Goal: Contribute content: Add original content to the website for others to see

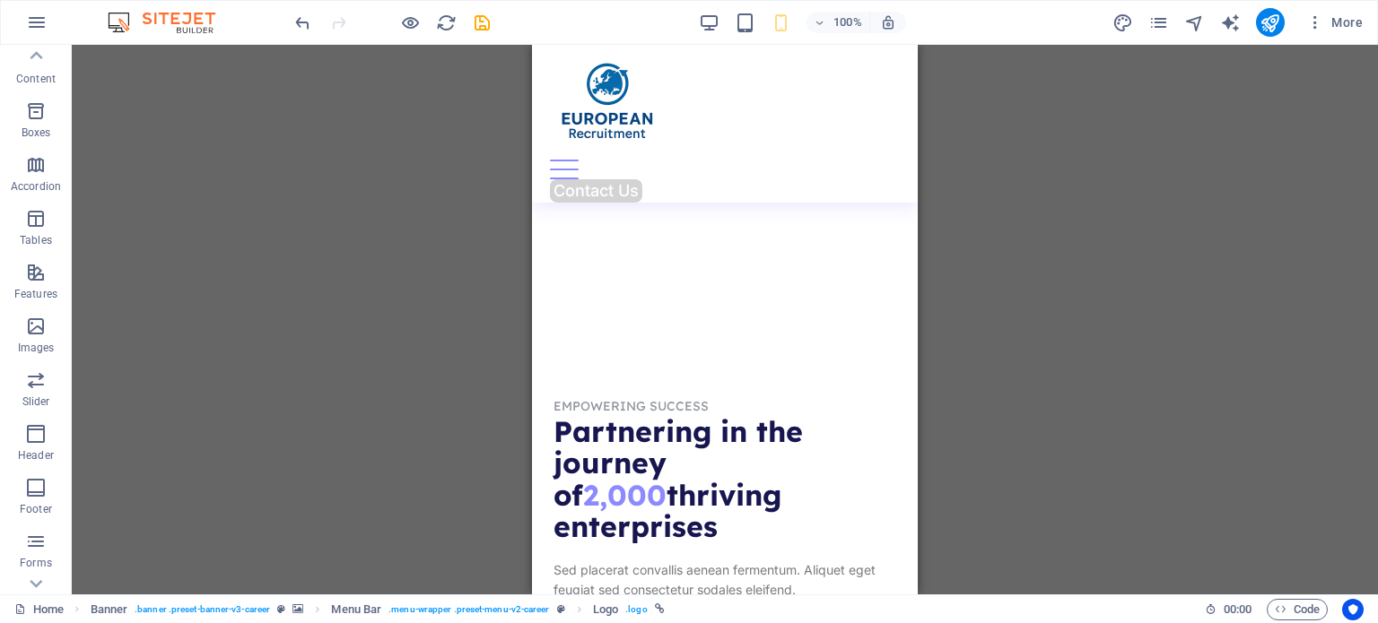
scroll to position [1698, 0]
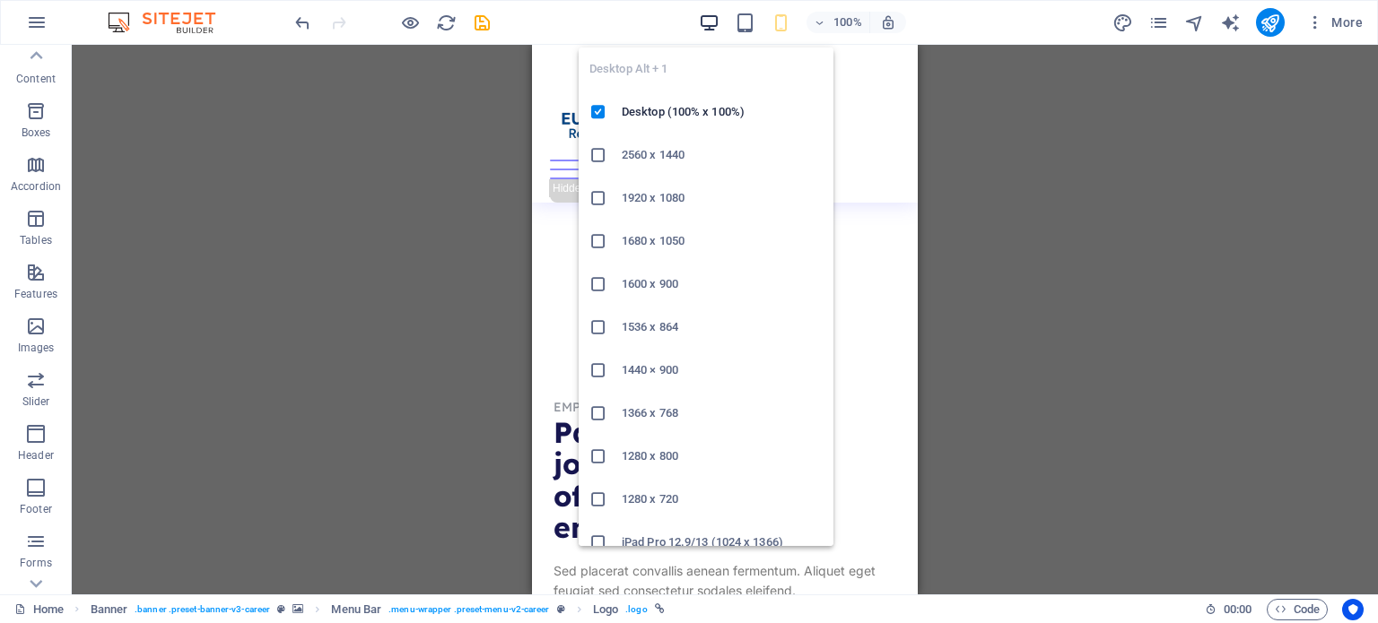
click at [703, 19] on icon "button" at bounding box center [709, 23] width 21 height 21
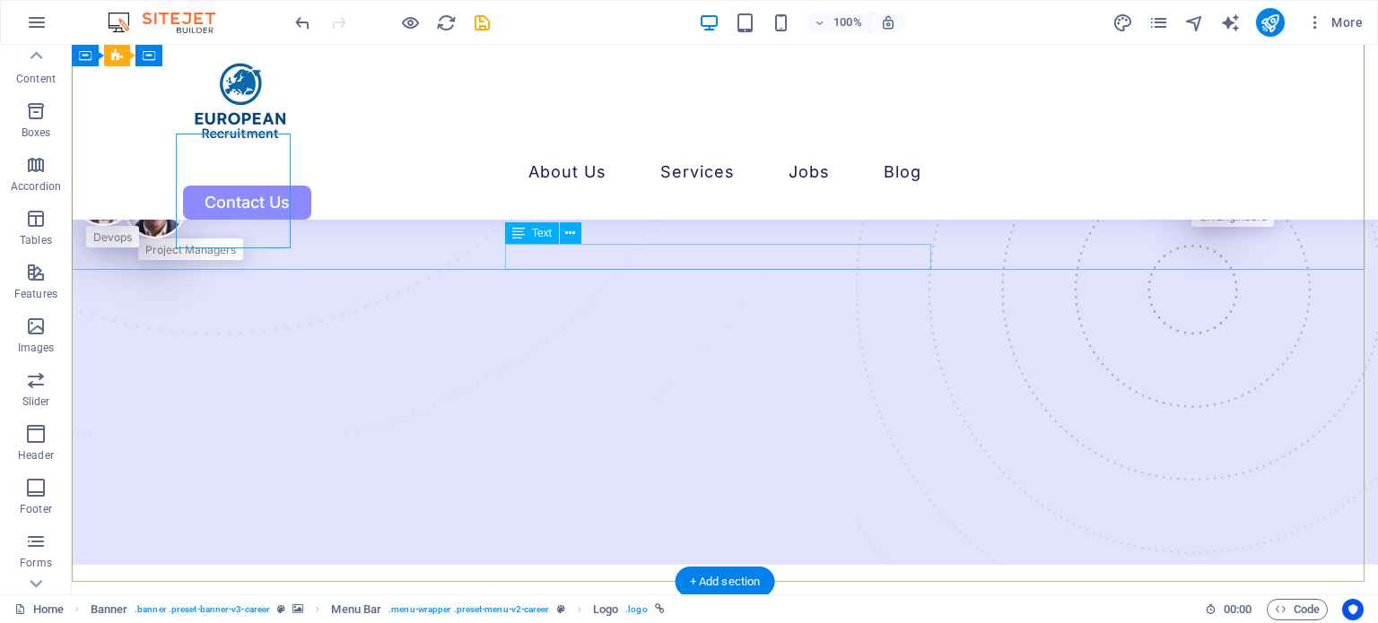
scroll to position [291, 0]
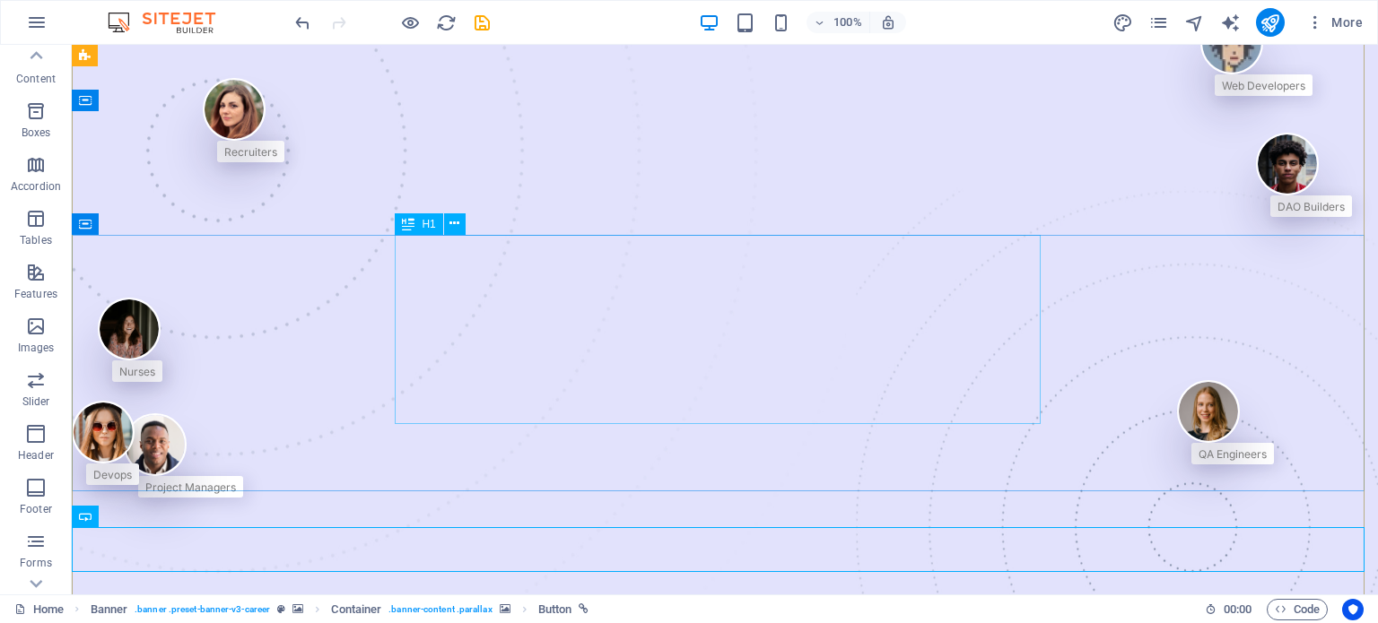
scroll to position [48, 0]
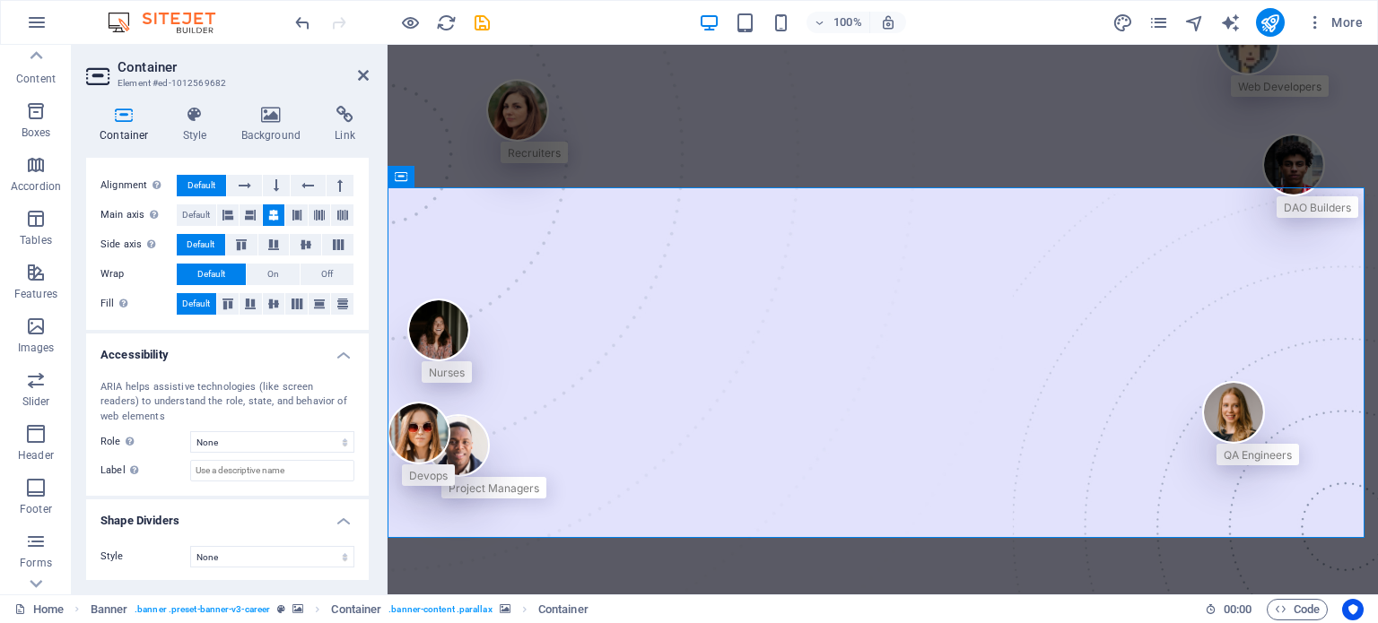
scroll to position [0, 0]
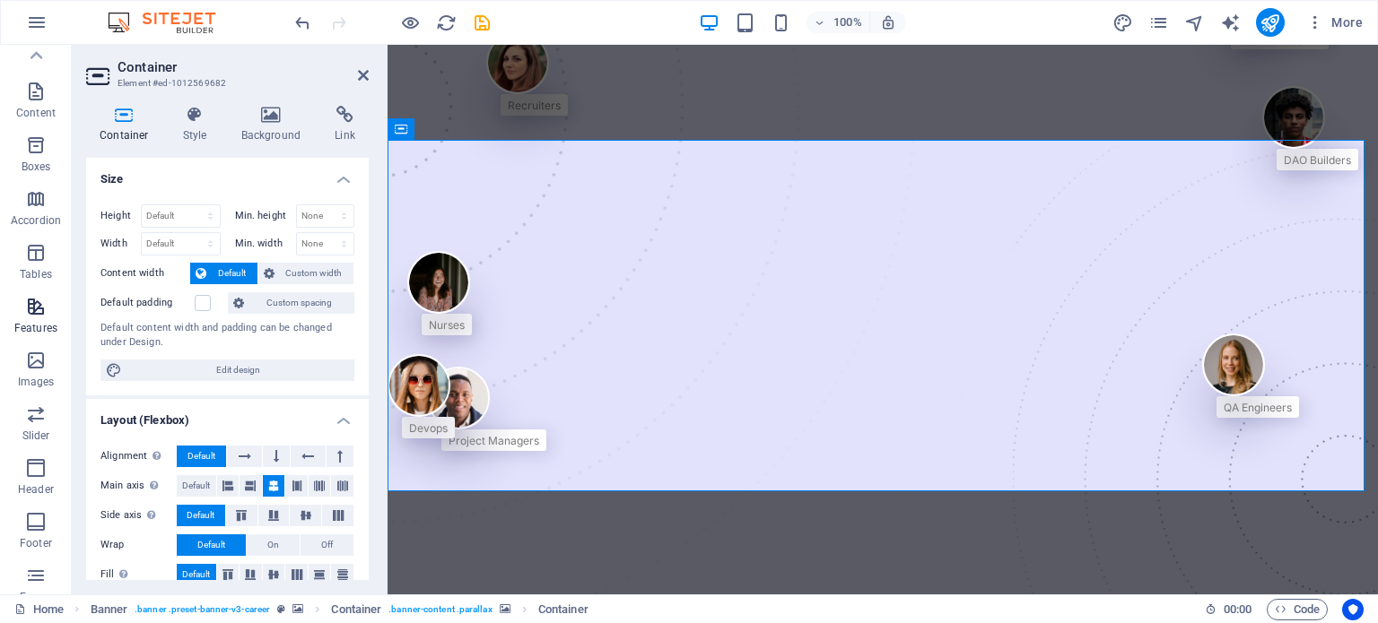
scroll to position [0, 0]
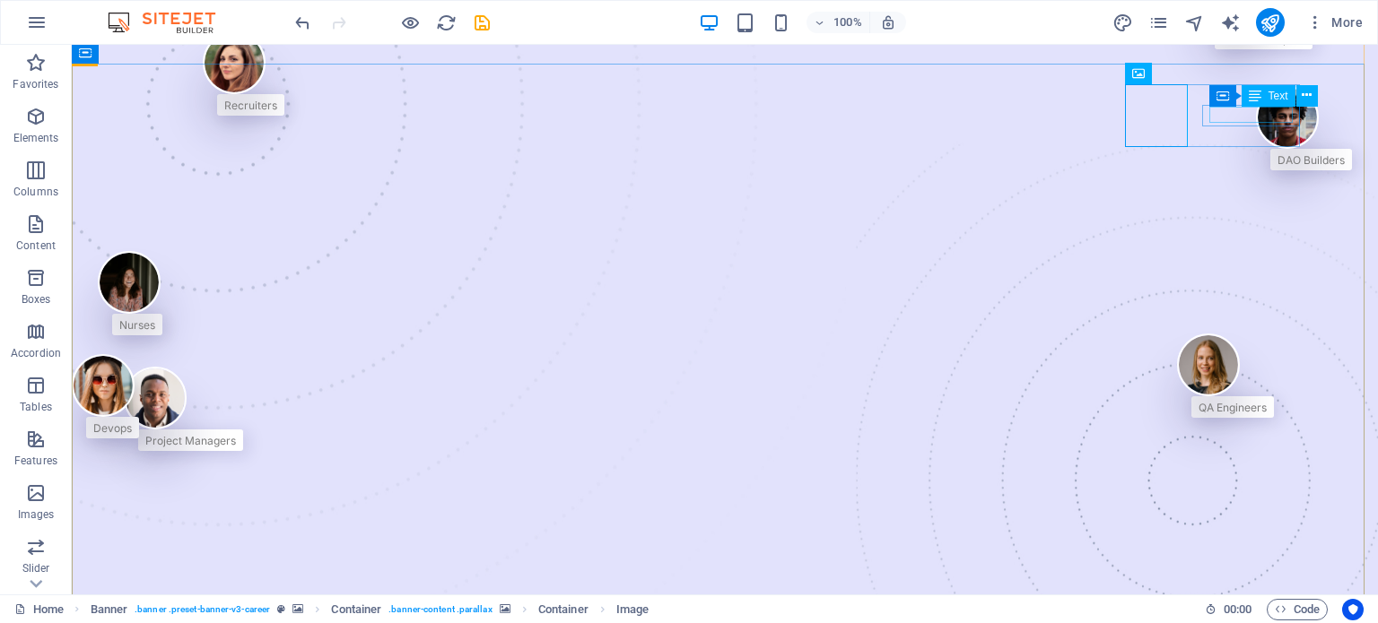
click at [1222, 46] on div "Web Developers" at bounding box center [1263, 38] width 83 height 16
click at [1266, 101] on div "Text" at bounding box center [1269, 96] width 54 height 22
click at [1266, 95] on div "Text" at bounding box center [1269, 96] width 54 height 22
click at [1258, 46] on div "Web Developers" at bounding box center [1263, 38] width 83 height 16
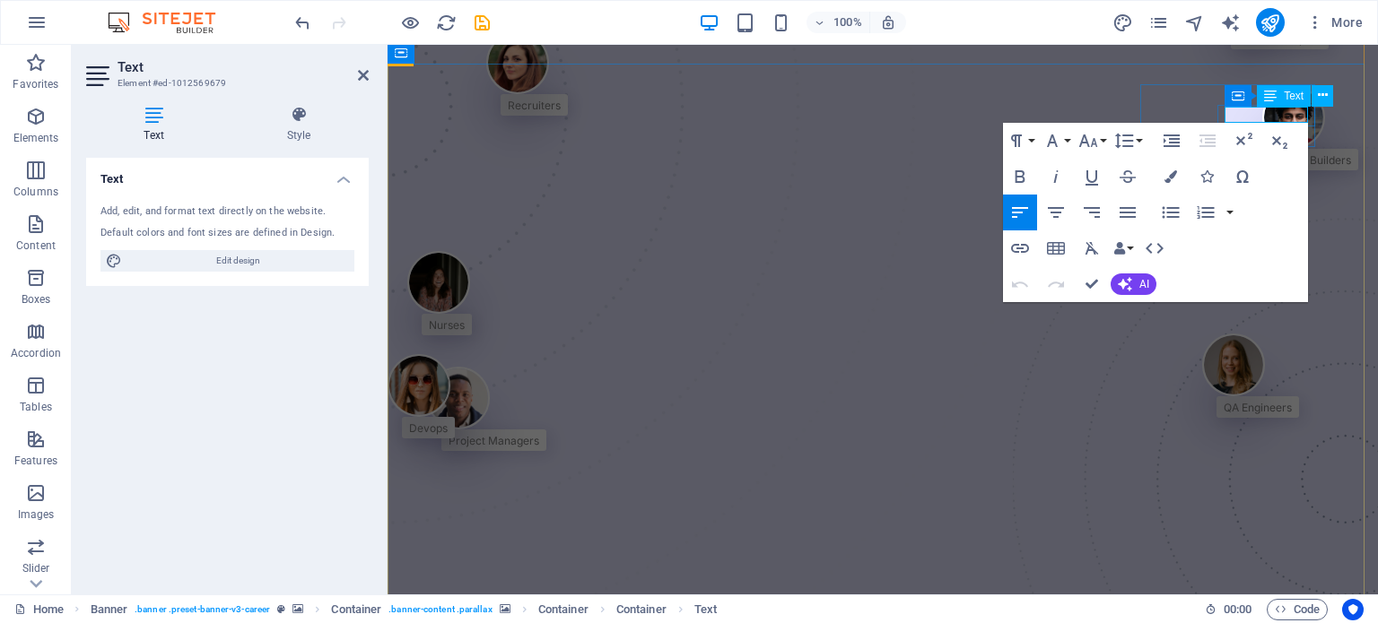
click at [1267, 46] on span "Web Developers" at bounding box center [1279, 38] width 83 height 13
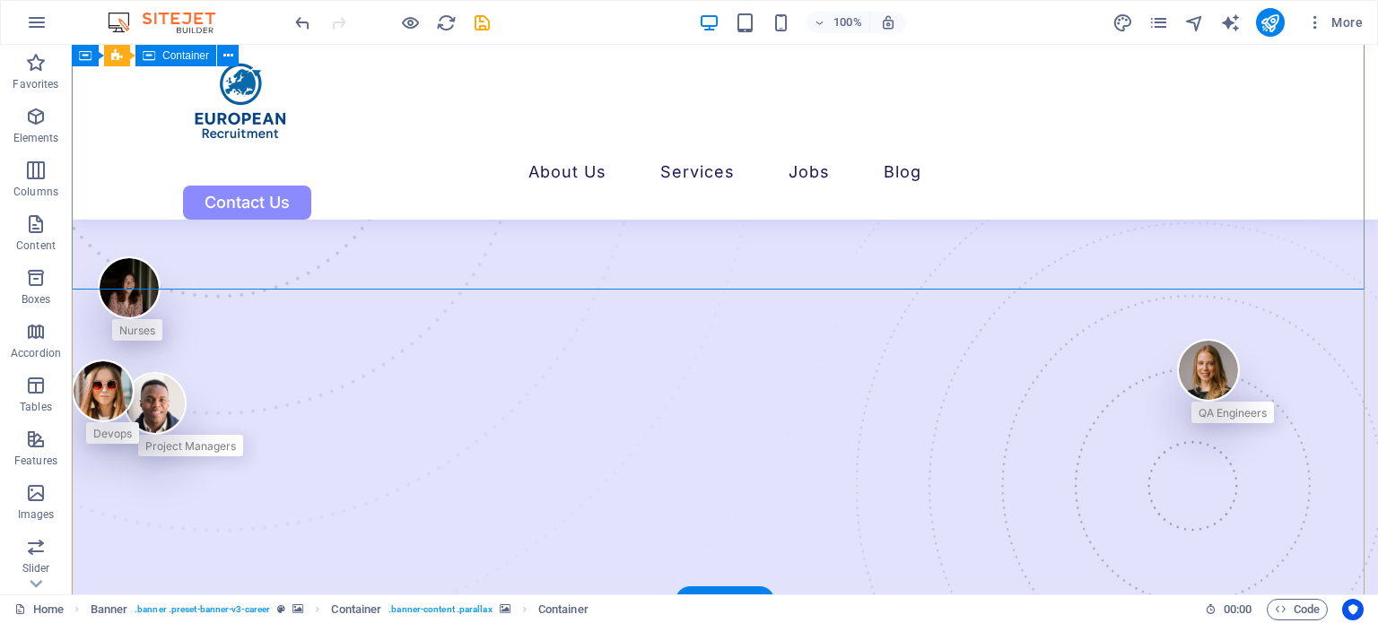
scroll to position [265, 0]
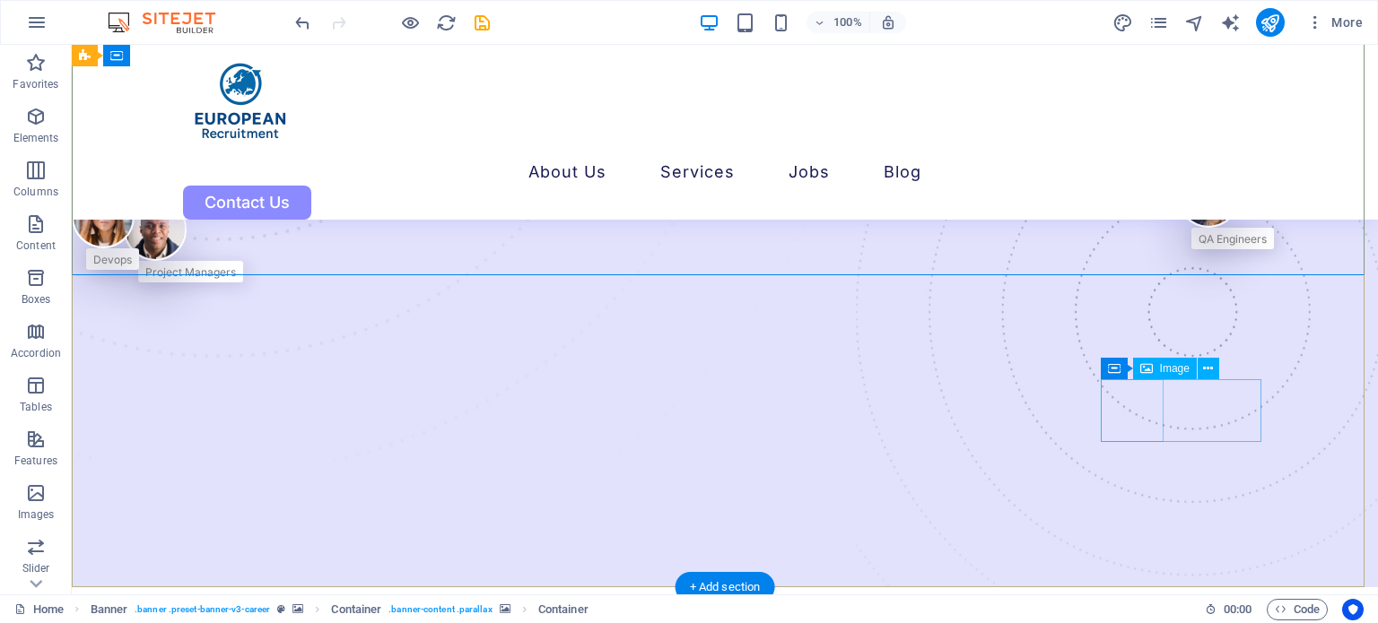
click at [1177, 228] on figure at bounding box center [1225, 196] width 97 height 63
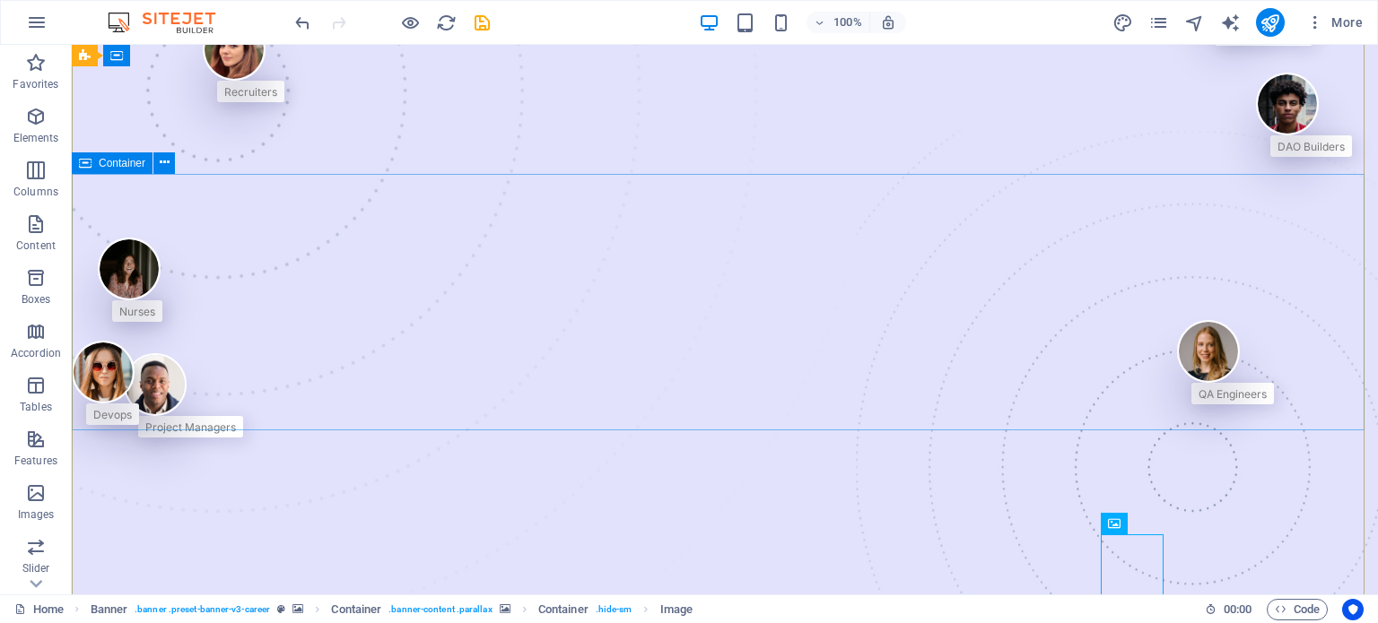
scroll to position [109, 0]
click at [162, 162] on icon at bounding box center [165, 163] width 10 height 19
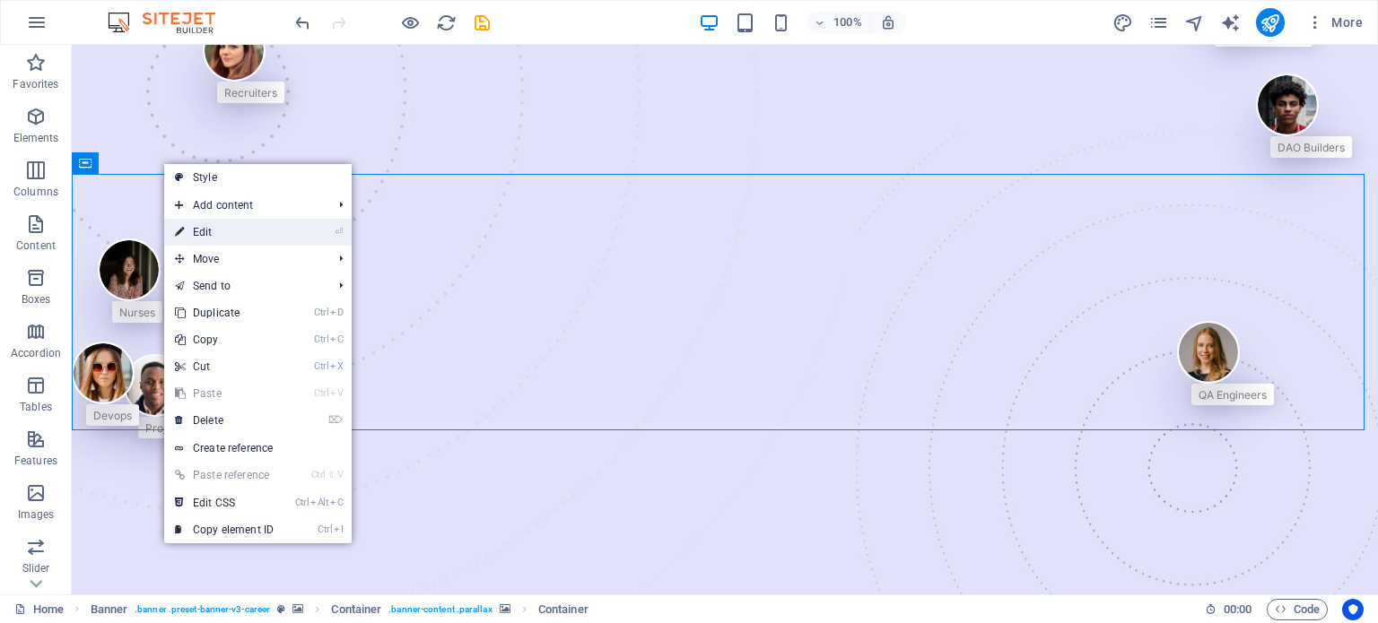
click at [232, 224] on link "⏎ Edit" at bounding box center [224, 232] width 120 height 27
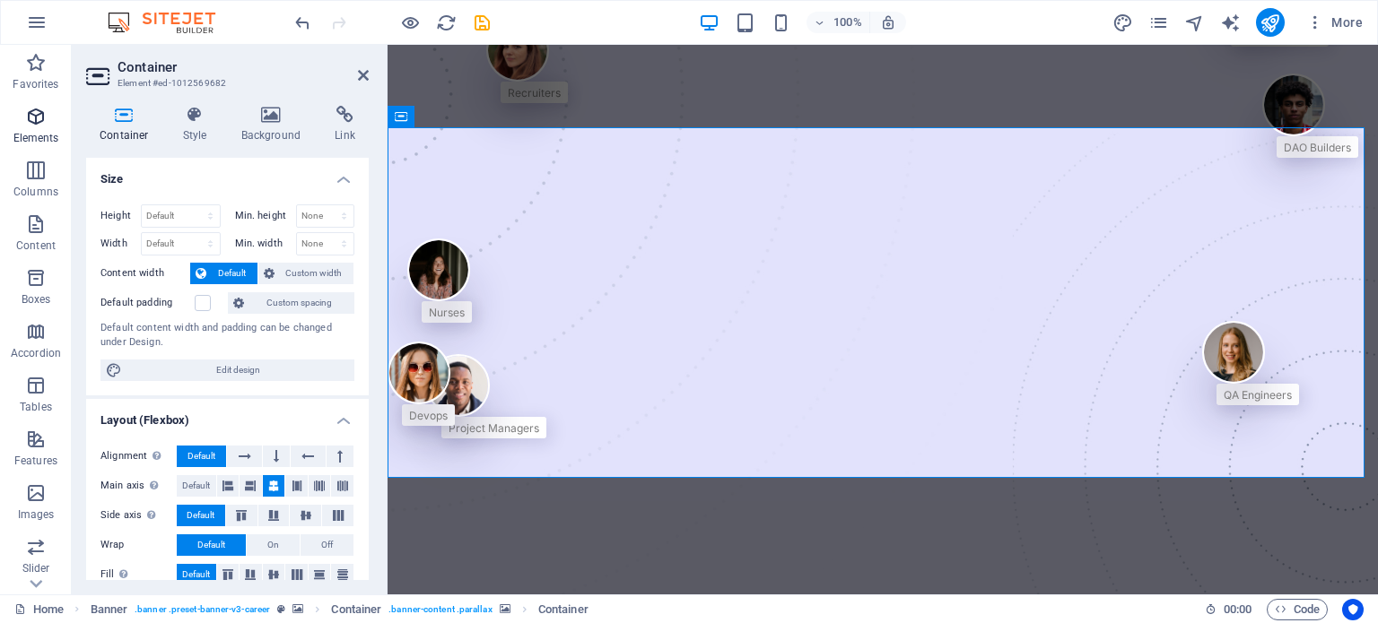
click at [50, 124] on span "Elements" at bounding box center [36, 127] width 72 height 43
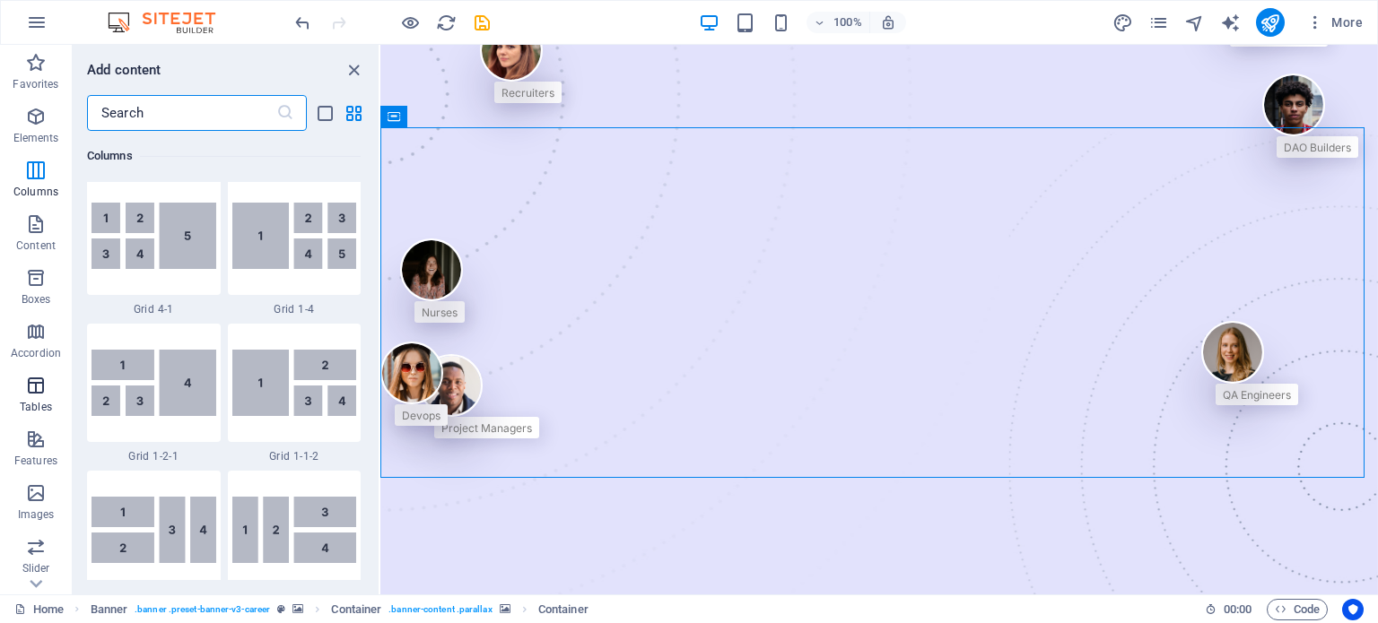
scroll to position [2903, 0]
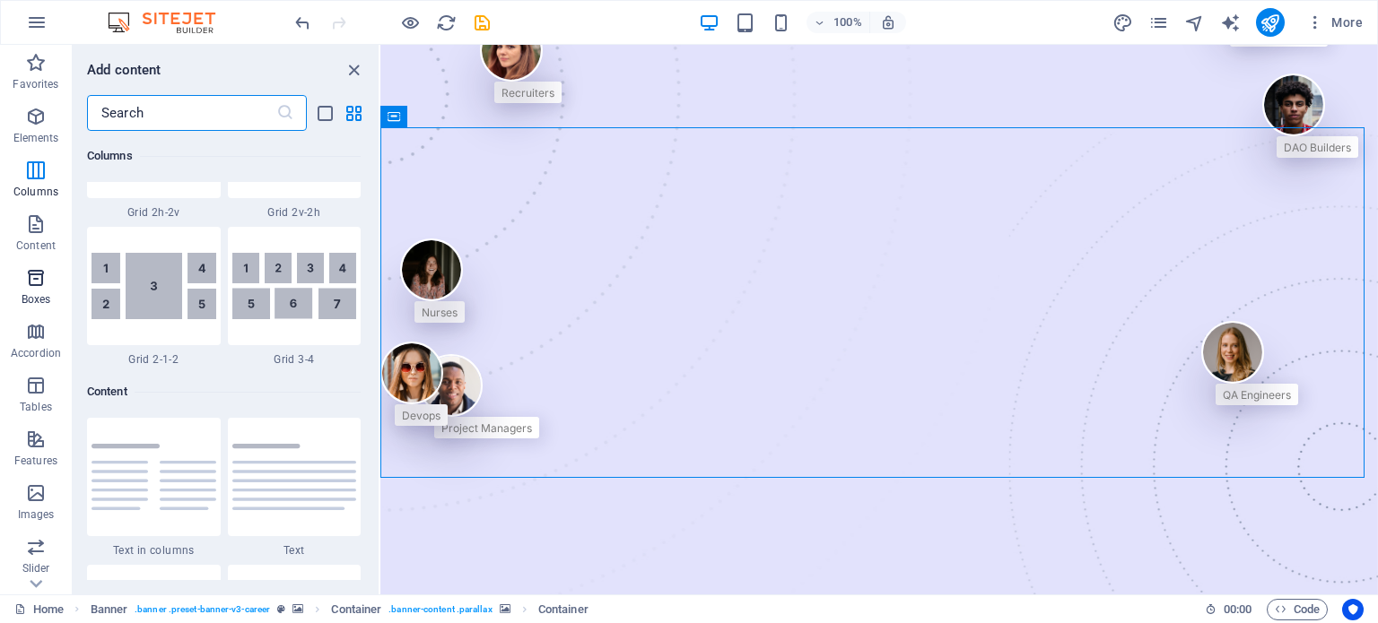
click at [39, 295] on p "Boxes" at bounding box center [37, 299] width 30 height 14
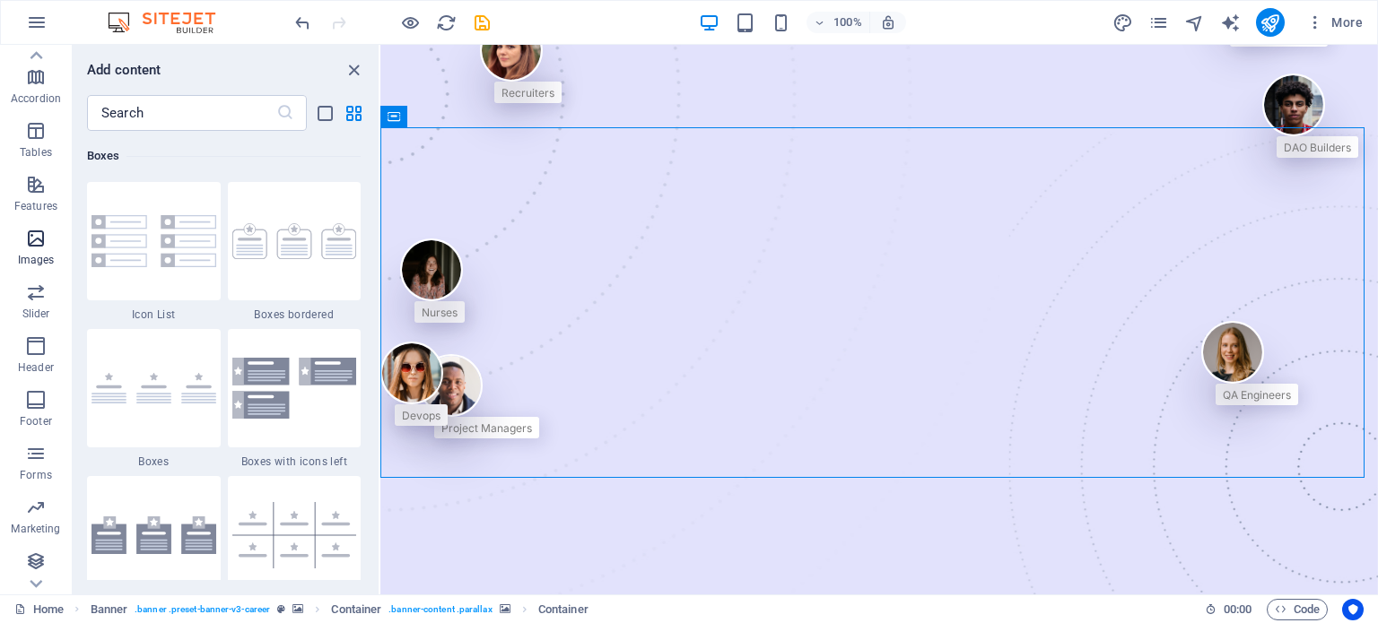
scroll to position [257, 0]
click at [35, 251] on p "Images" at bounding box center [36, 258] width 37 height 14
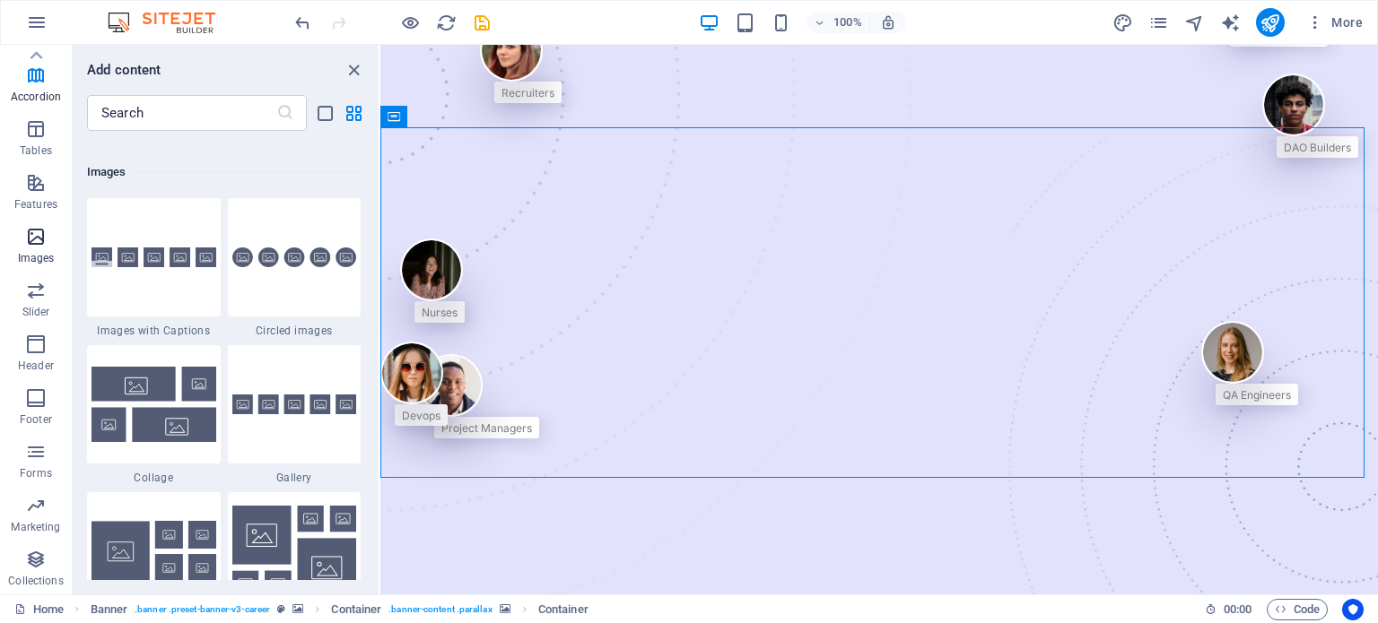
scroll to position [9097, 0]
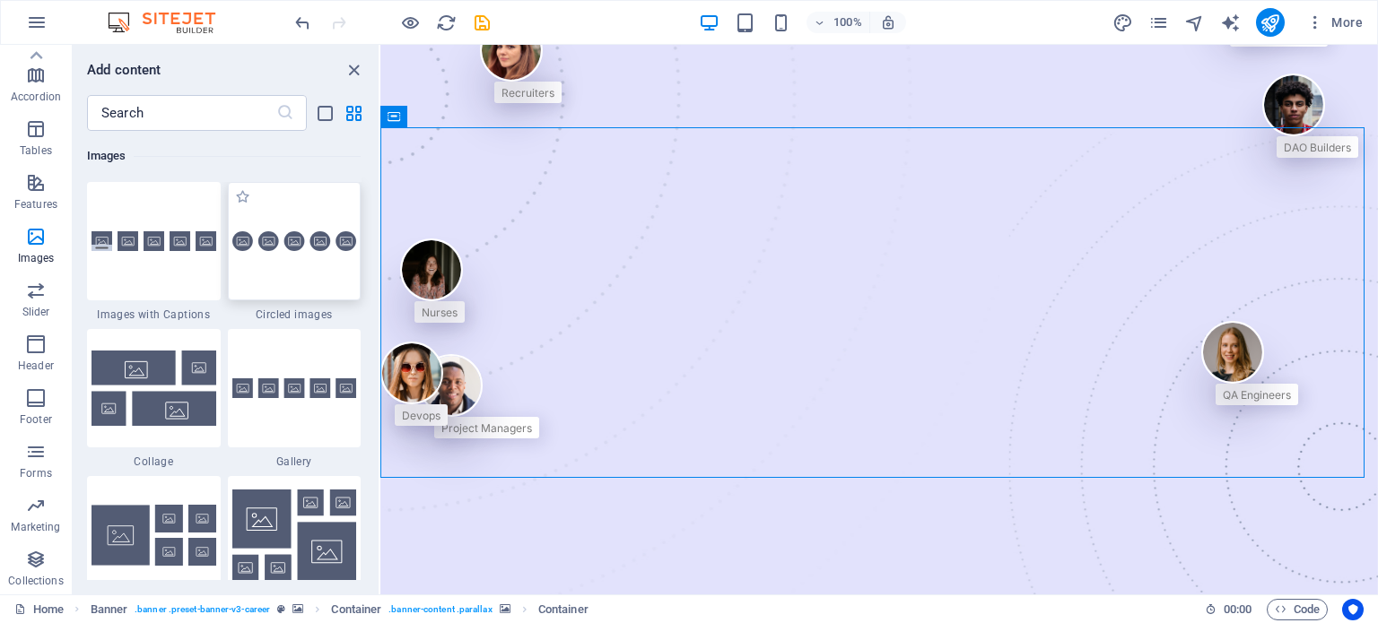
drag, startPoint x: 312, startPoint y: 250, endPoint x: 803, endPoint y: 191, distance: 494.3
click at [312, 250] on img at bounding box center [294, 241] width 125 height 21
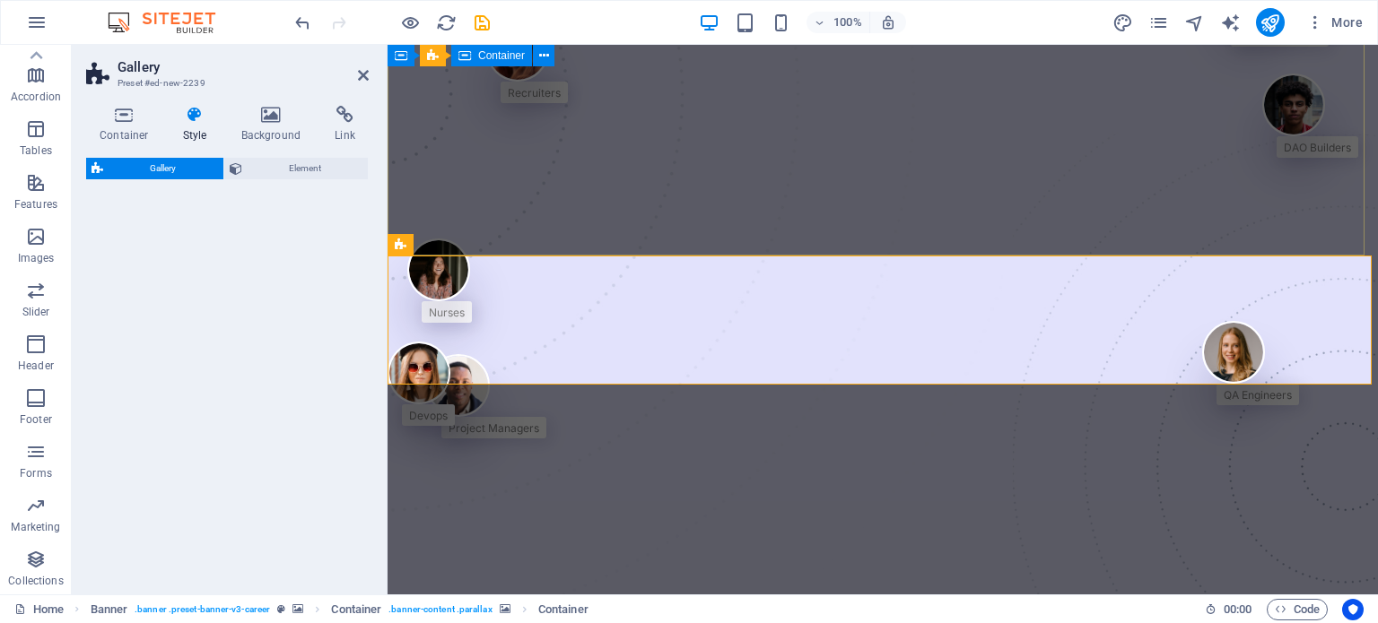
scroll to position [596, 0]
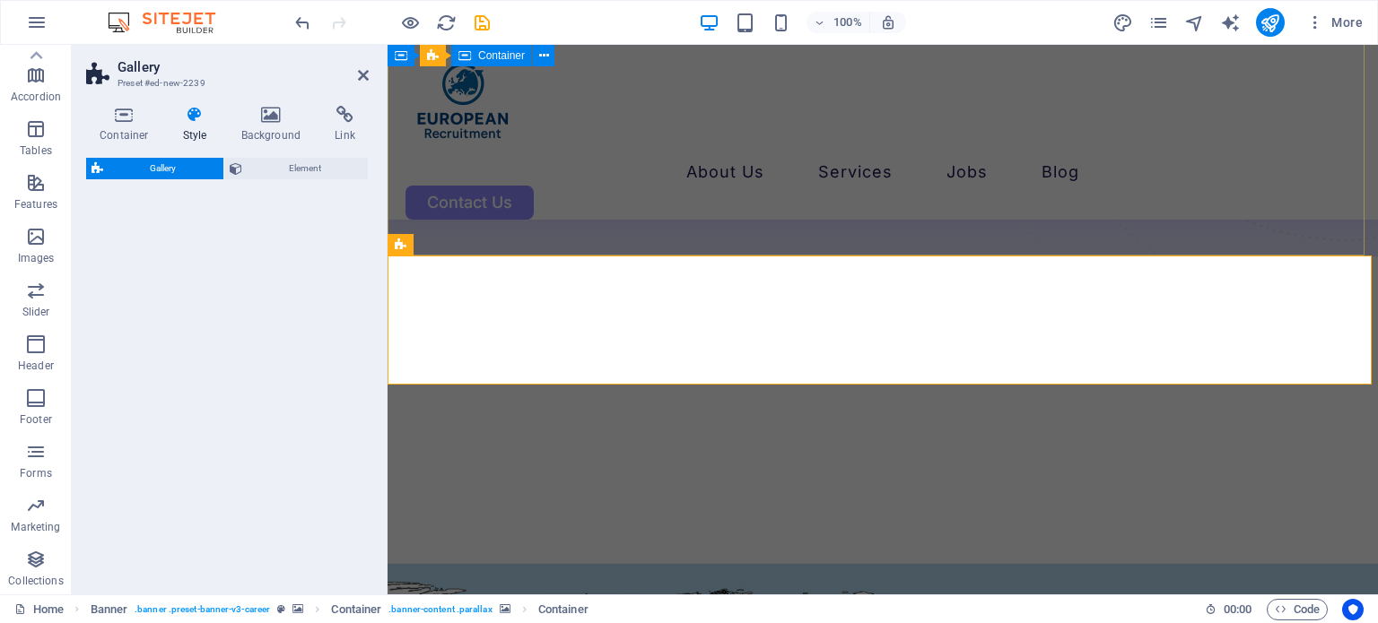
select select "rem"
select select "preset-gallery-v3-circle"
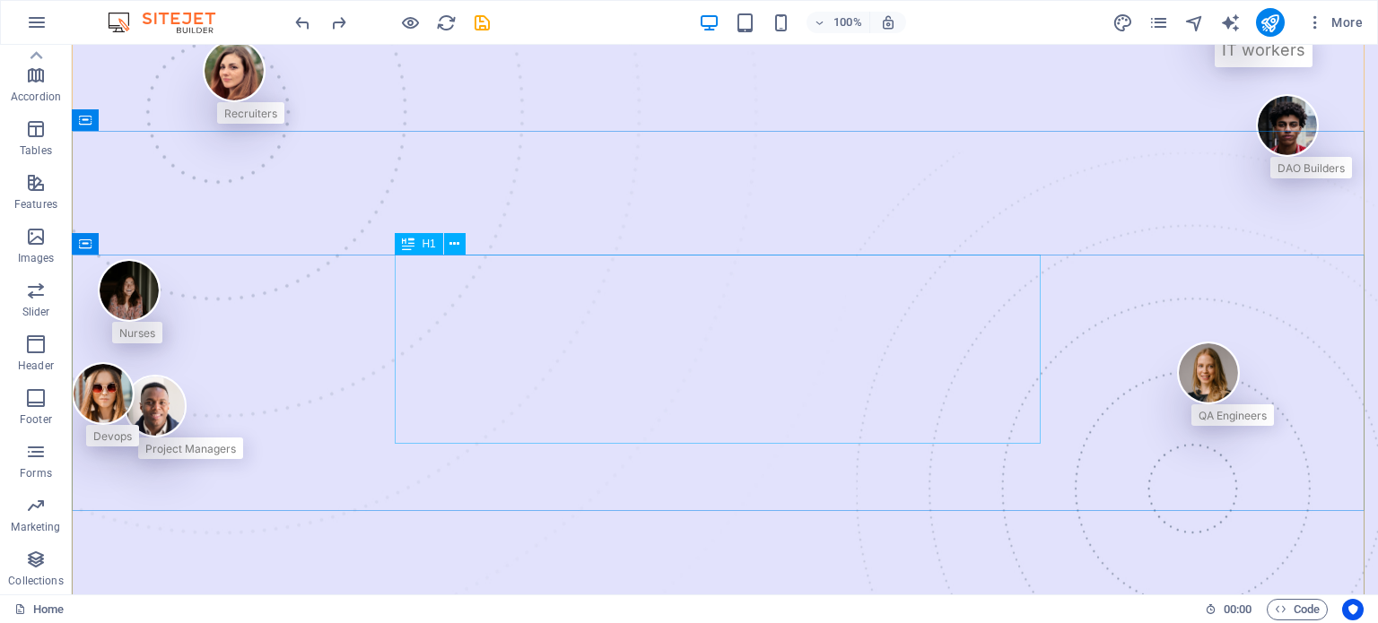
scroll to position [90, 0]
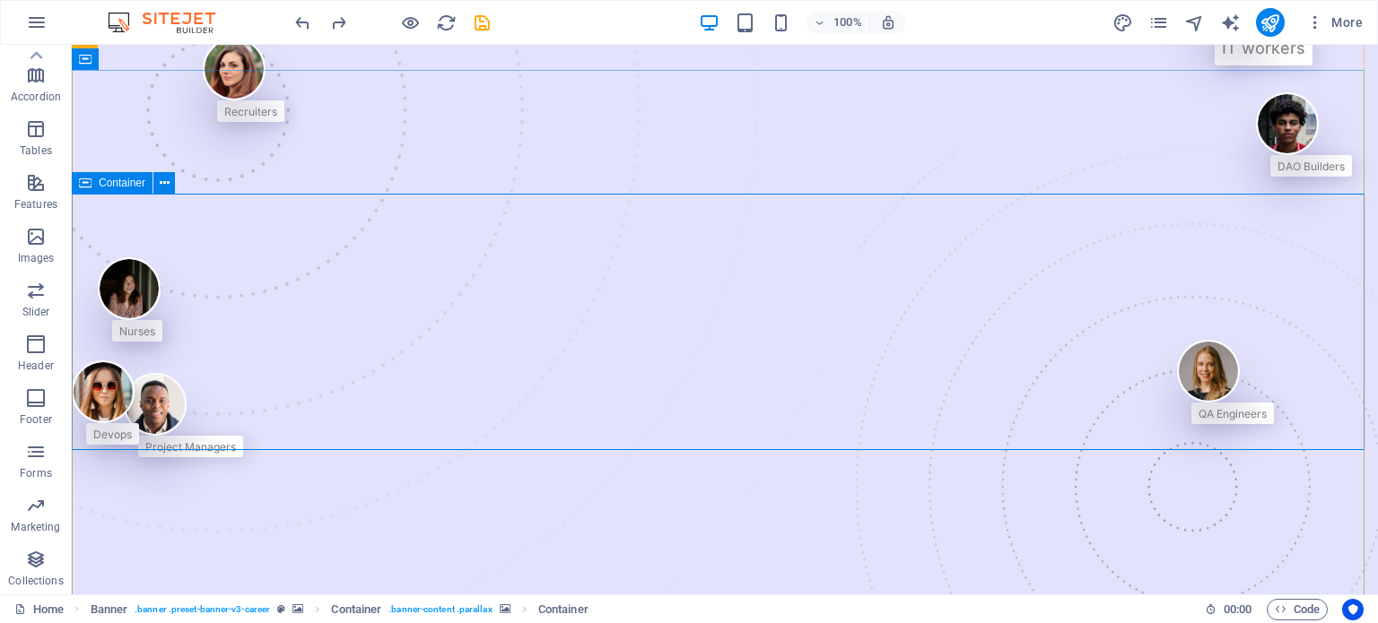
drag, startPoint x: 226, startPoint y: 240, endPoint x: 185, endPoint y: 215, distance: 47.9
click at [160, 183] on icon at bounding box center [165, 183] width 10 height 19
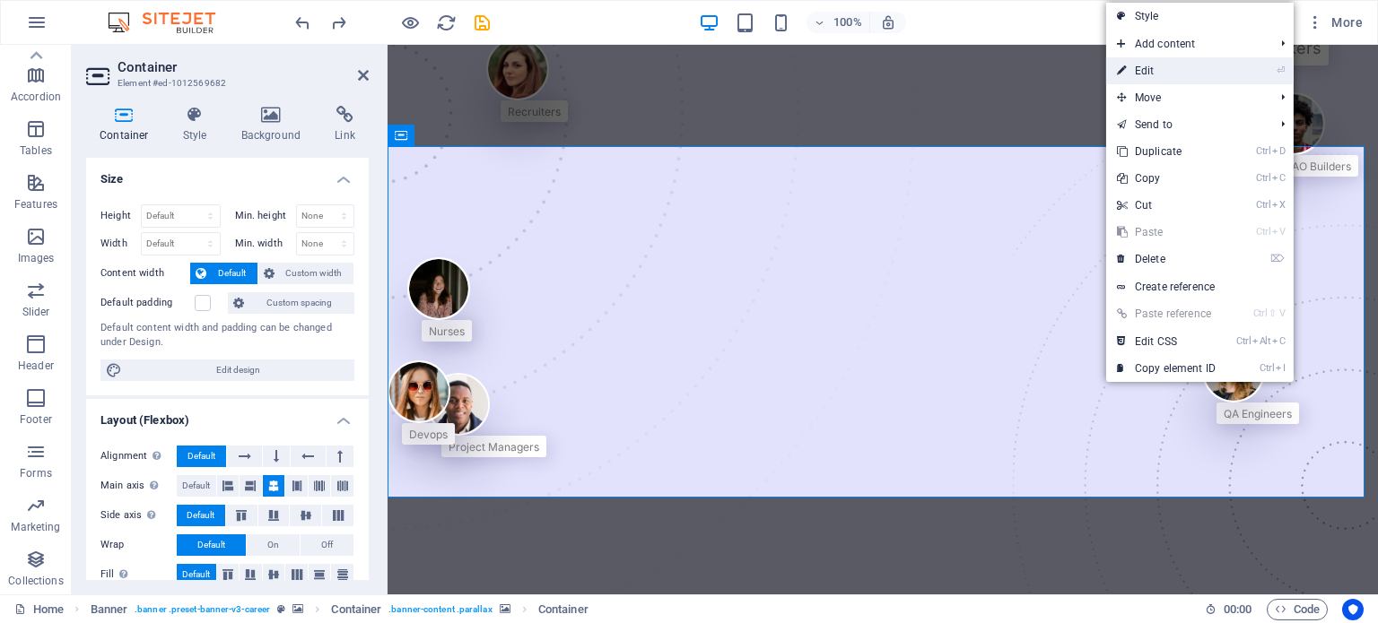
click at [1201, 65] on link "⏎ Edit" at bounding box center [1166, 70] width 120 height 27
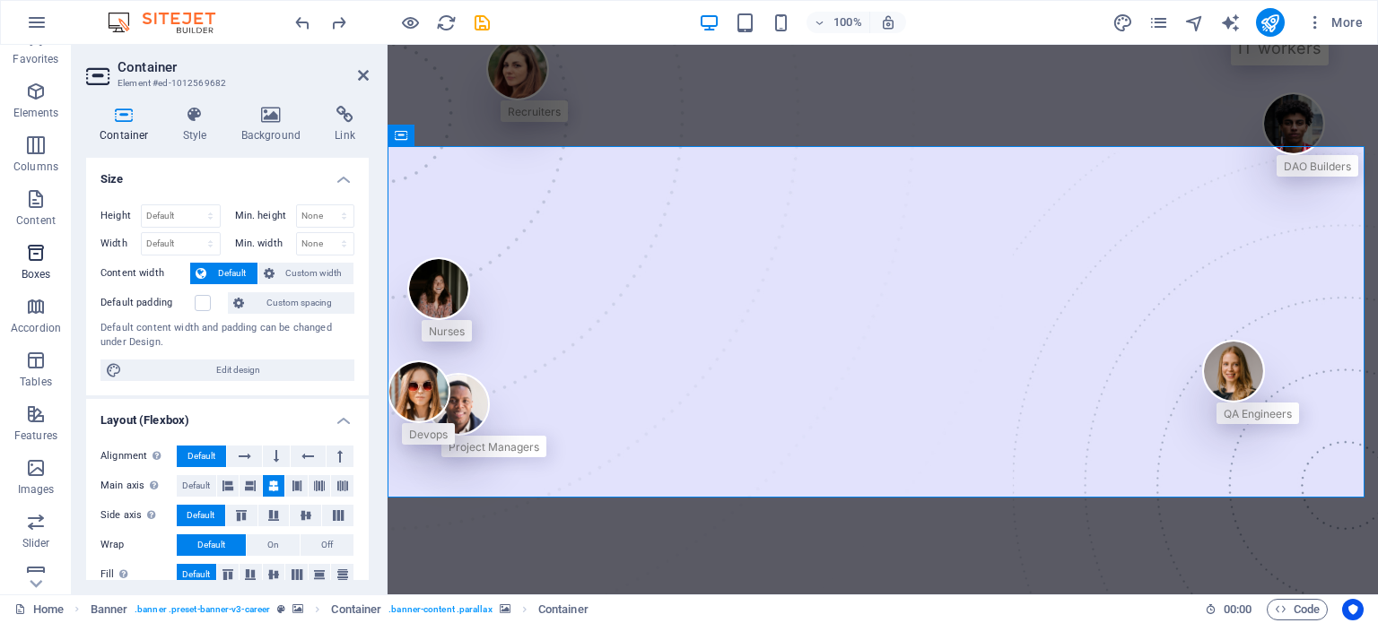
scroll to position [257, 0]
click at [1310, 21] on icon "button" at bounding box center [1315, 22] width 18 height 18
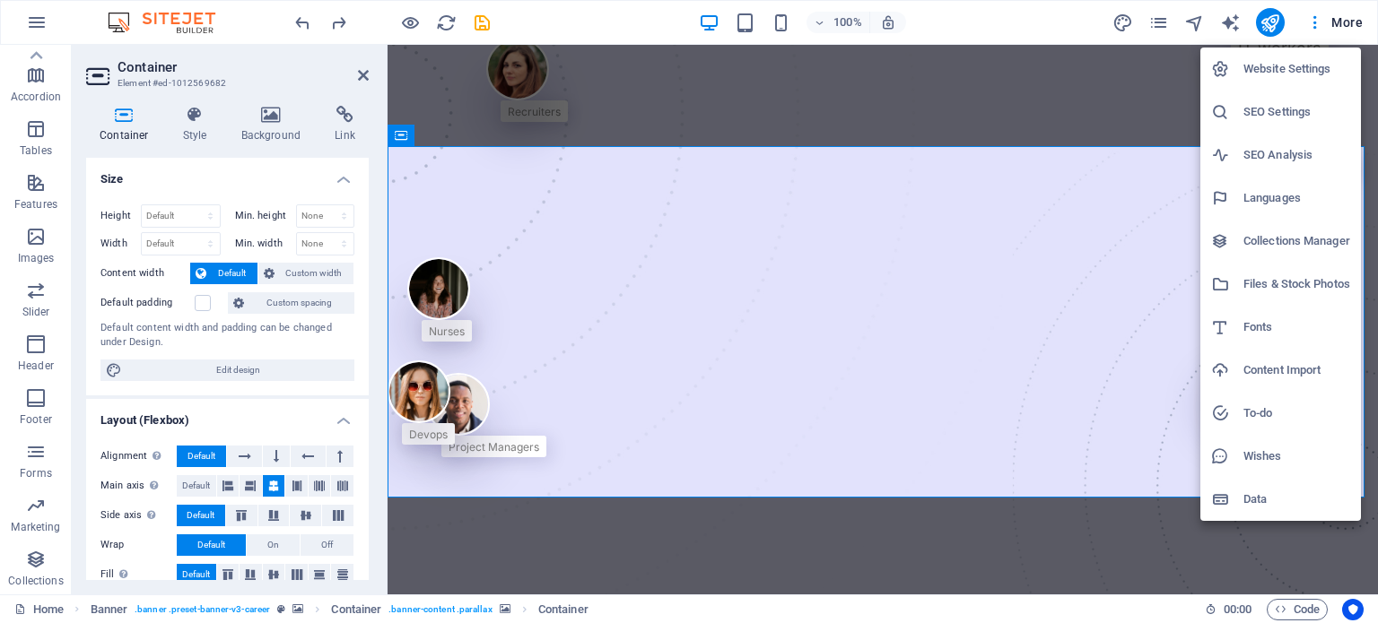
click at [1304, 229] on li "Collections Manager" at bounding box center [1280, 241] width 161 height 43
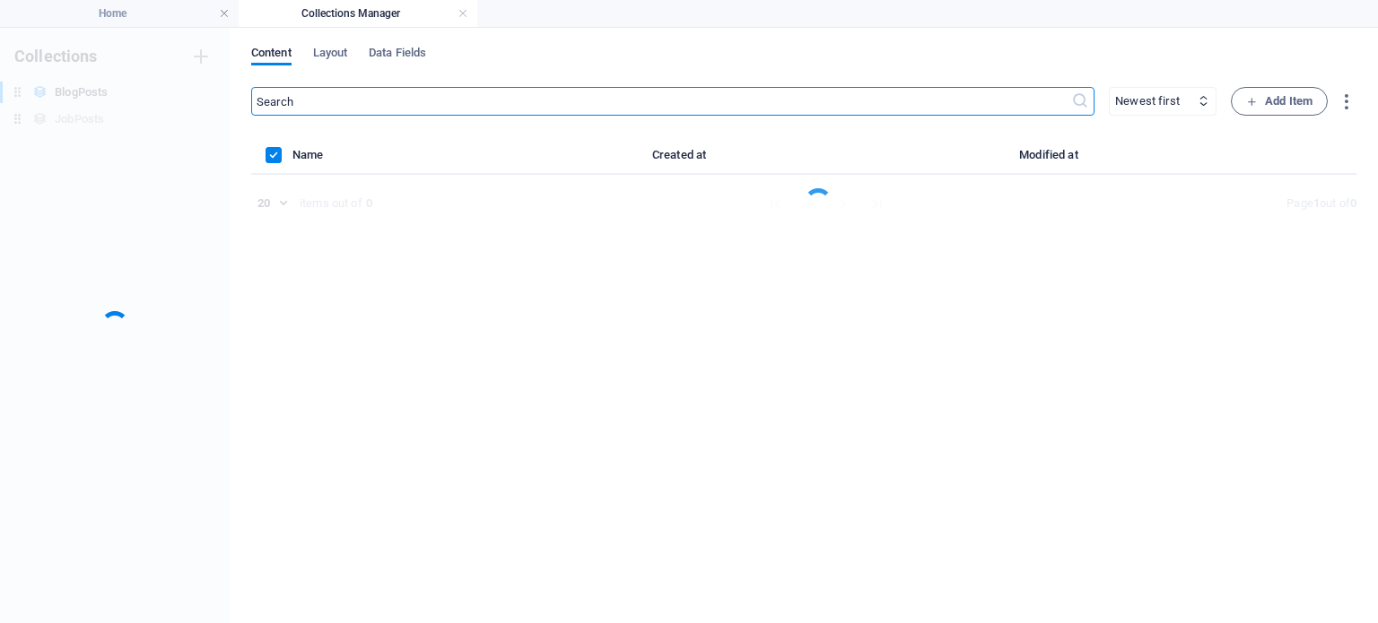
scroll to position [0, 0]
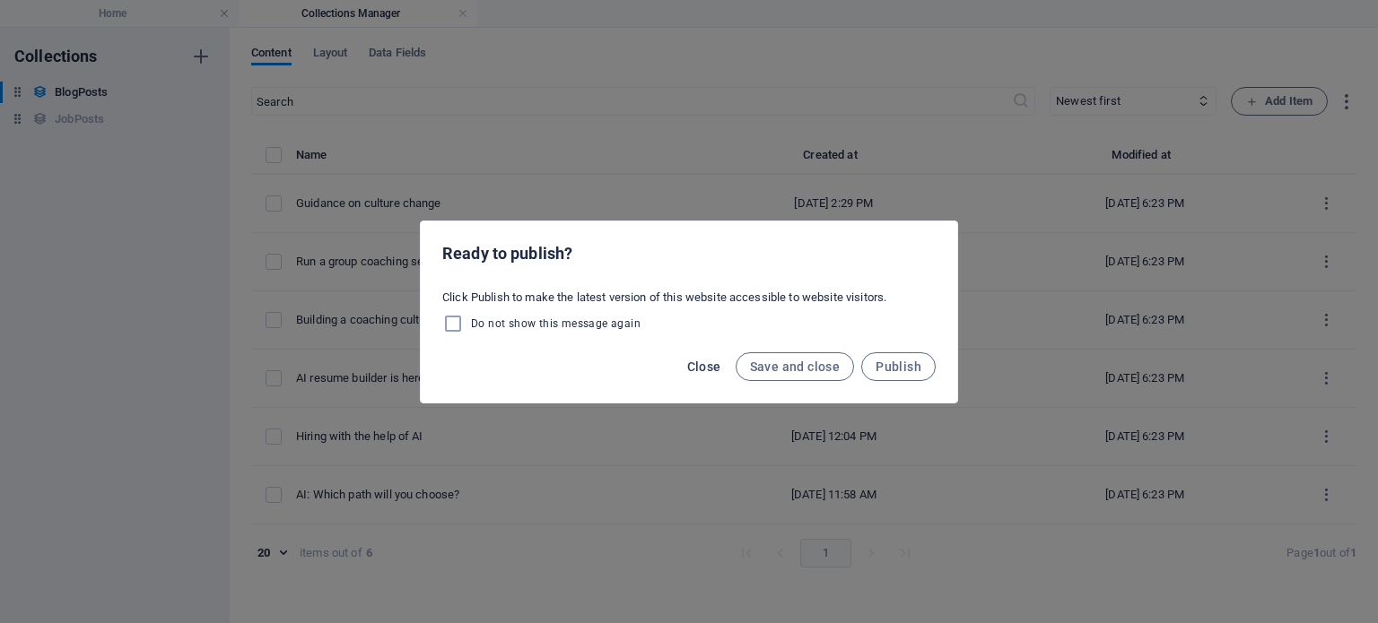
click at [705, 363] on span "Close" at bounding box center [704, 367] width 34 height 14
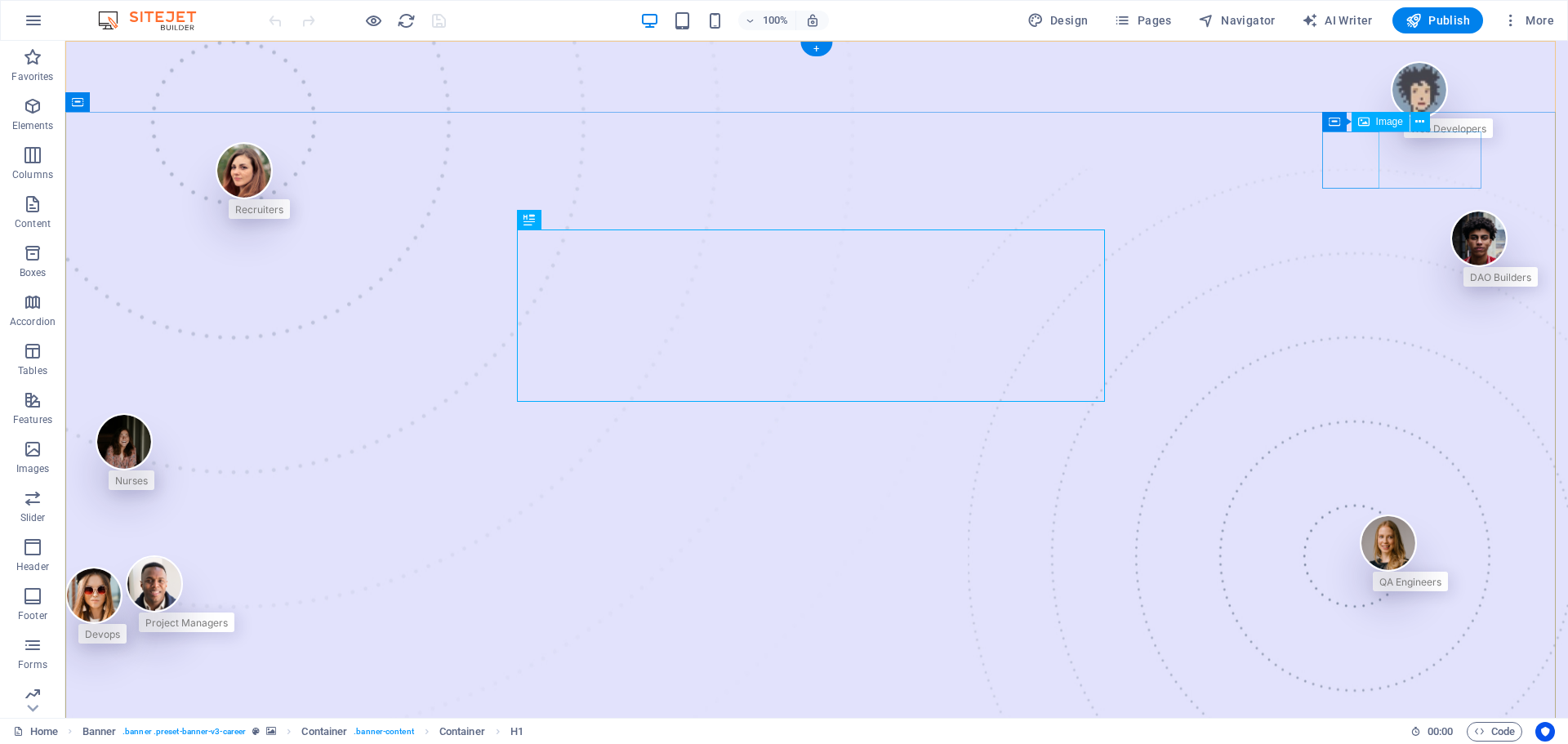
click at [1254, 118] on figure at bounding box center [1442, 89] width 102 height 57
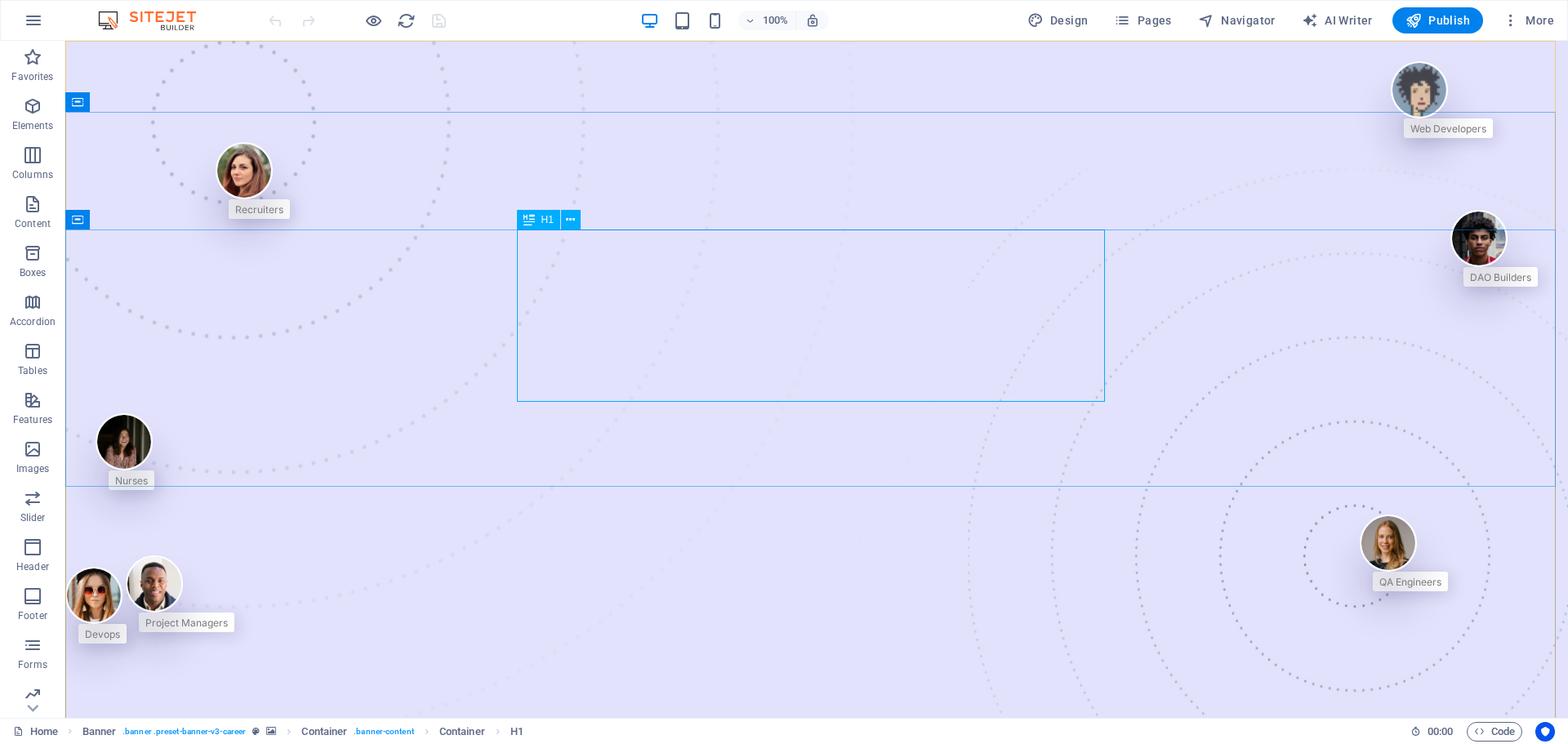
click at [532, 216] on icon at bounding box center [529, 220] width 12 height 20
click at [583, 220] on div "H1" at bounding box center [555, 220] width 75 height 20
click at [573, 220] on icon at bounding box center [571, 219] width 9 height 17
click at [451, 567] on span "Container" at bounding box center [463, 732] width 46 height 20
click at [31, 567] on icon at bounding box center [32, 708] width 23 height 23
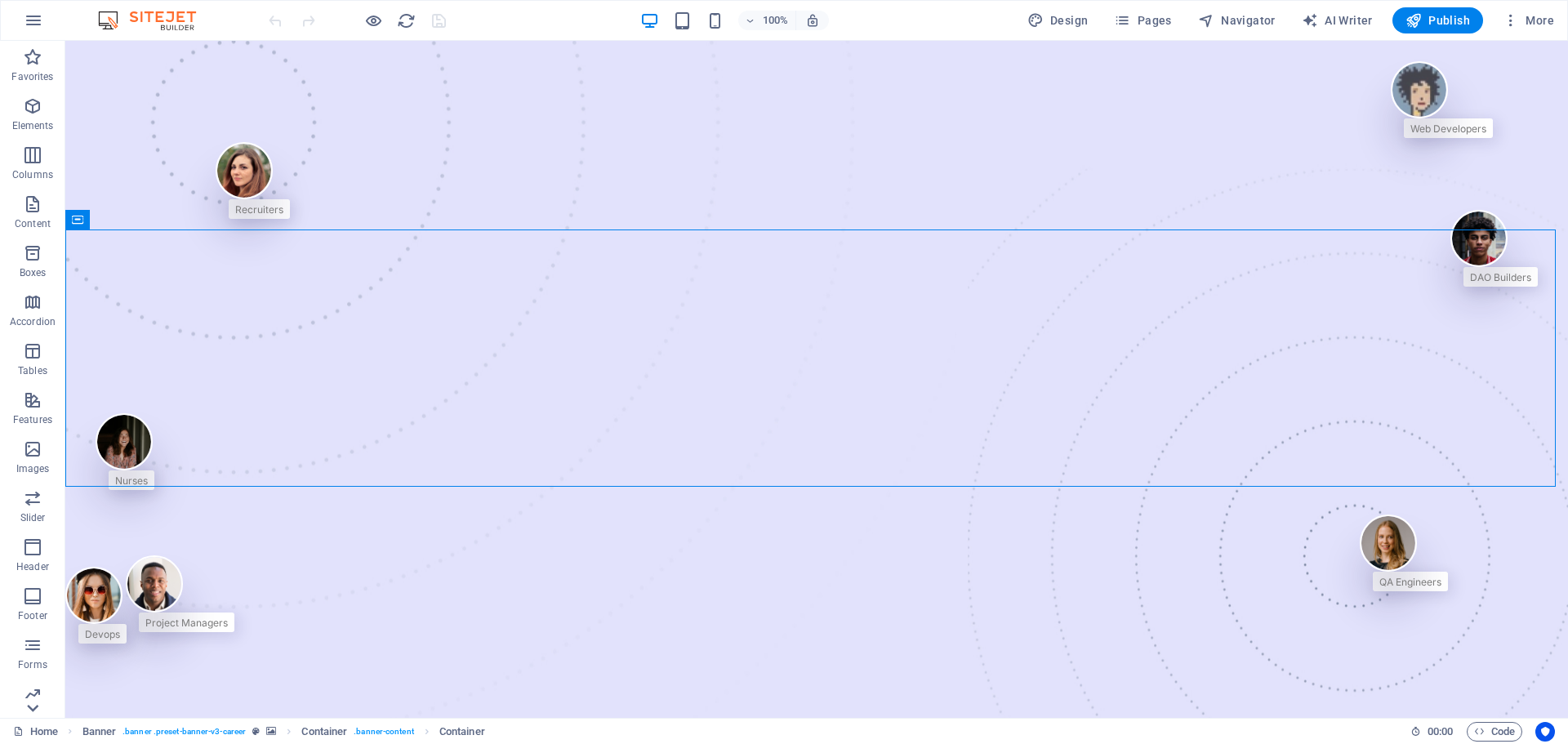
scroll to position [58, 0]
click at [31, 567] on span "Collections" at bounding box center [33, 695] width 66 height 39
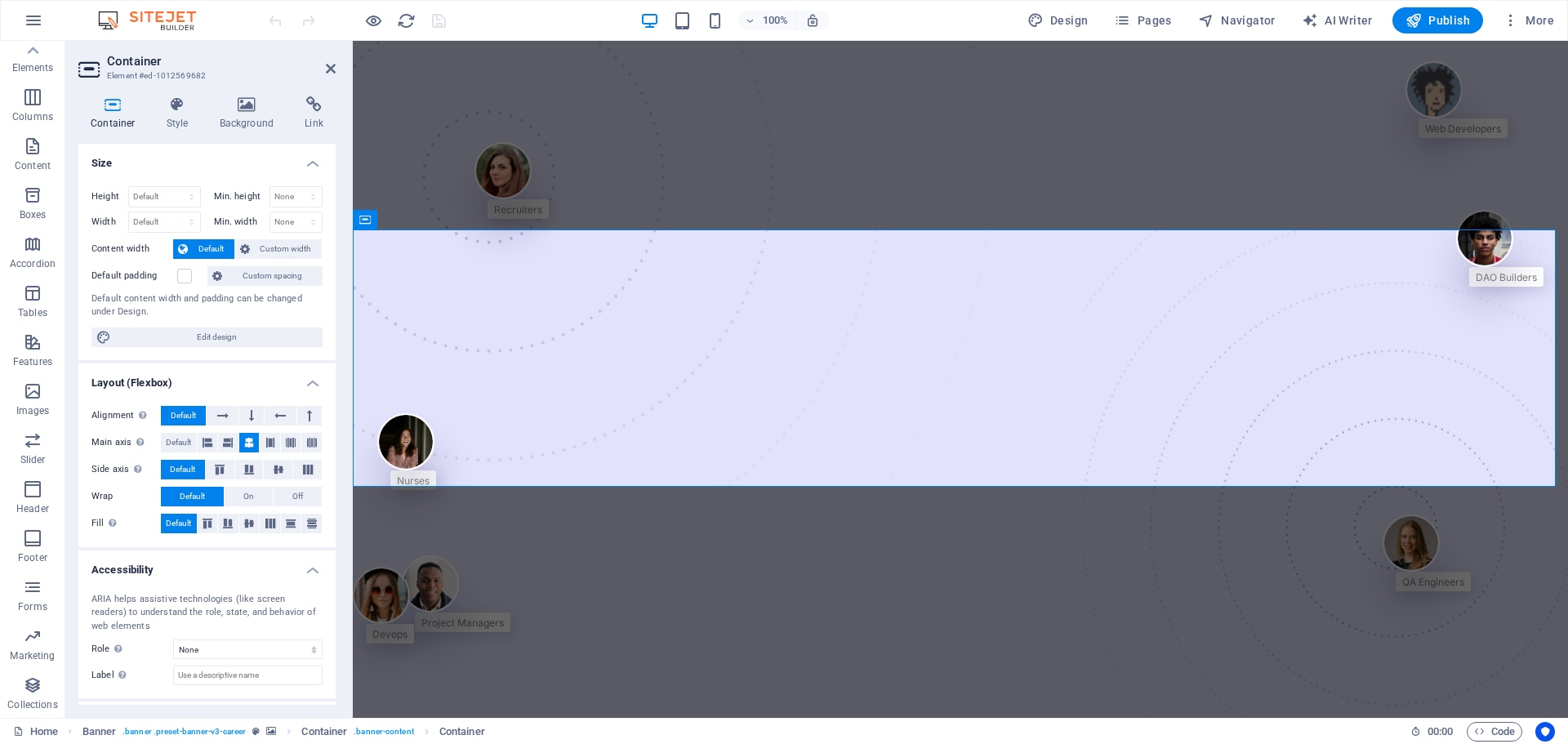
click at [178, 70] on h3 "Element #ed-1012569682" at bounding box center [205, 76] width 196 height 15
click at [1230, 28] on span "Navigator" at bounding box center [1237, 20] width 77 height 16
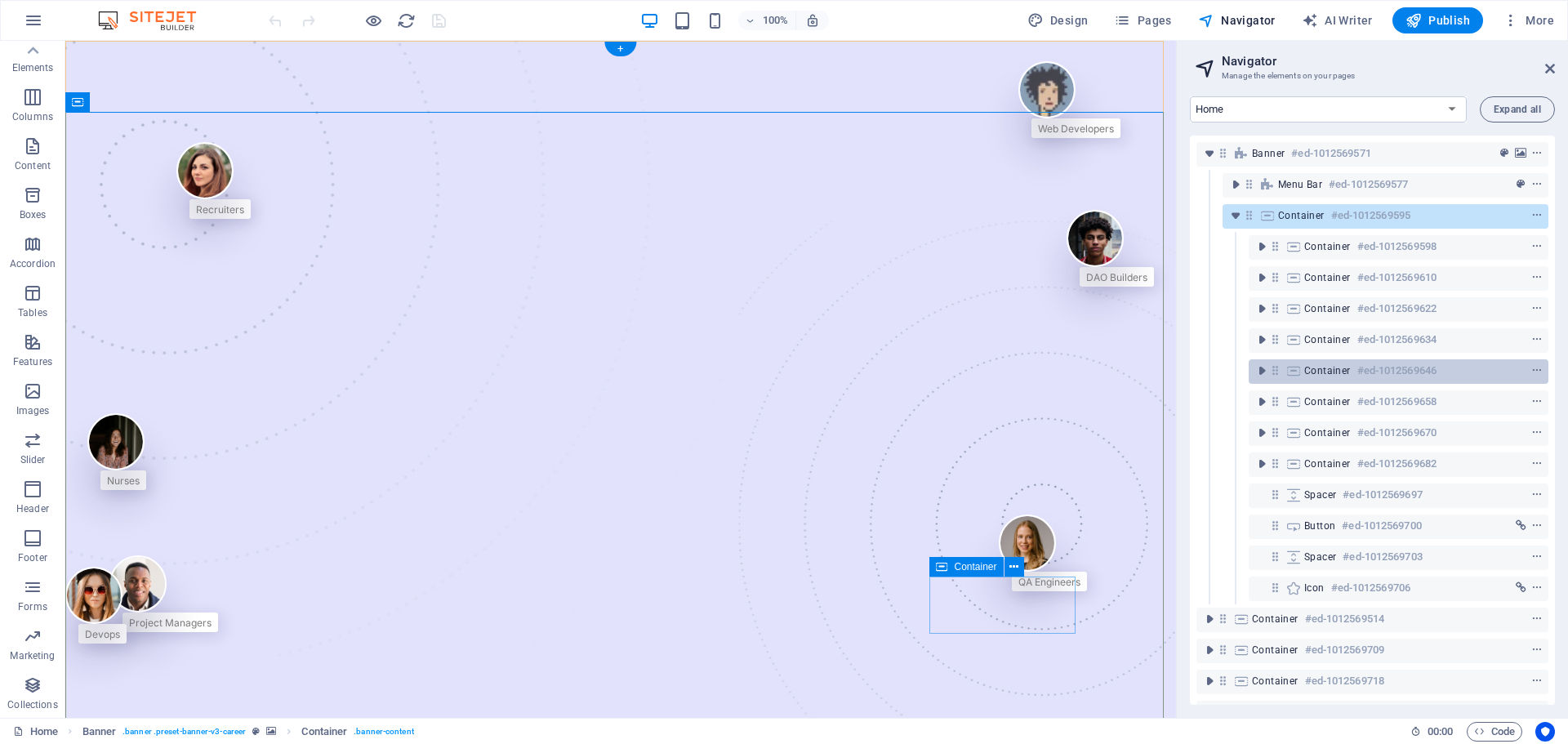
click at [1254, 376] on span "Container" at bounding box center [1328, 371] width 46 height 13
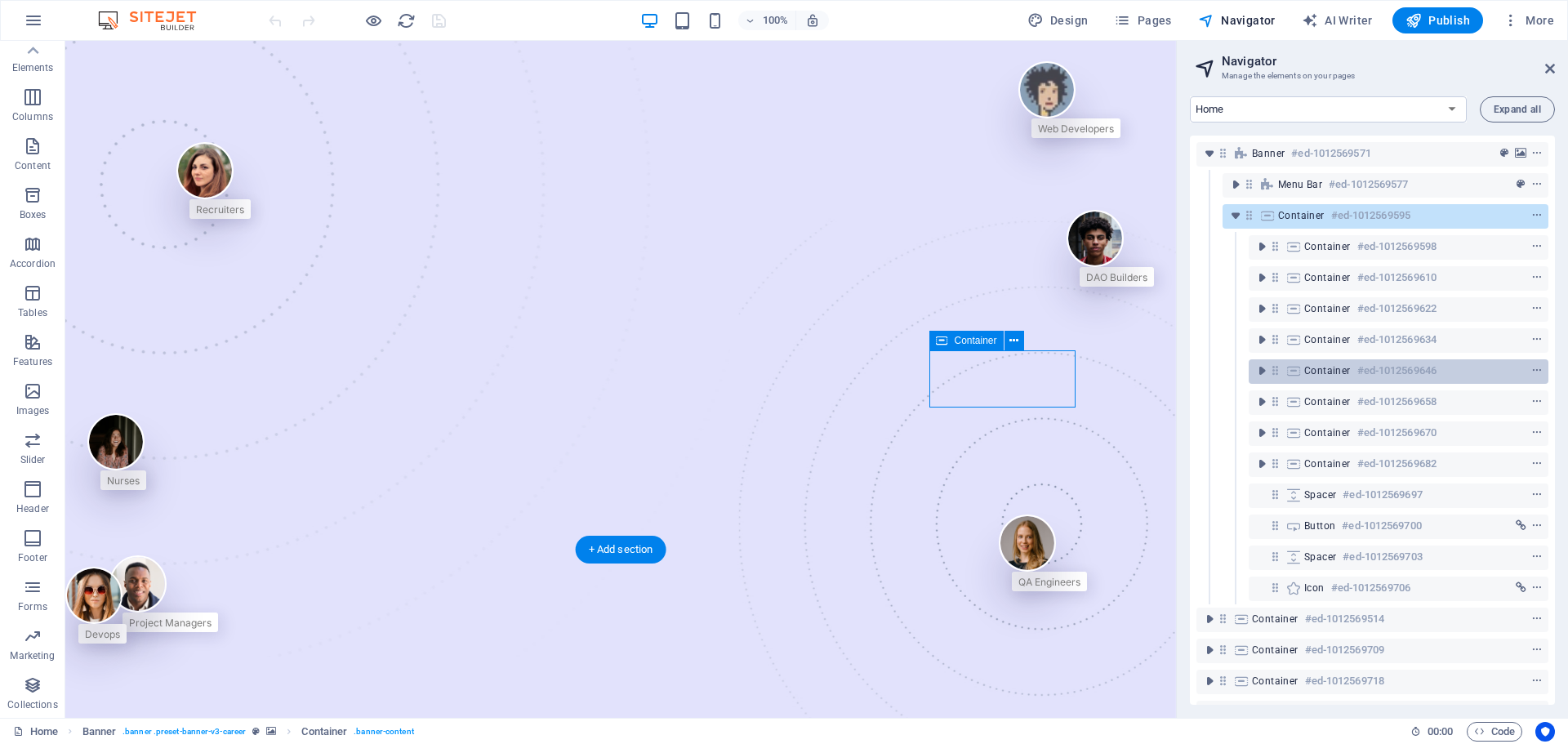
scroll to position [226, 0]
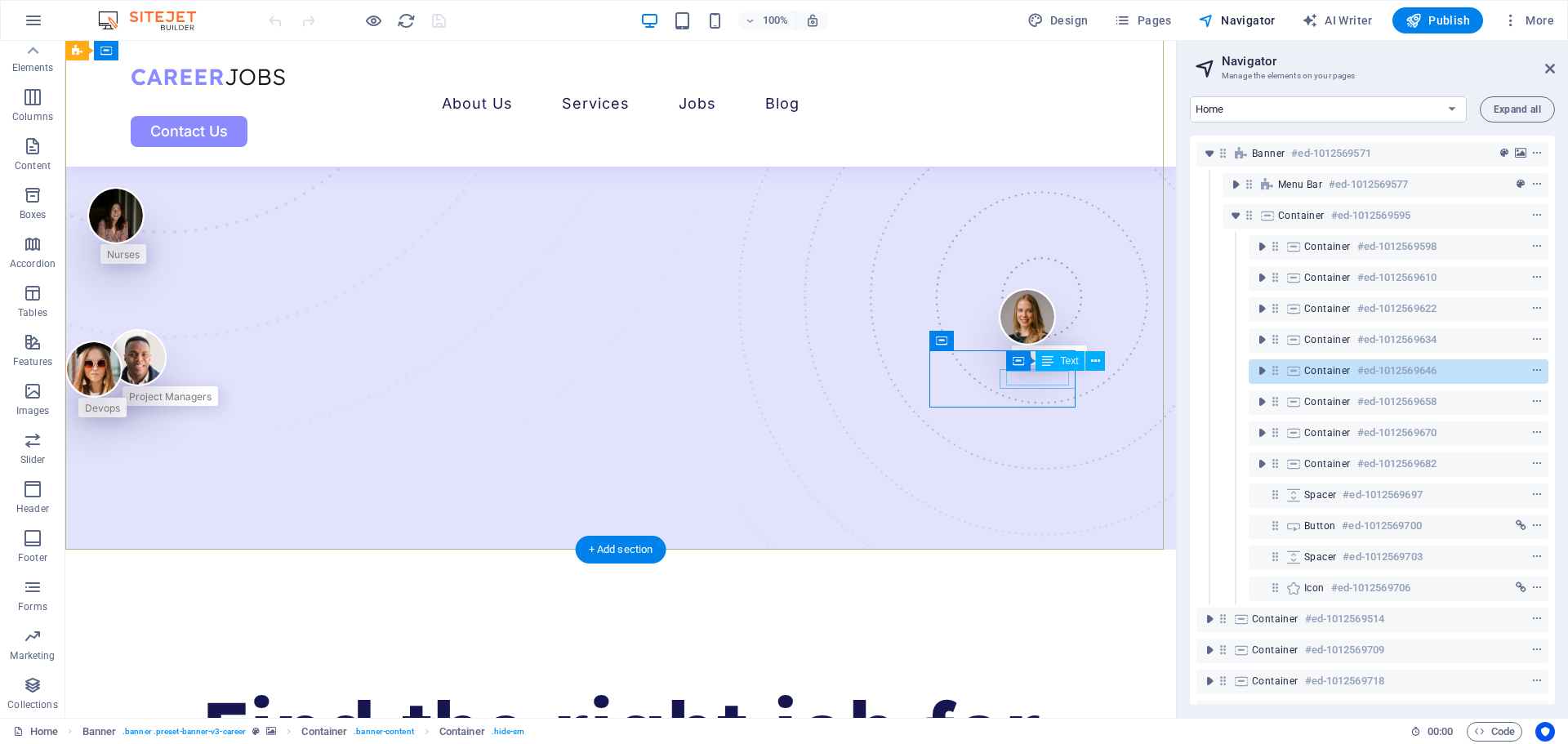
click at [1033, 362] on div "QA Engineers" at bounding box center [1050, 354] width 62 height 15
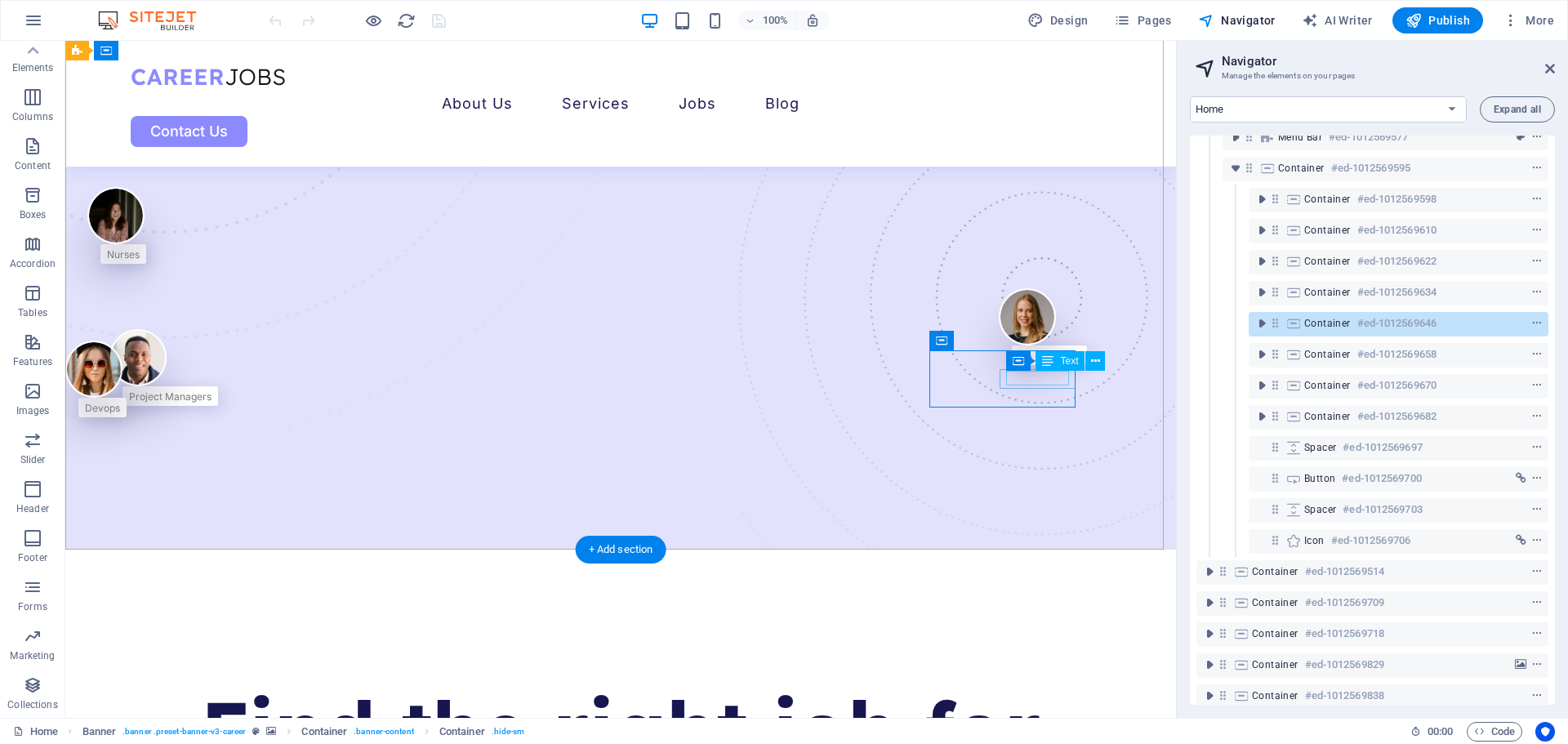
click at [1033, 362] on div "QA Engineers" at bounding box center [1050, 354] width 62 height 15
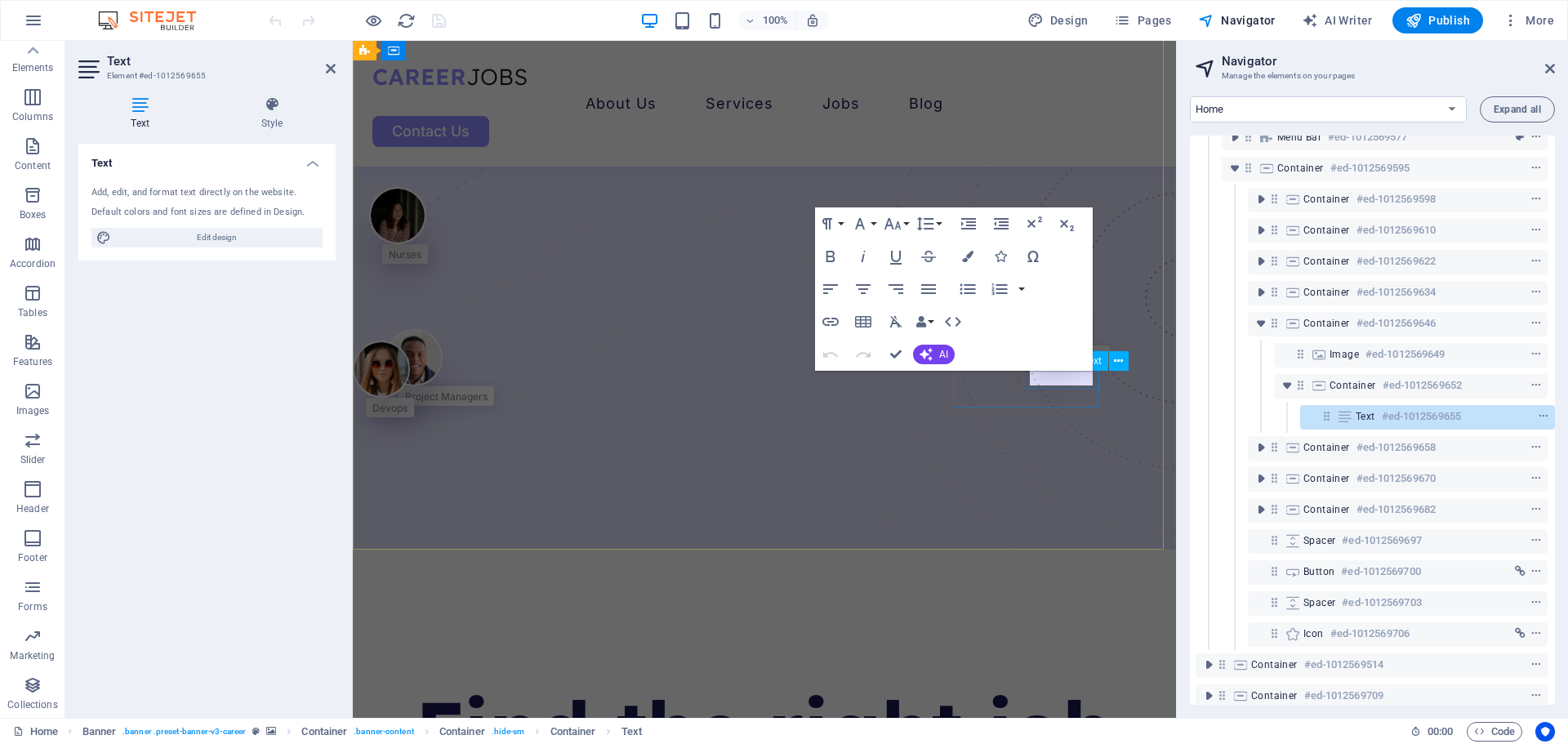
scroll to position [51, 4]
click at [1060, 362] on span "QA Engineers" at bounding box center [1073, 355] width 62 height 12
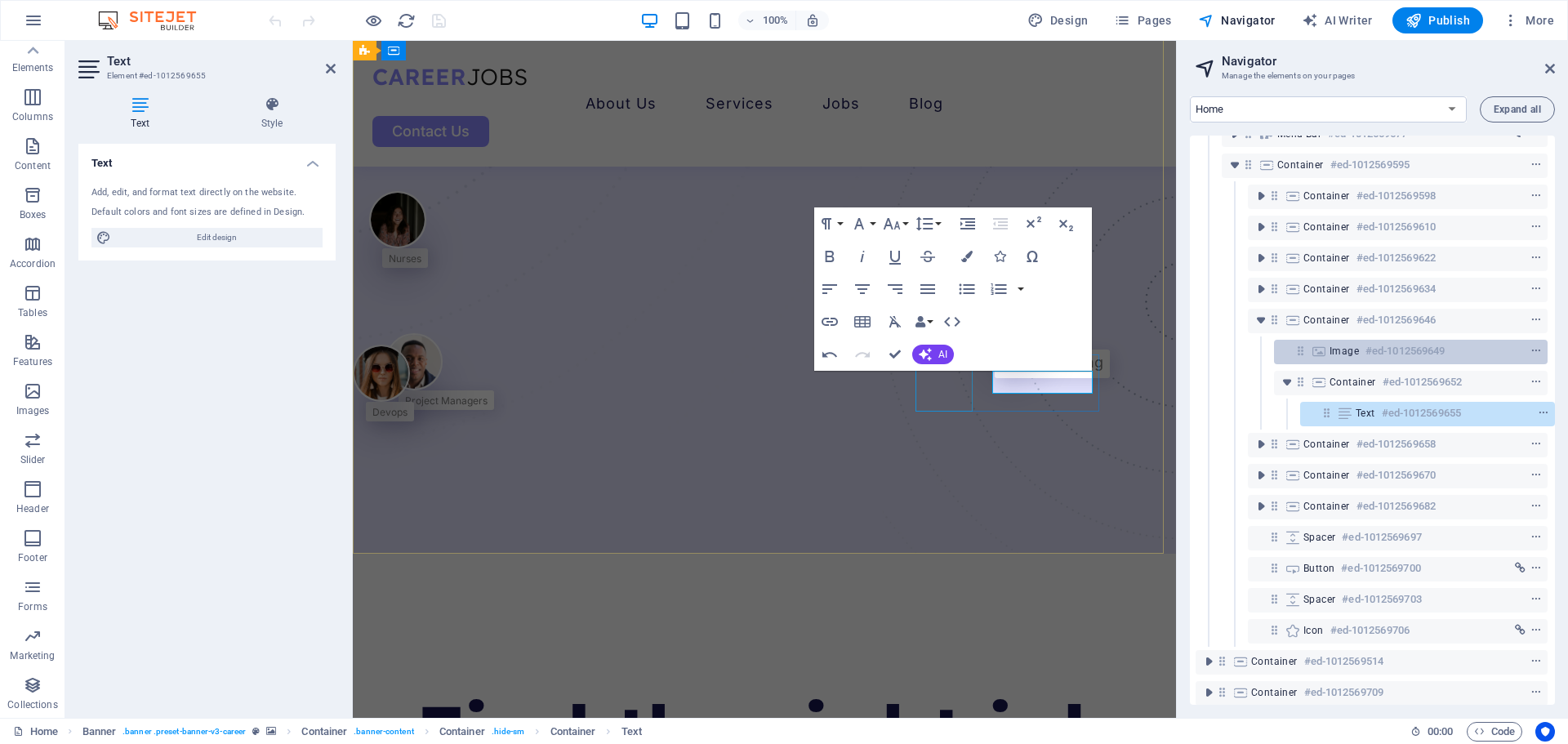
click at [1254, 359] on h6 "#ed-1012569649" at bounding box center [1405, 352] width 79 height 20
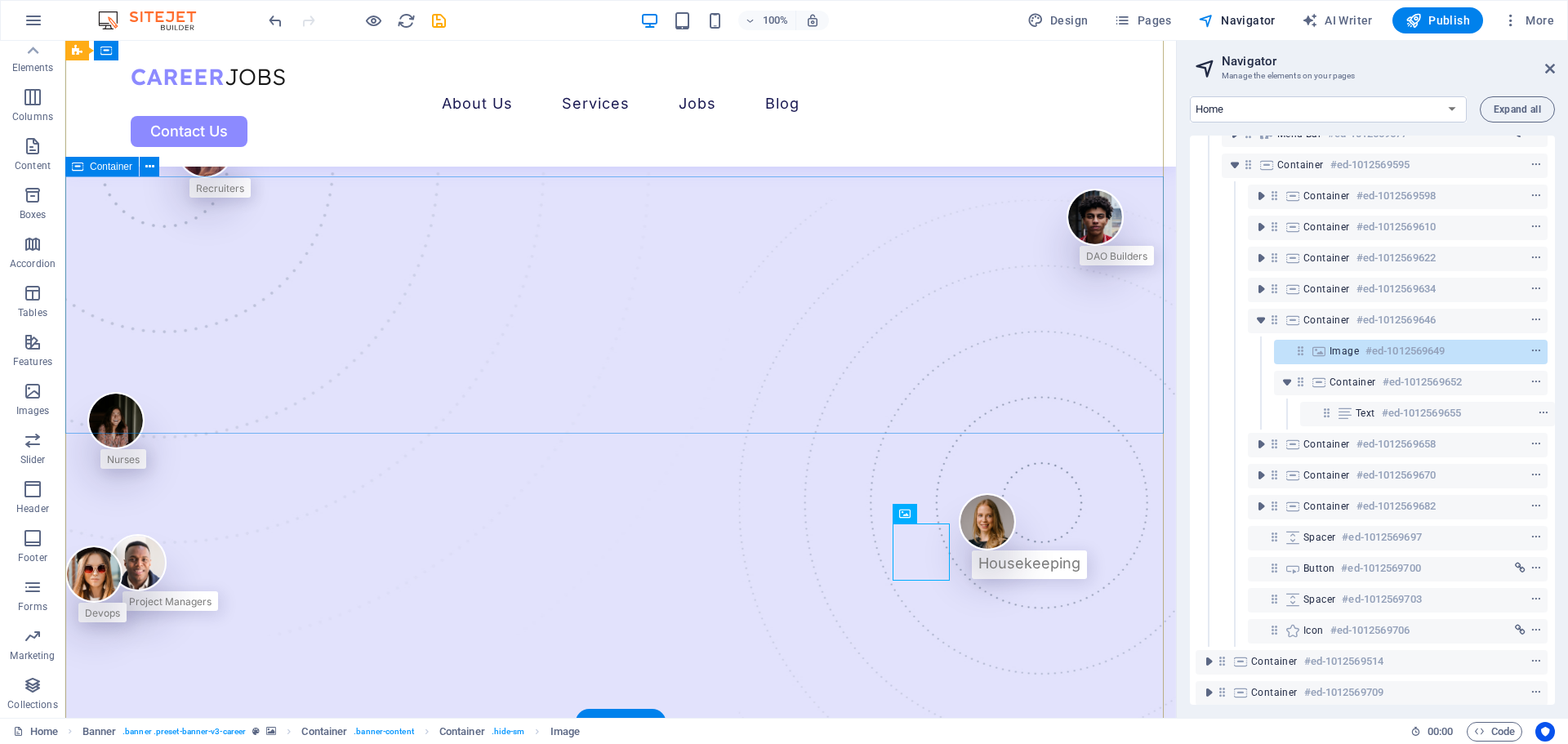
scroll to position [0, 0]
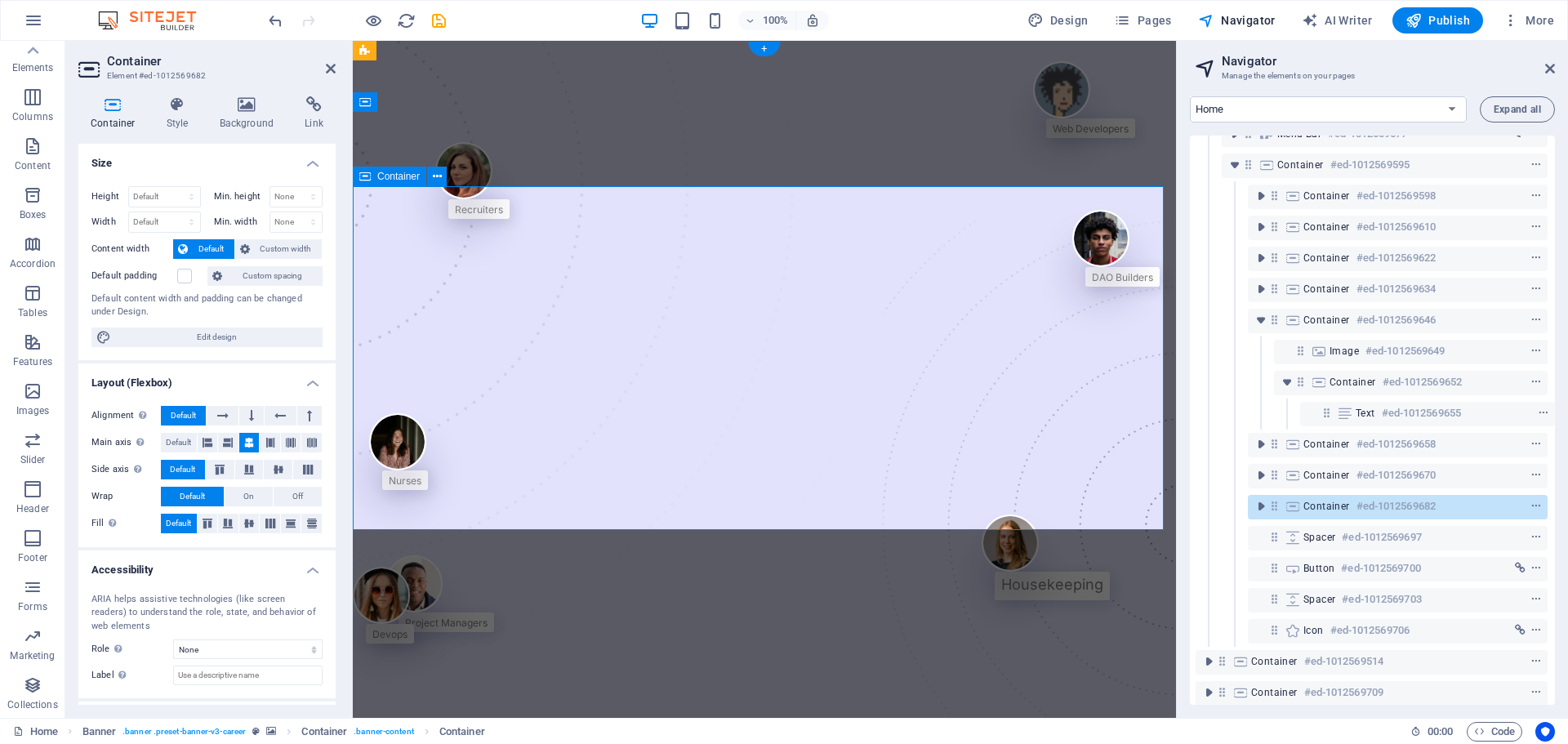
click at [1254, 508] on h6 "#ed-1012569682" at bounding box center [1396, 506] width 79 height 20
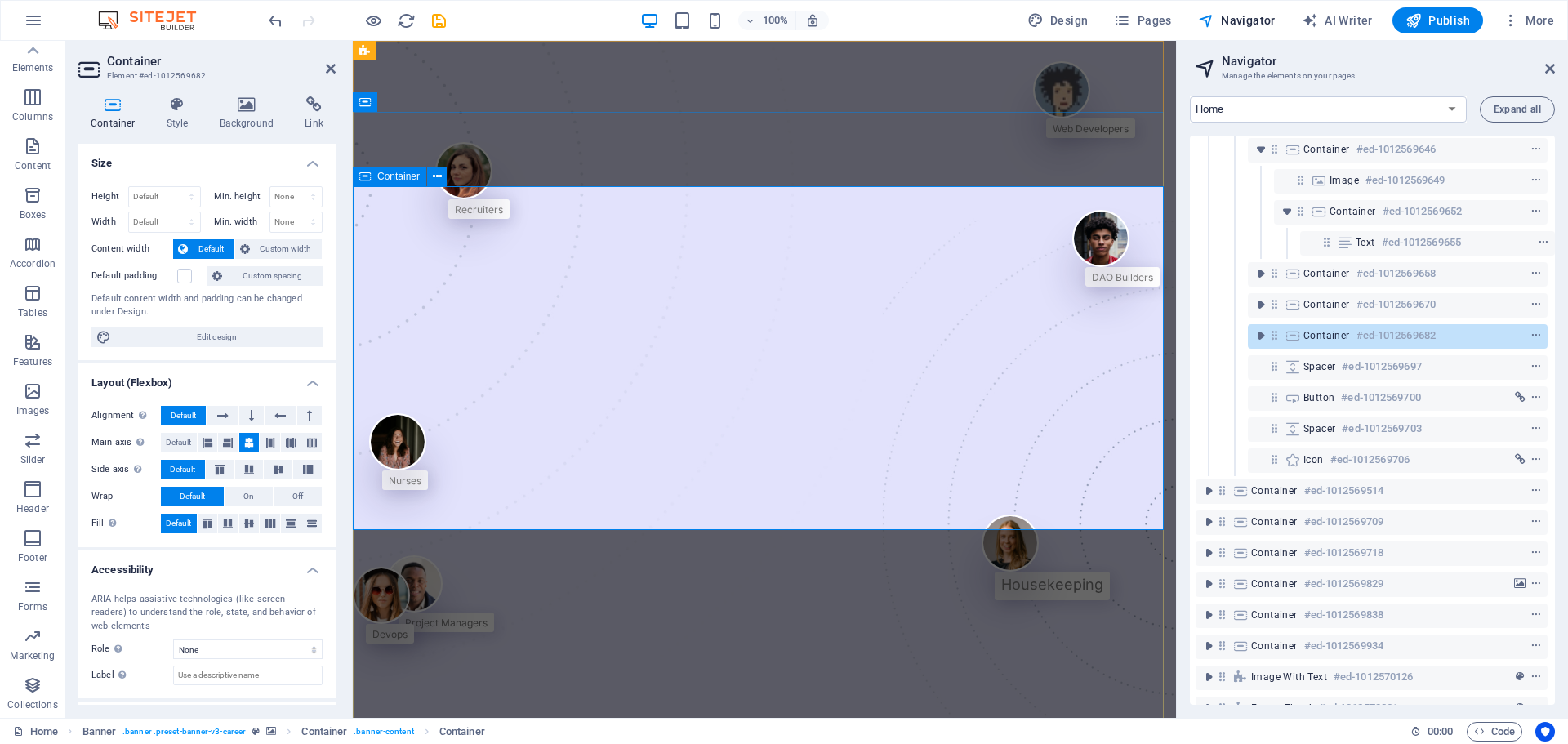
scroll to position [257, 4]
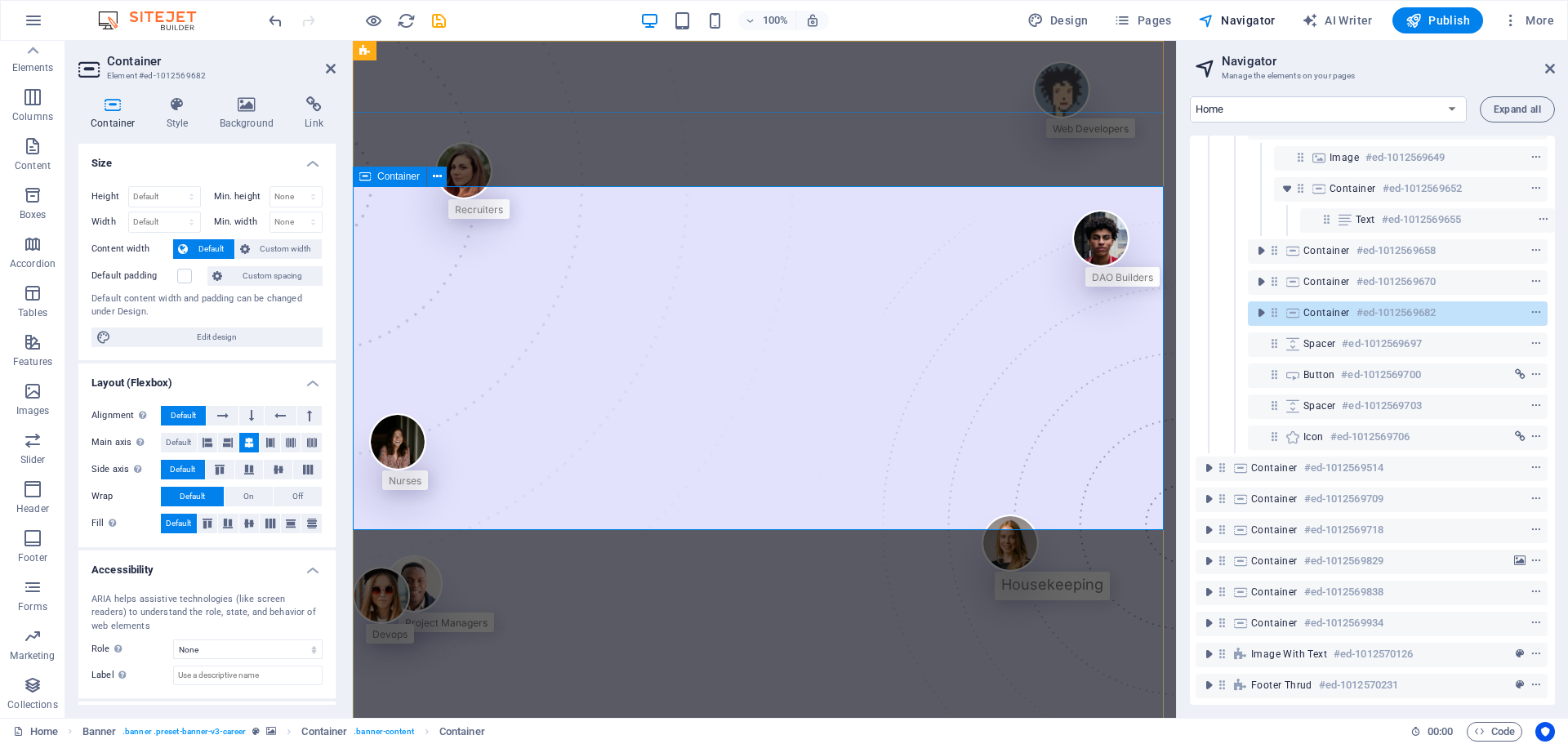
click at [1254, 306] on span "Container" at bounding box center [1327, 312] width 46 height 13
click at [1254, 305] on icon "toggle-expand" at bounding box center [1261, 313] width 16 height 16
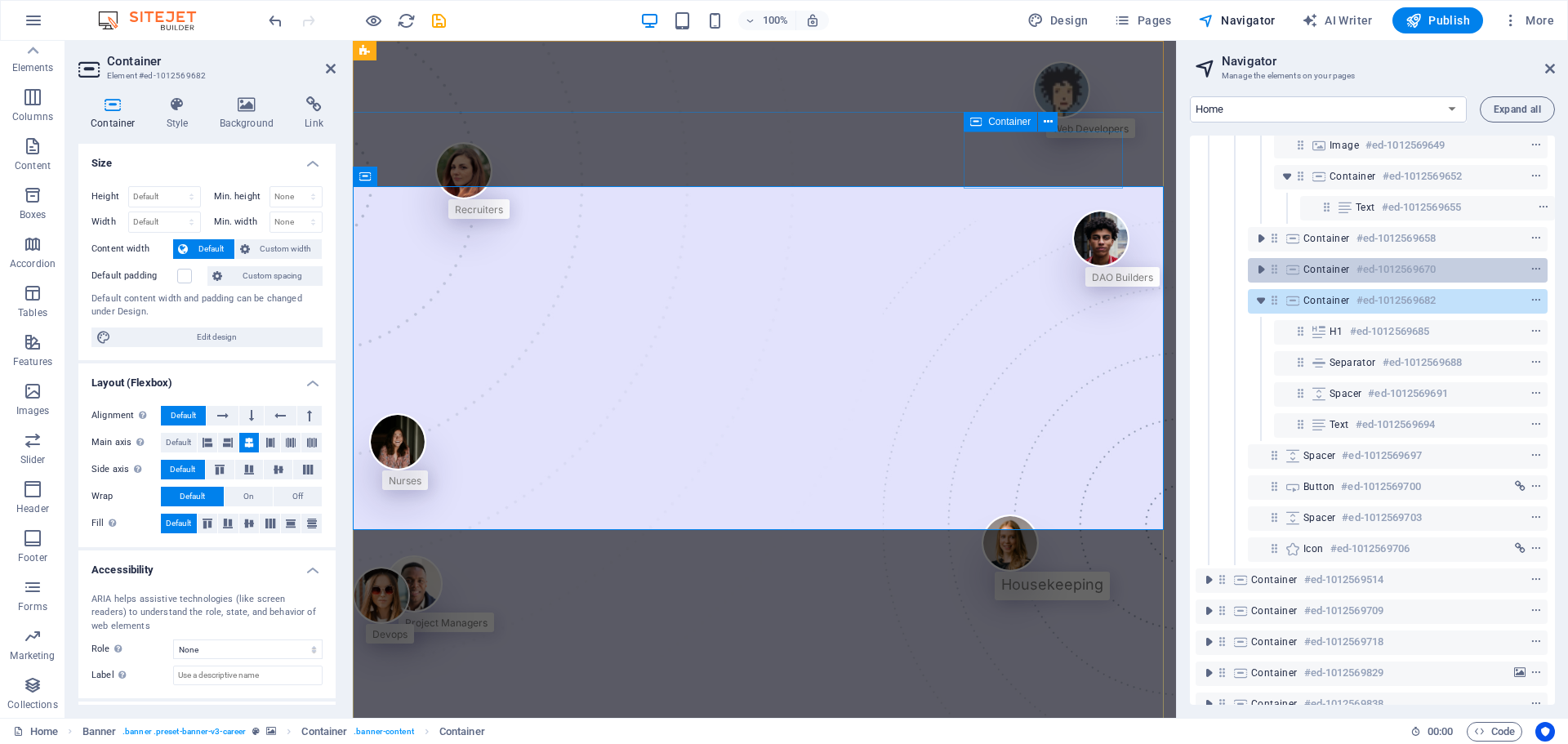
click at [1254, 260] on div "Container #ed-1012569670" at bounding box center [1385, 270] width 163 height 20
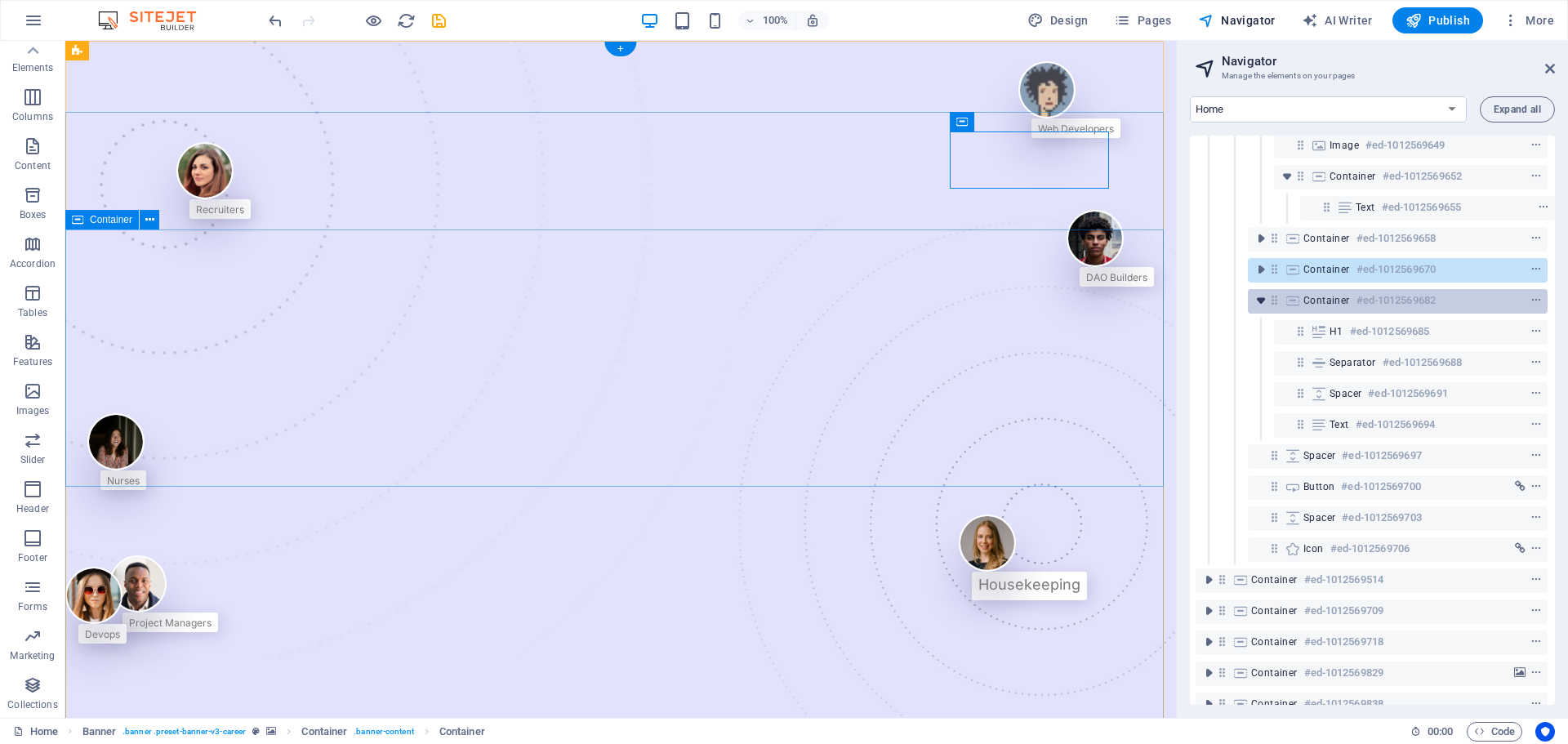
click at [1254, 300] on icon "toggle-expand" at bounding box center [1261, 301] width 16 height 16
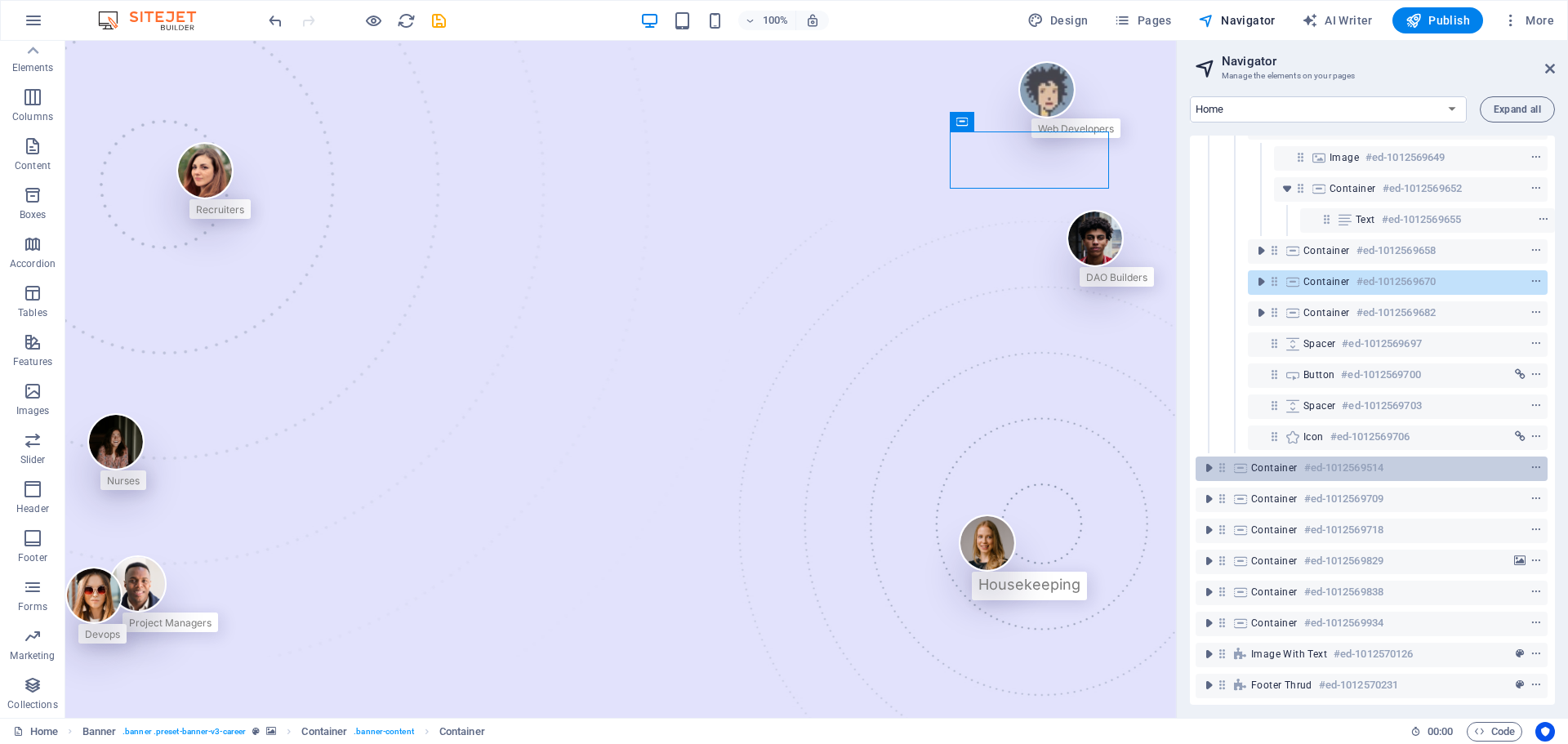
click at [1254, 462] on span "Container" at bounding box center [1274, 468] width 46 height 13
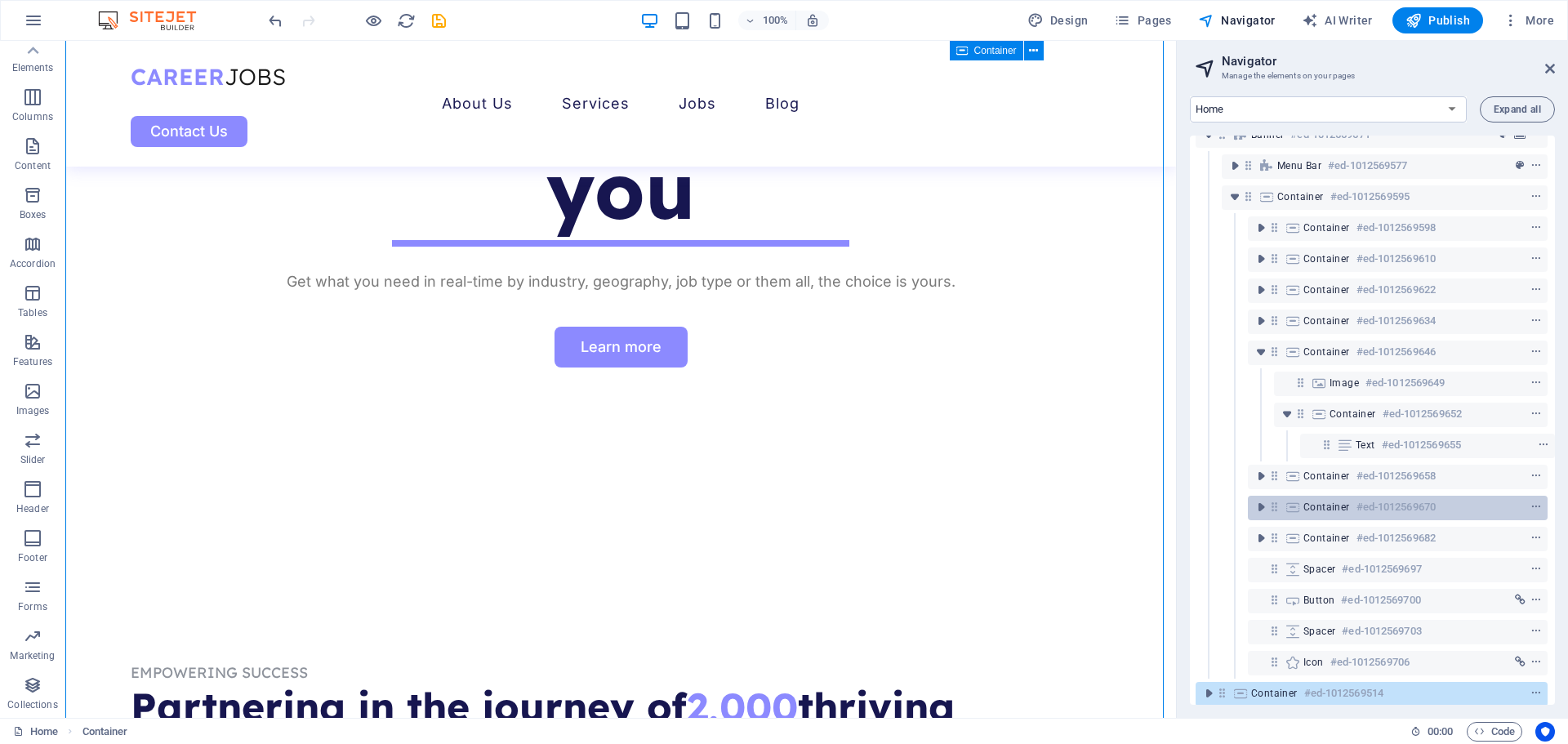
scroll to position [12, 4]
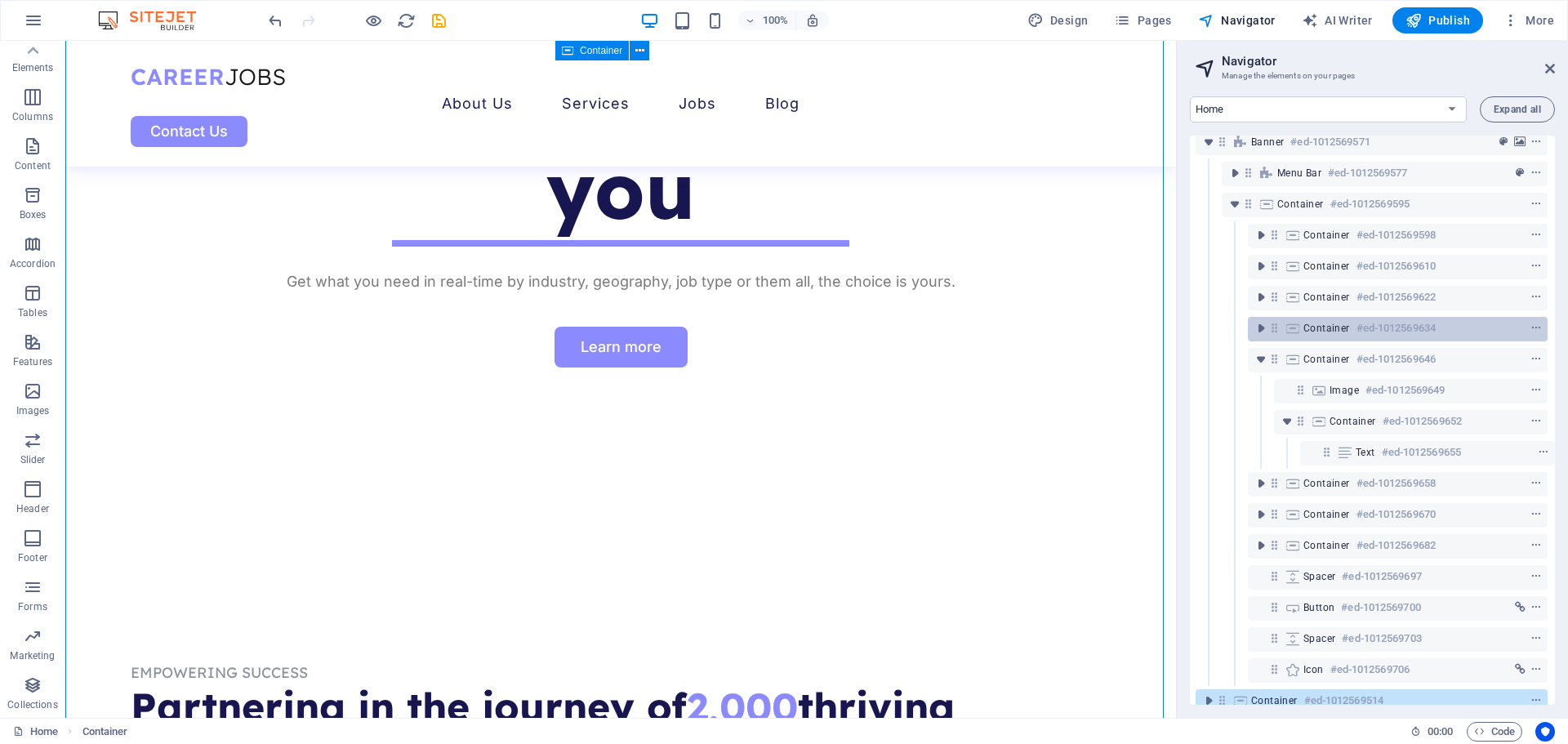
click at [1254, 332] on div "Container #ed-1012569634" at bounding box center [1398, 329] width 300 height 25
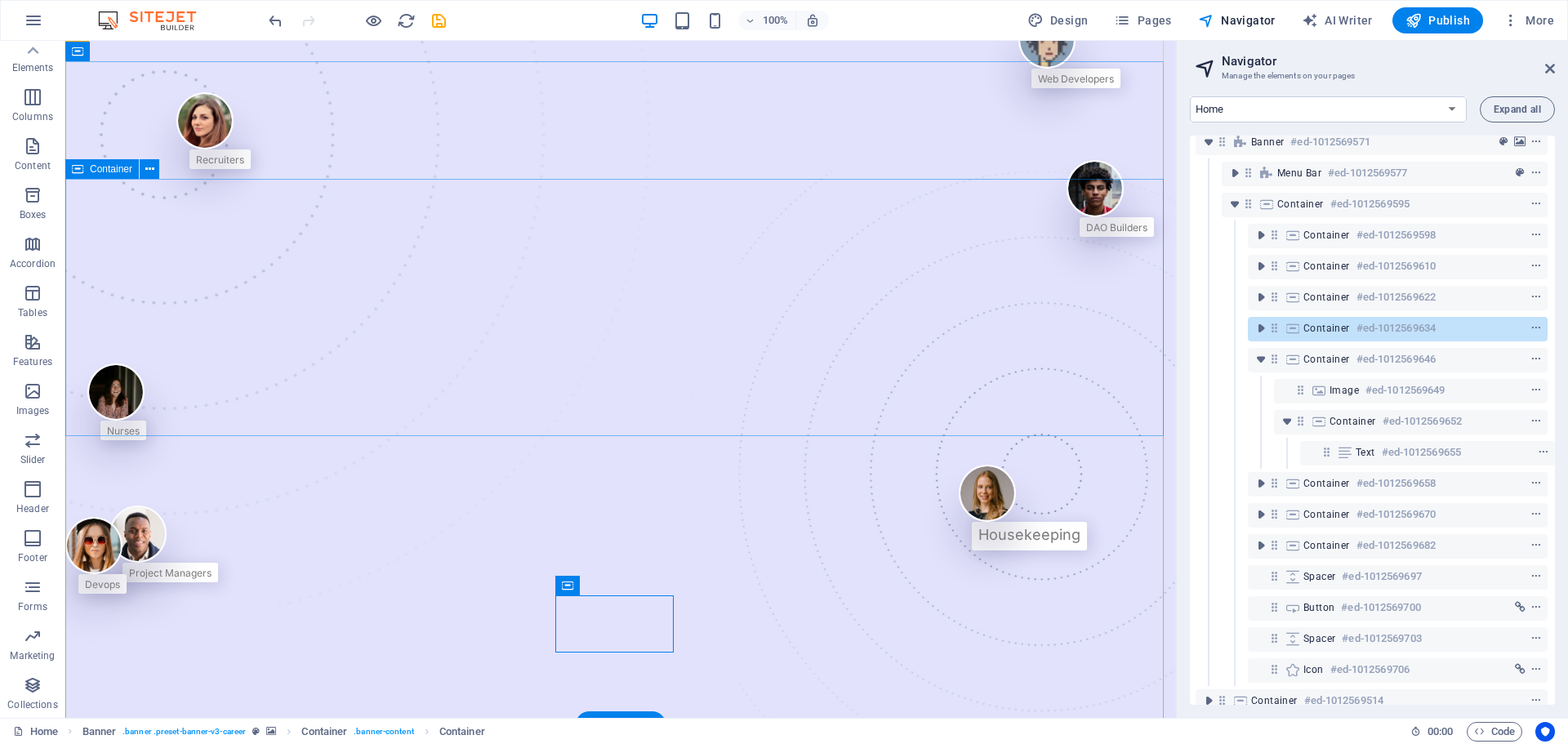
scroll to position [131, 0]
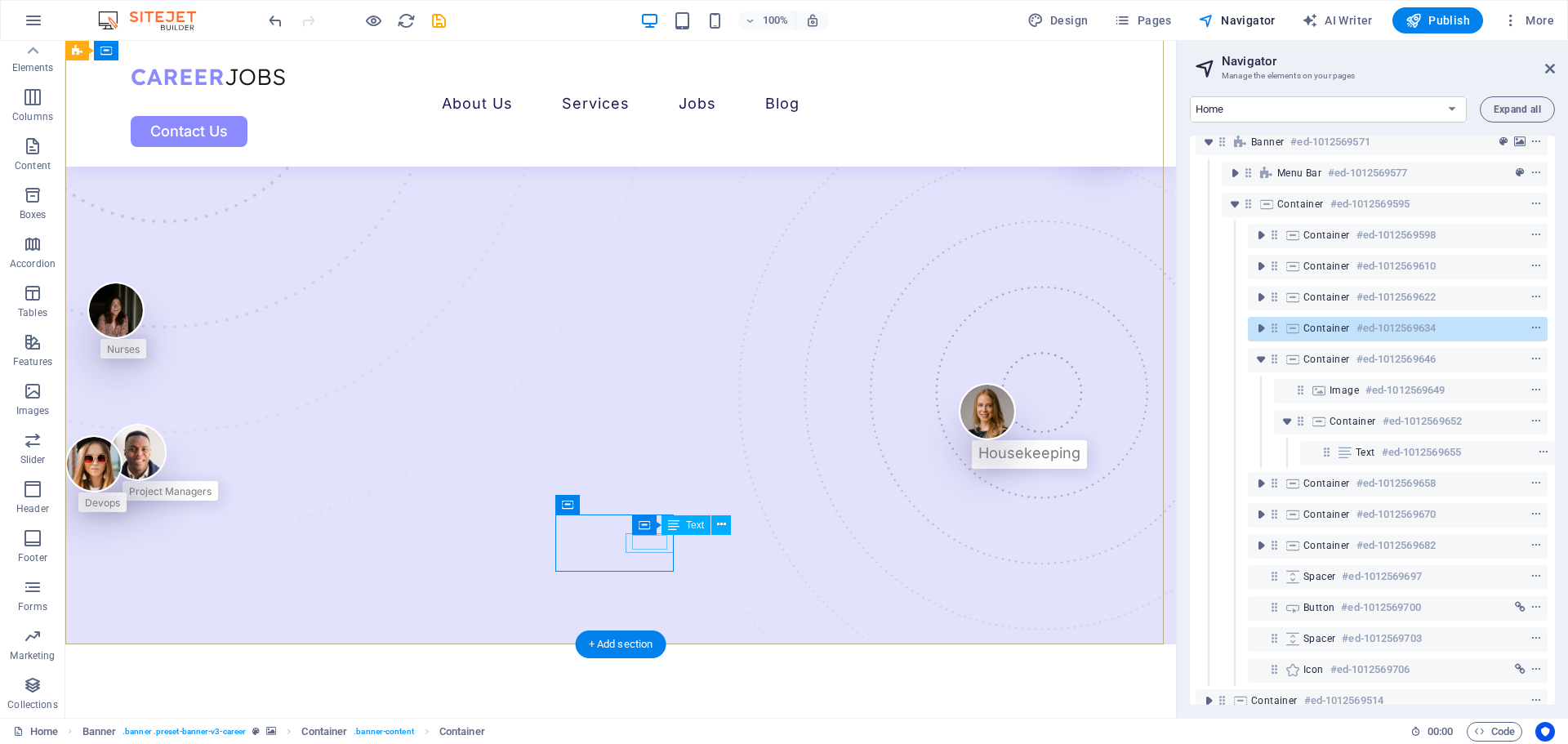
click at [120, 509] on div "Devops" at bounding box center [102, 502] width 36 height 15
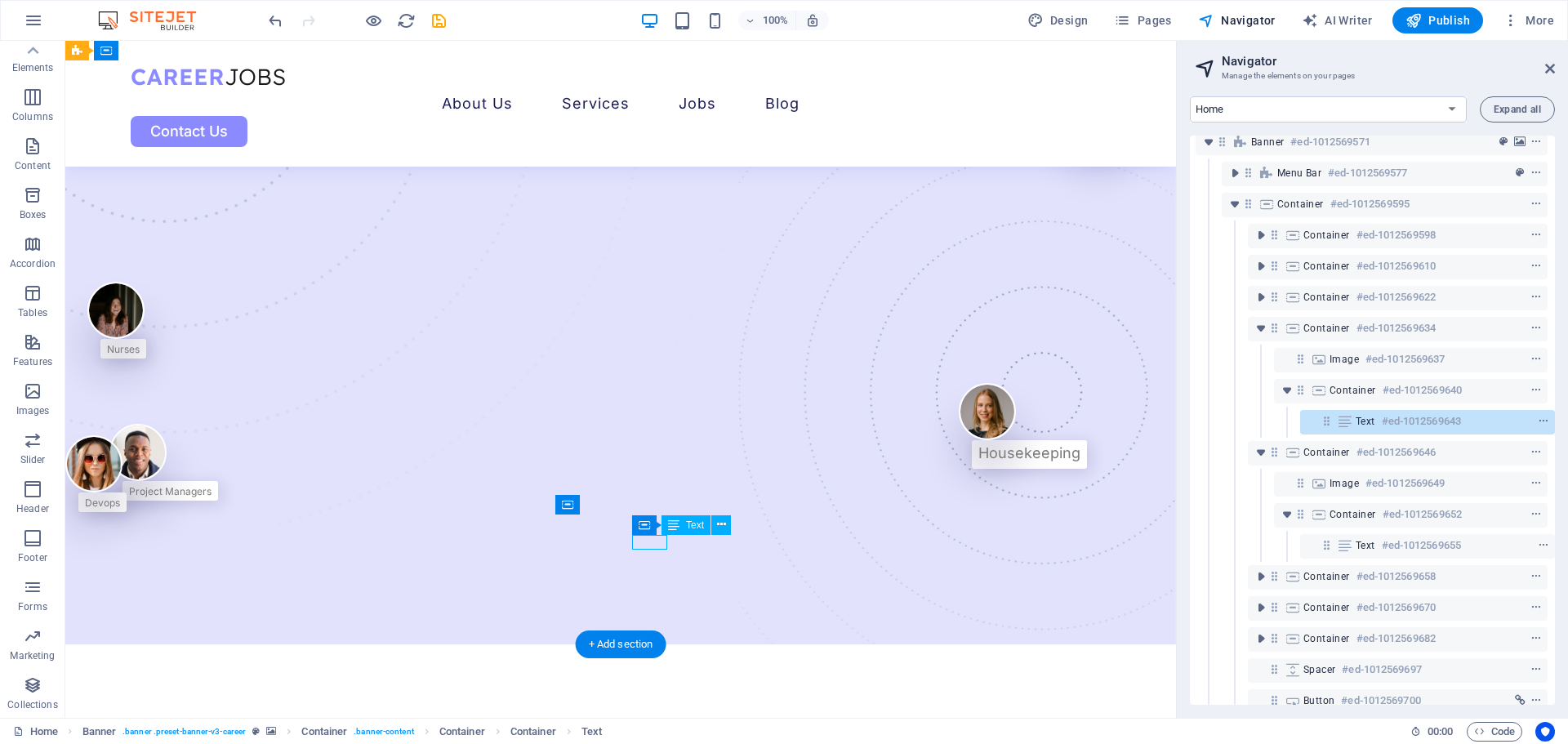
click at [120, 509] on div "Devops" at bounding box center [102, 502] width 36 height 15
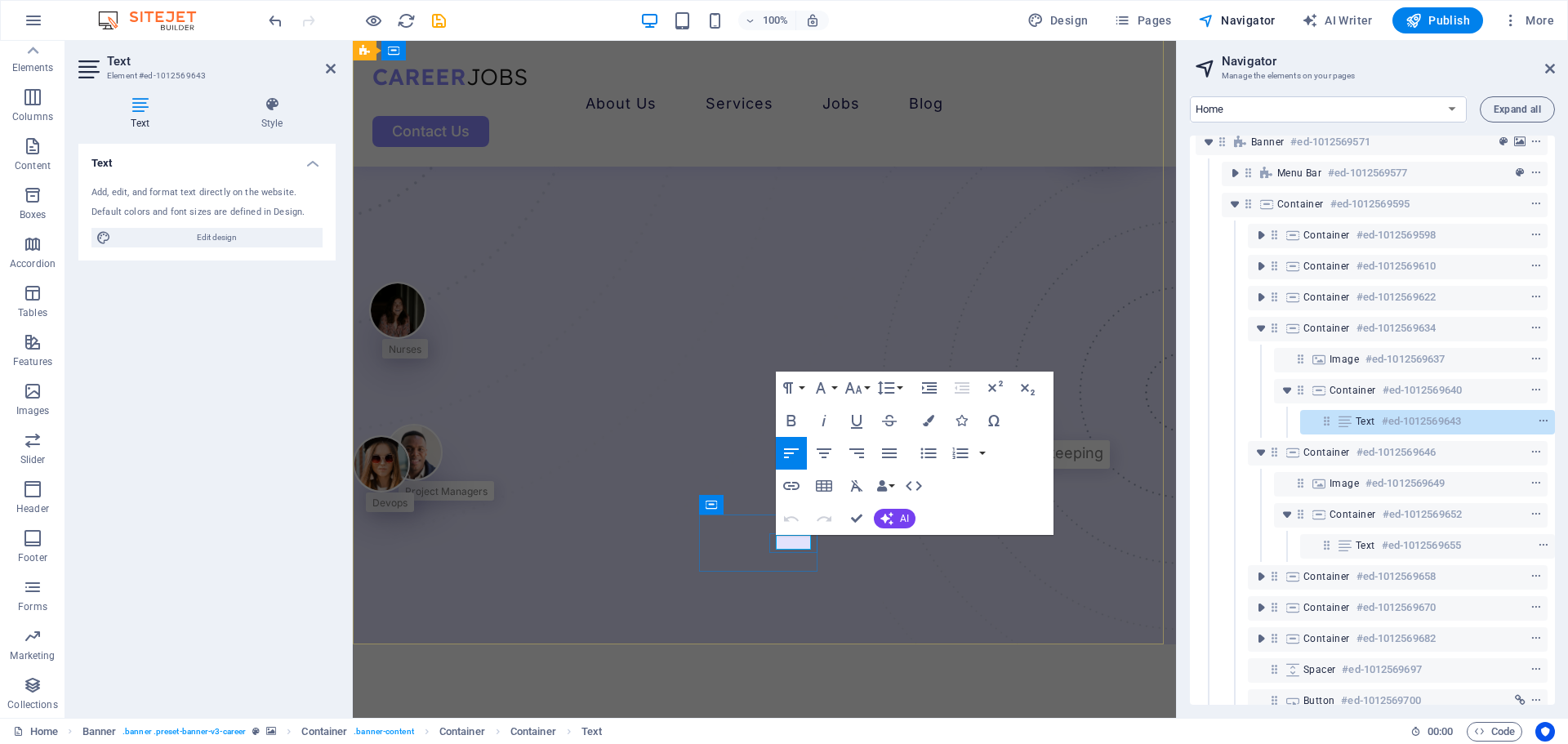
click at [408, 509] on span "Devops" at bounding box center [390, 502] width 36 height 12
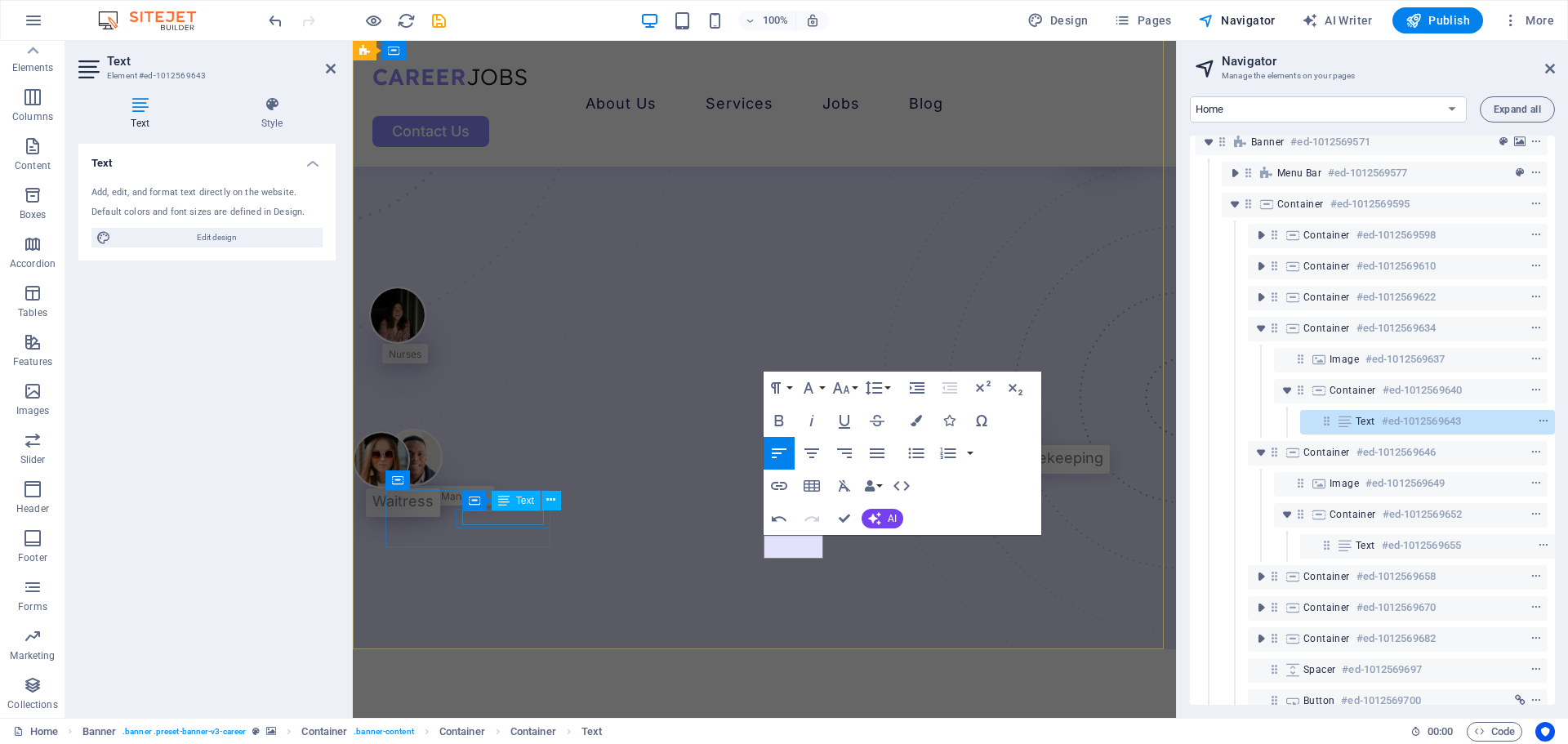
click at [488, 503] on div "Project Managers" at bounding box center [446, 495] width 83 height 15
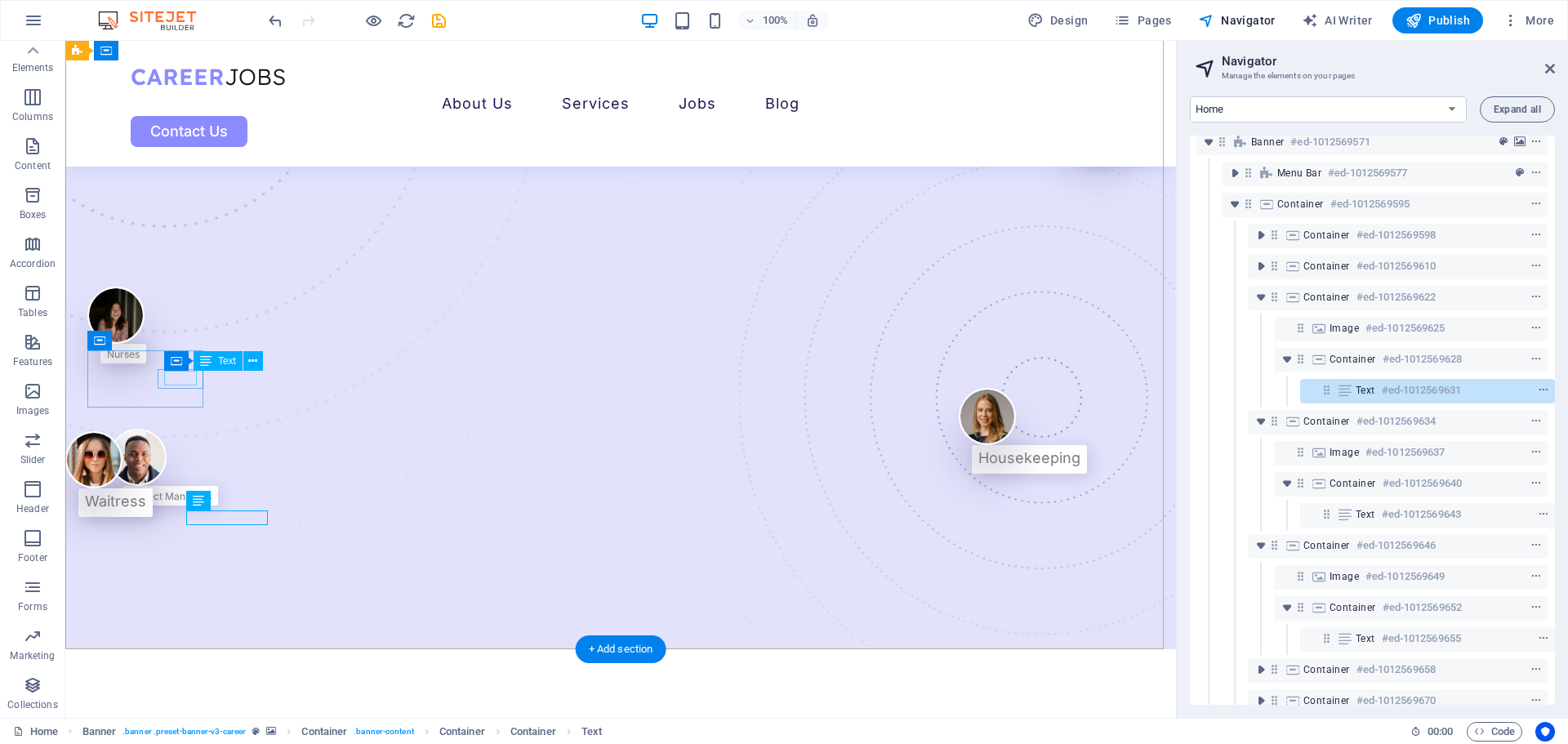
click at [139, 361] on div "Nurses" at bounding box center [124, 352] width 33 height 15
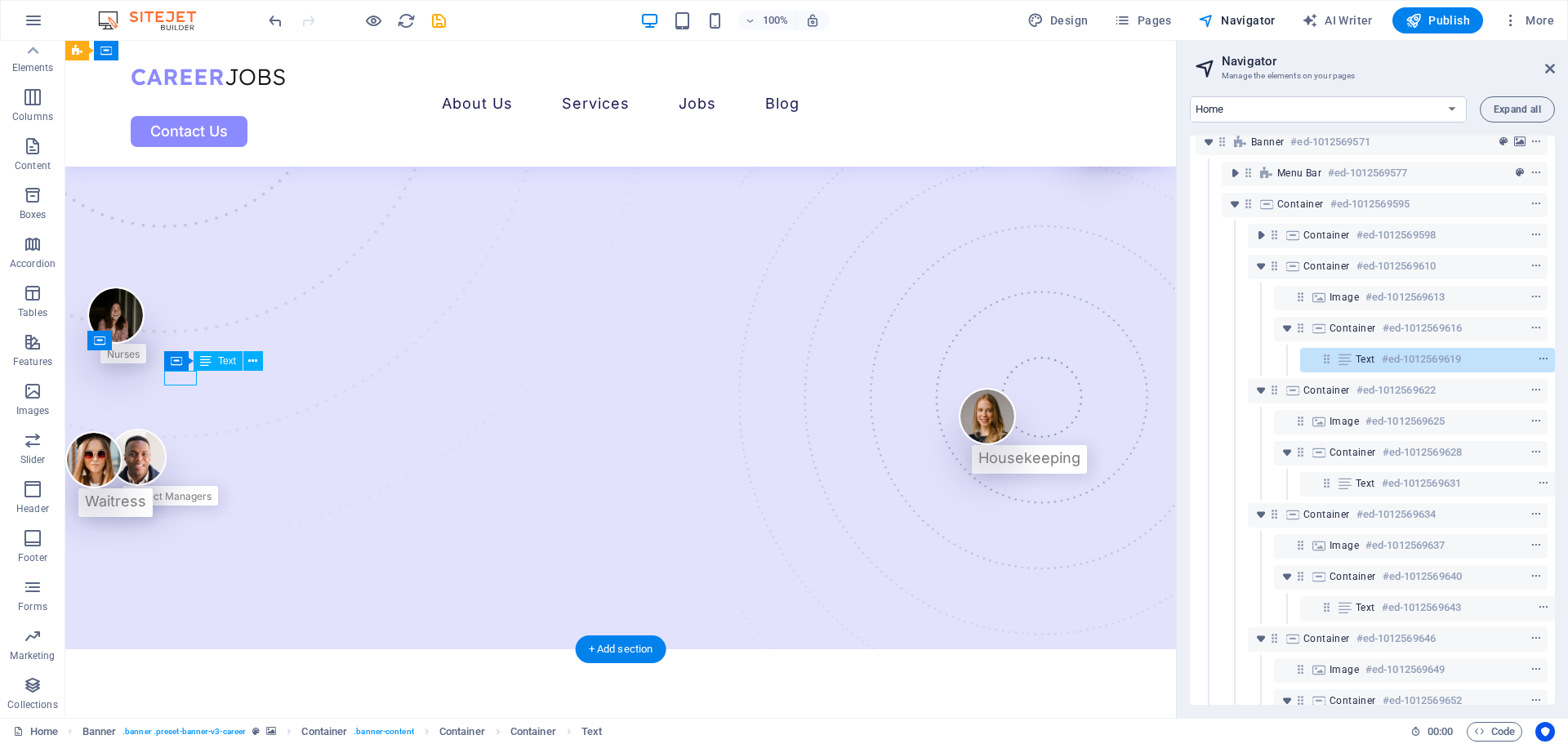
click at [139, 361] on div "Nurses" at bounding box center [124, 352] width 33 height 15
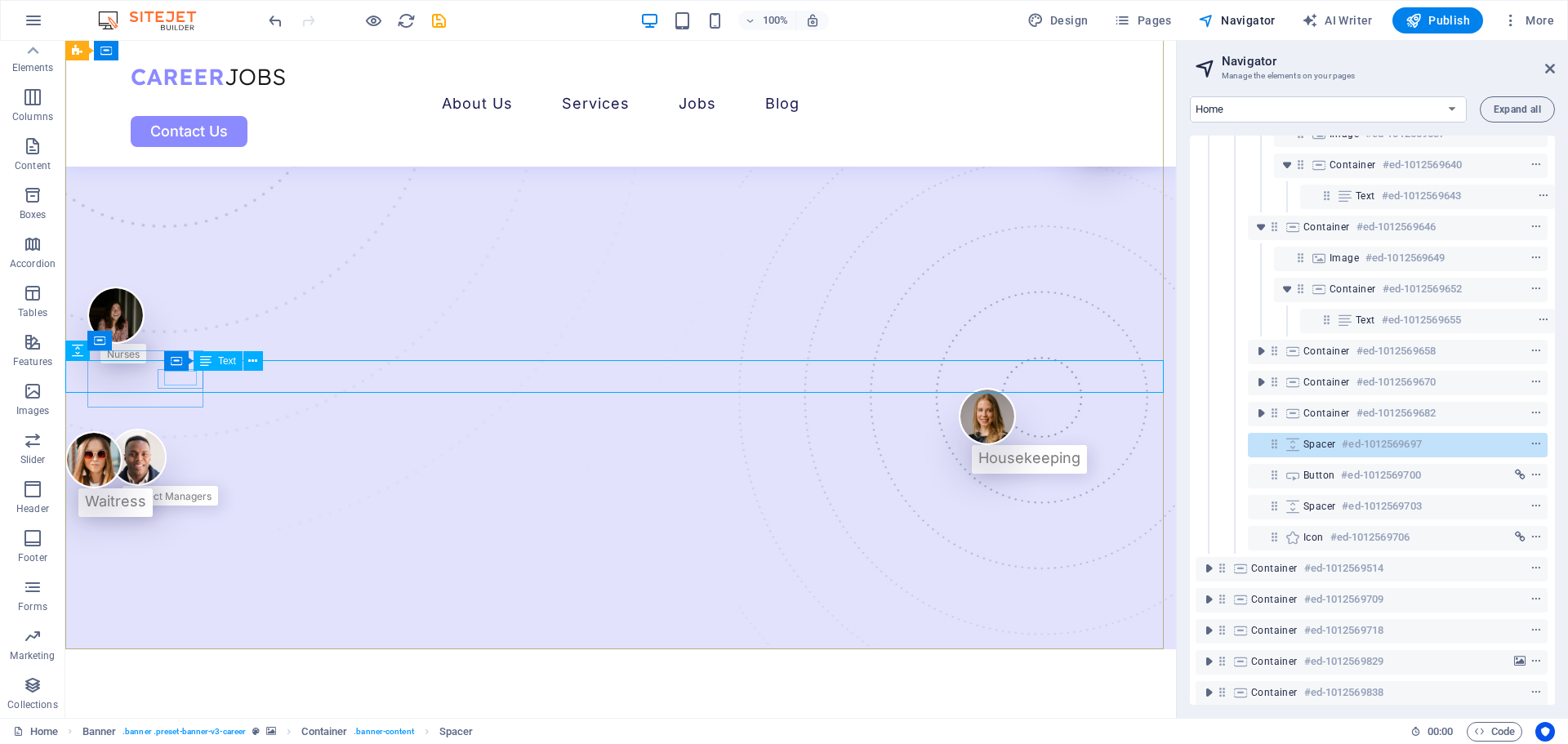
click at [235, 361] on span "Text" at bounding box center [228, 361] width 18 height 10
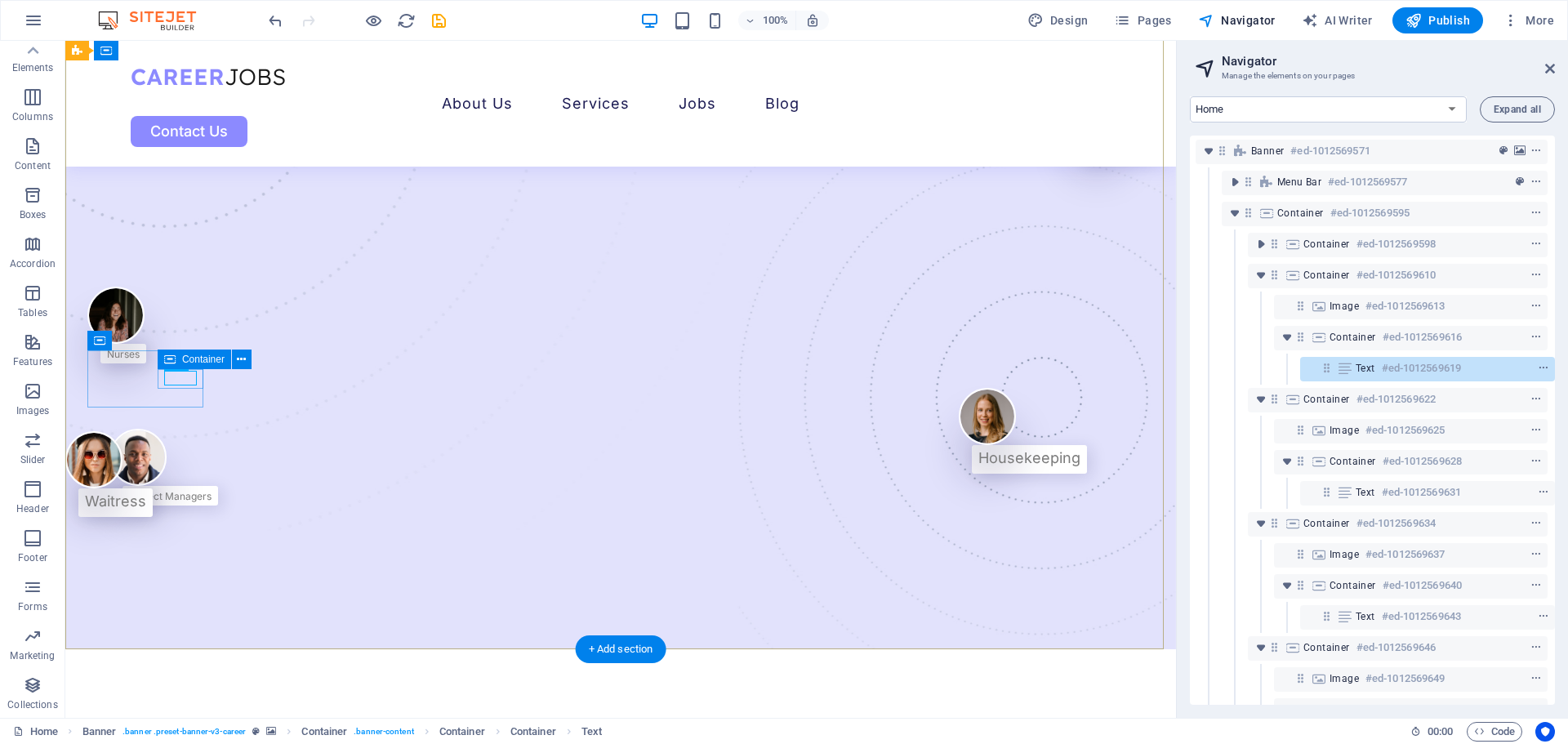
scroll to position [0, 4]
click at [139, 361] on div "Nurses" at bounding box center [124, 352] width 33 height 15
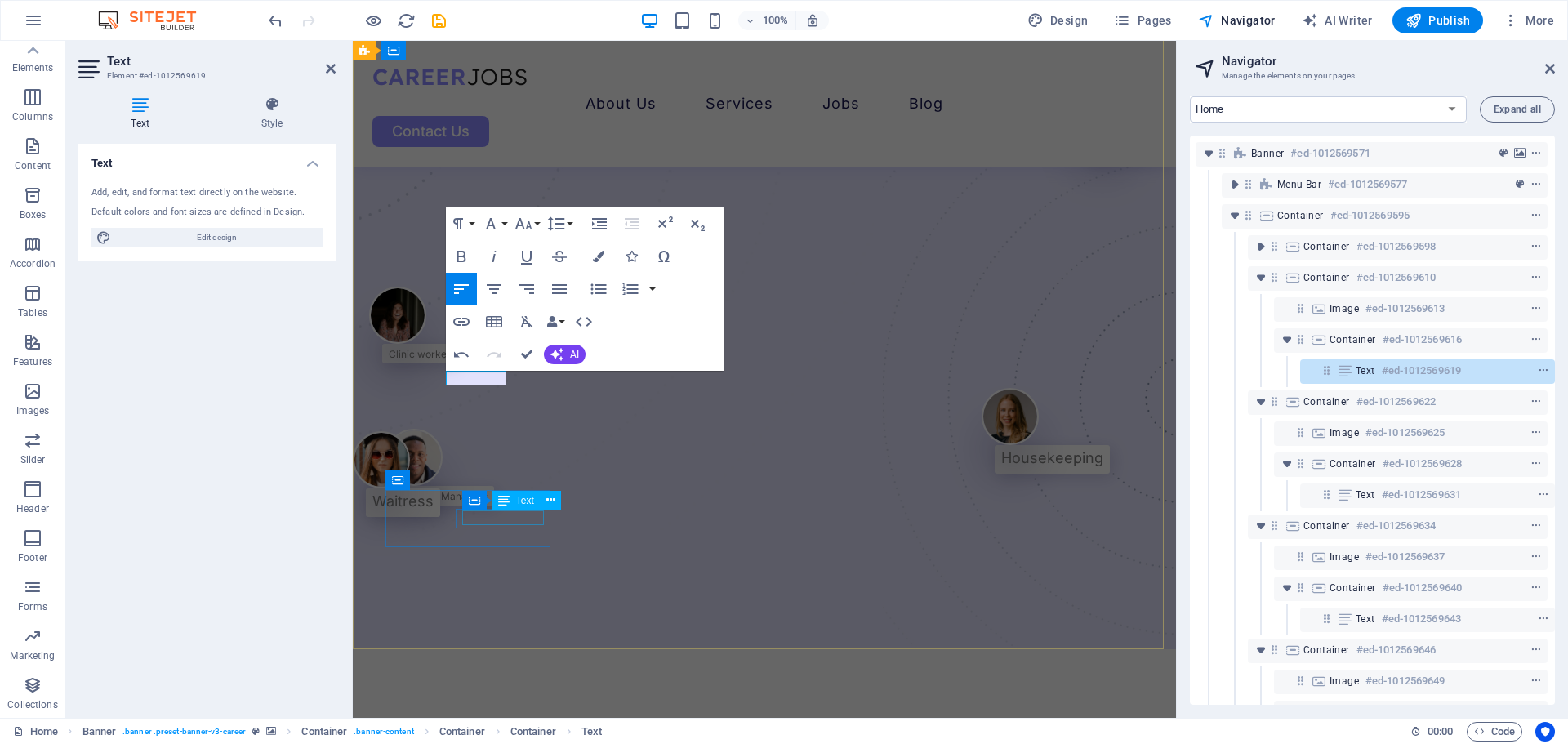
click at [488, 503] on div "Project Managers" at bounding box center [446, 495] width 83 height 15
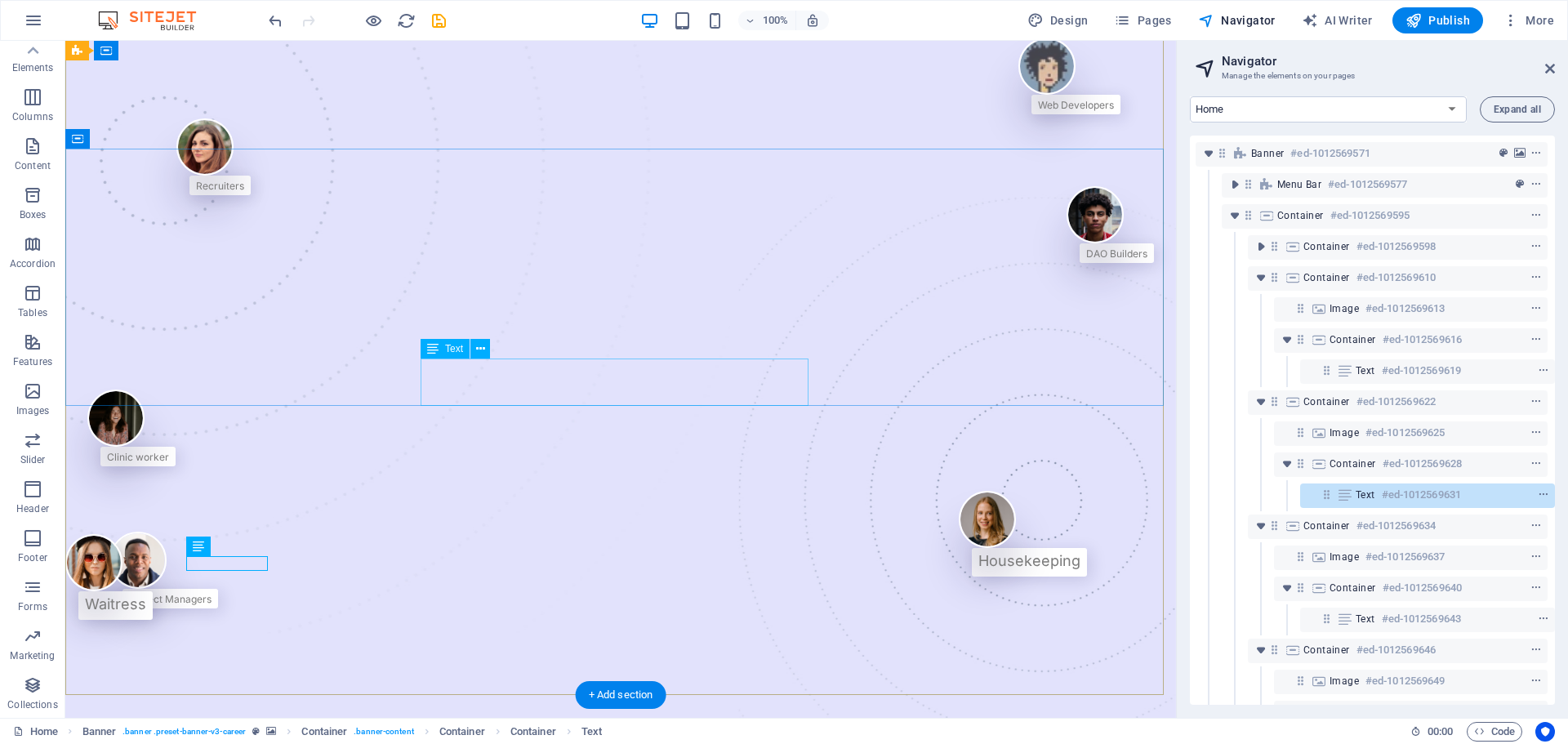
scroll to position [0, 0]
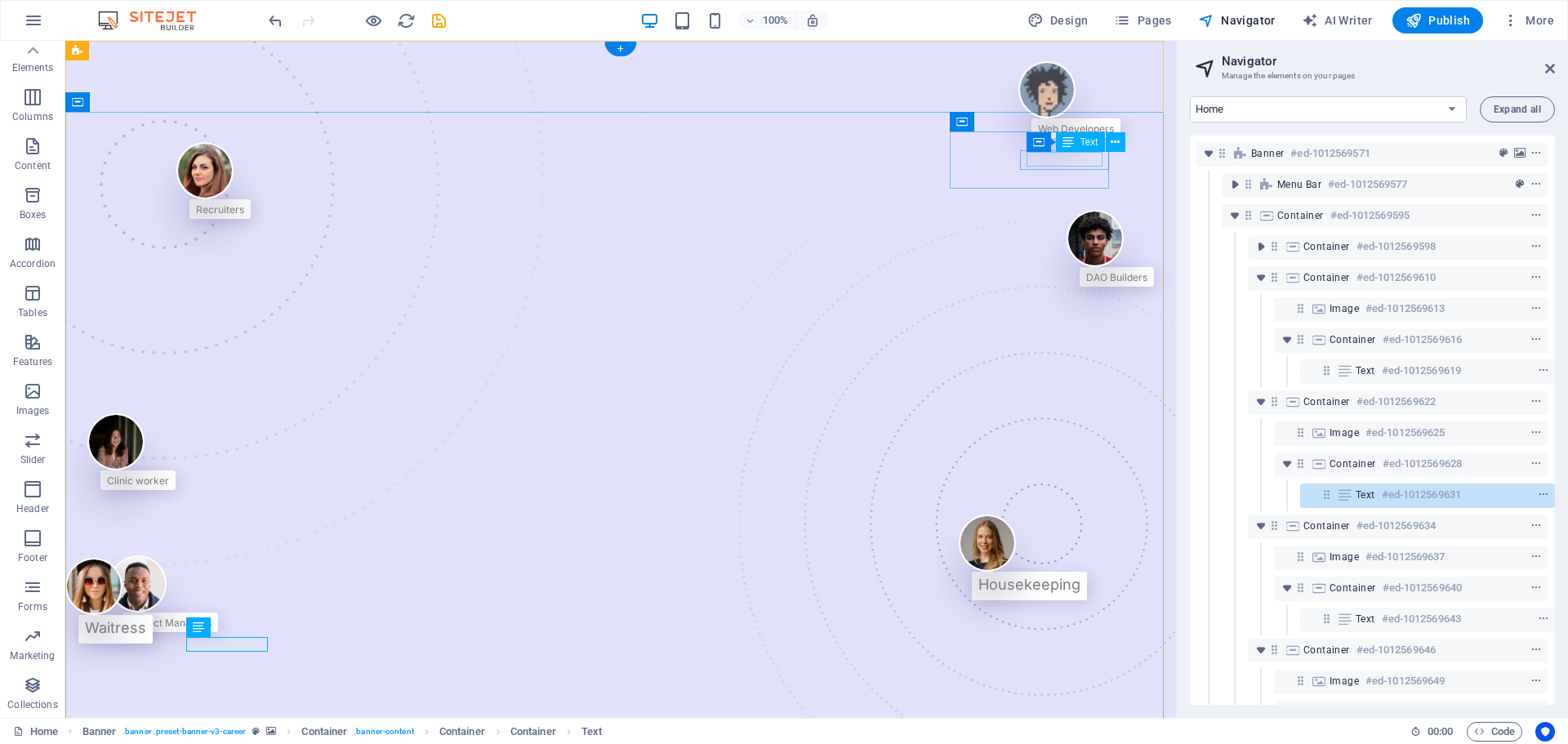
click at [1061, 135] on div "Web Developers" at bounding box center [1075, 127] width 76 height 15
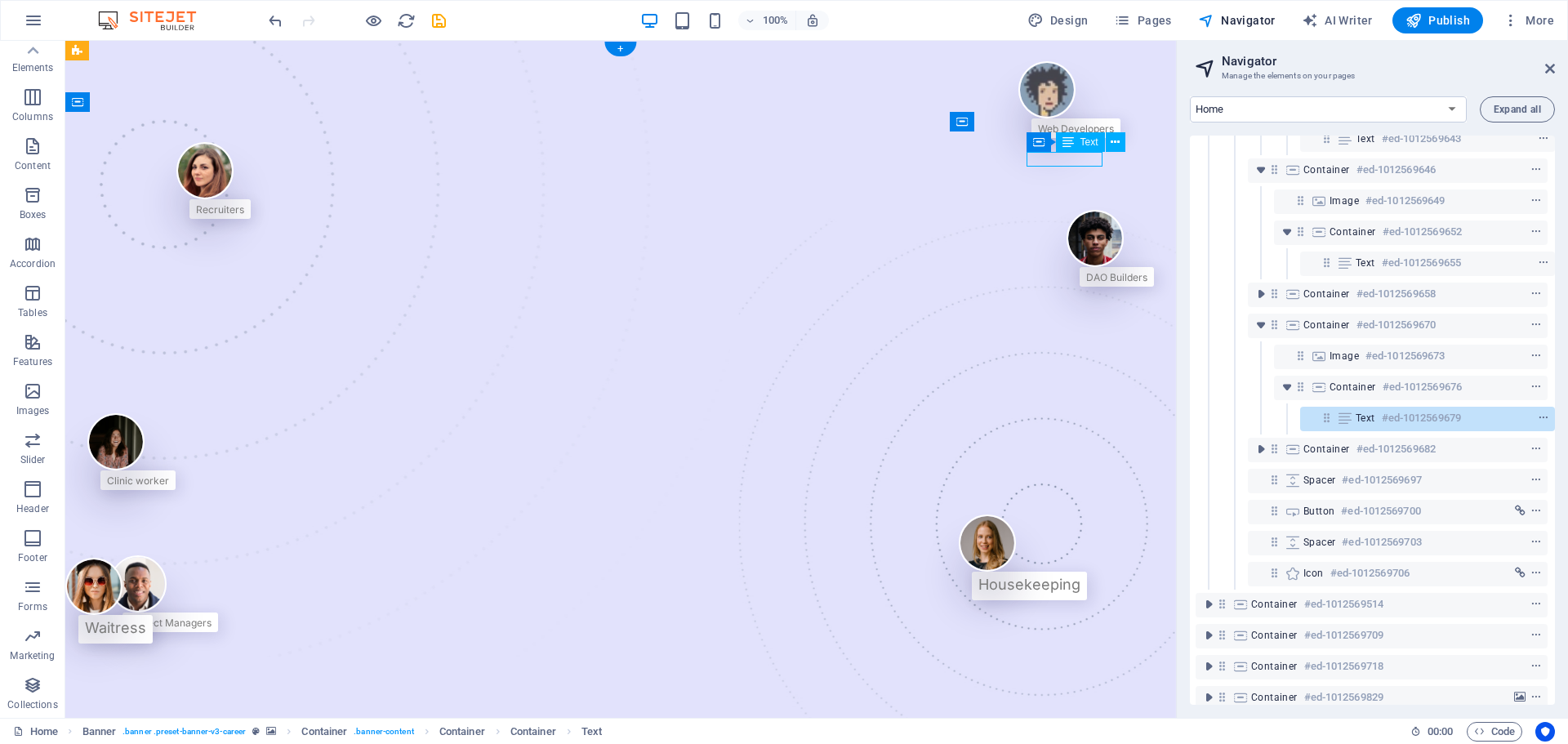
scroll to position [485, 4]
click at [1077, 149] on div "Text" at bounding box center [1081, 142] width 49 height 20
click at [1088, 131] on div "Web Developers" at bounding box center [1070, 99] width 102 height 76
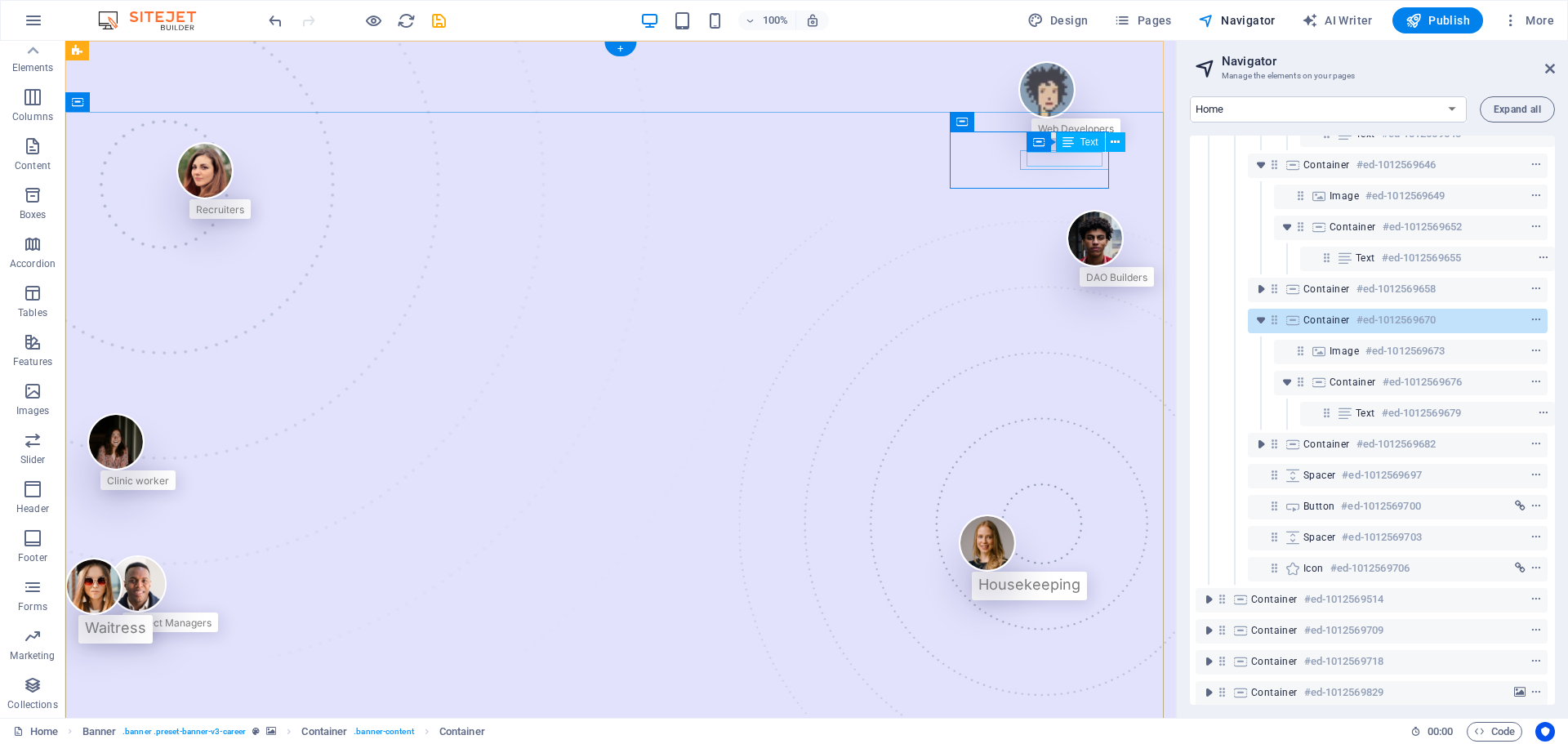
click at [1070, 135] on div "Web Developers" at bounding box center [1075, 127] width 76 height 15
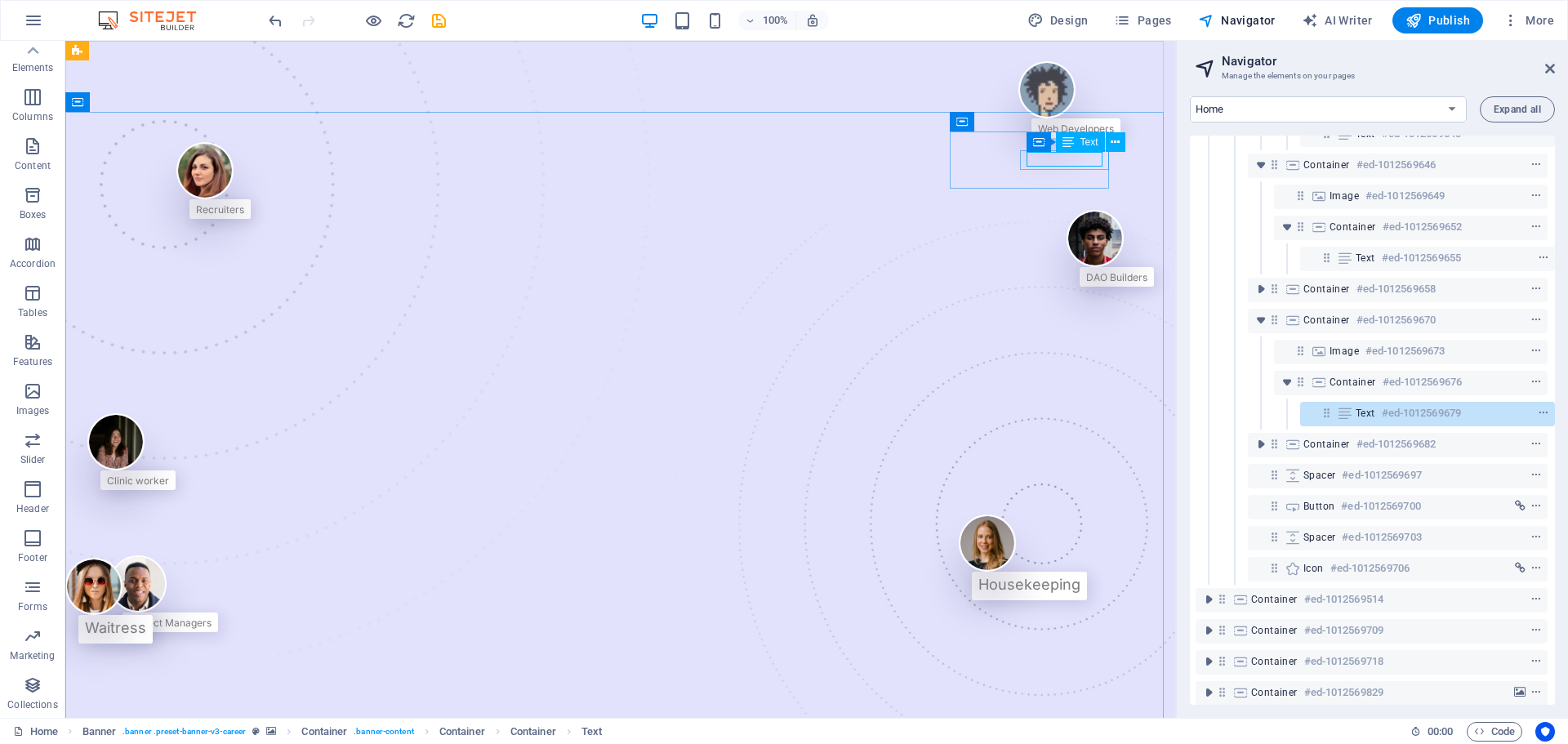
click at [1079, 138] on div "Text" at bounding box center [1081, 142] width 49 height 20
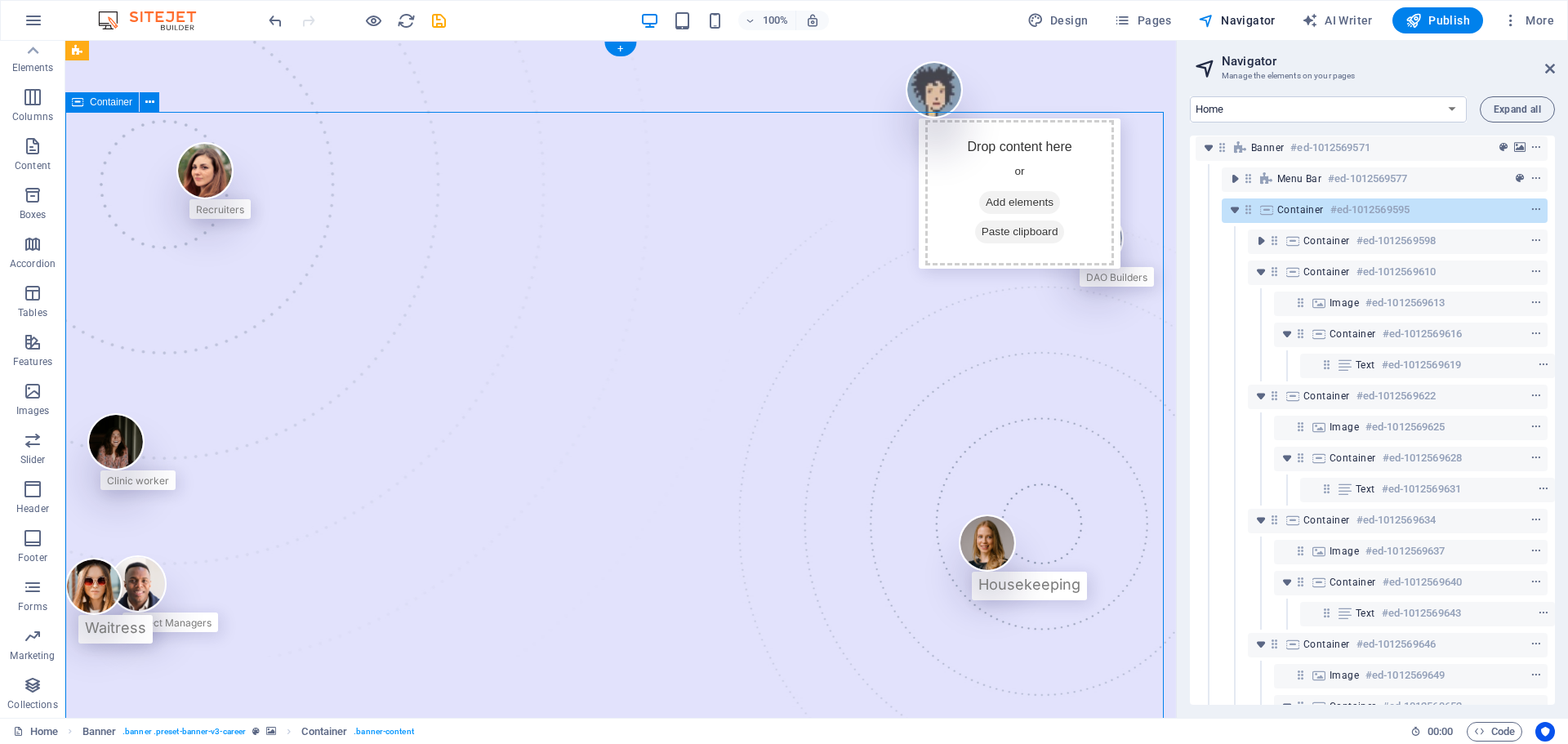
scroll to position [0, 4]
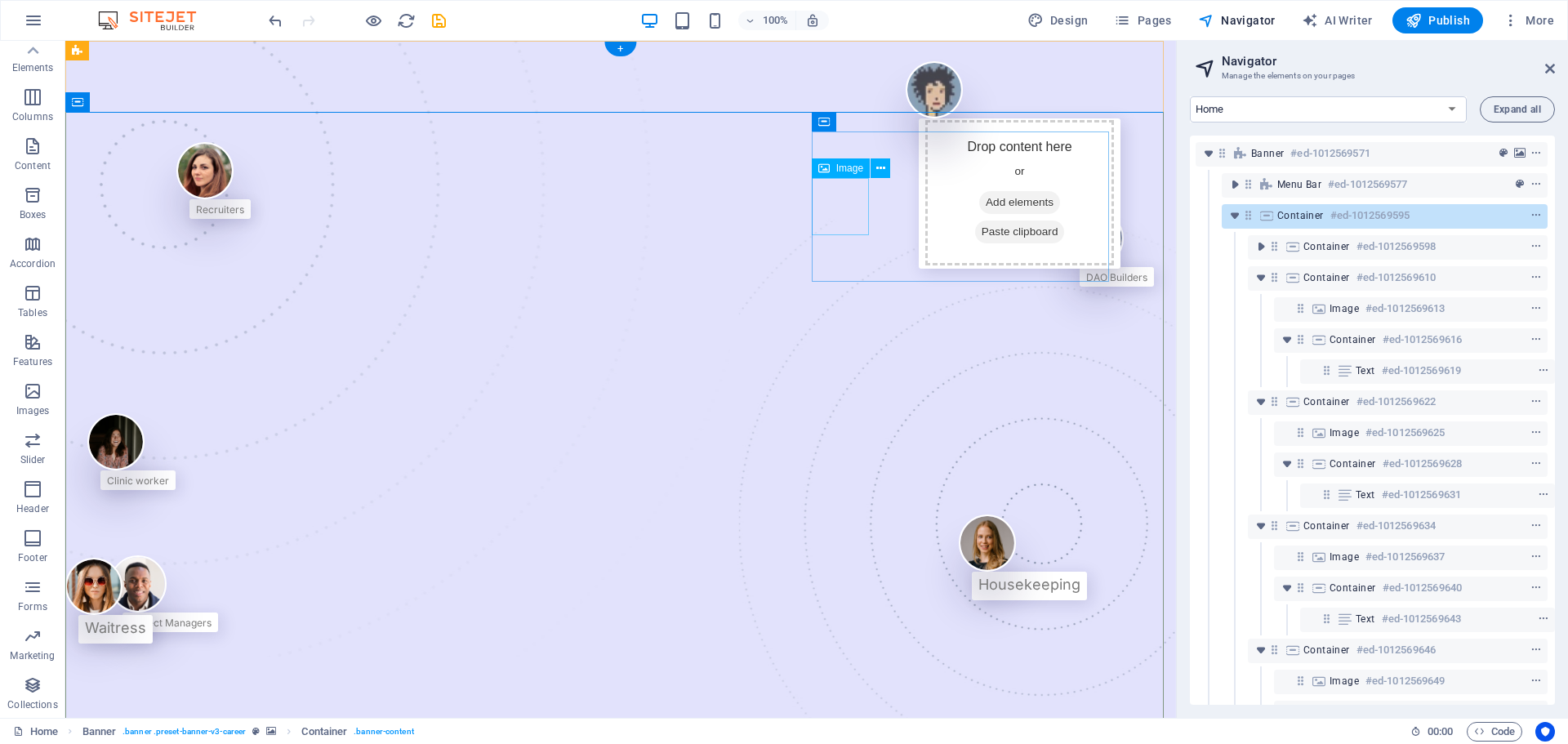
click at [906, 118] on figure at bounding box center [1013, 89] width 215 height 57
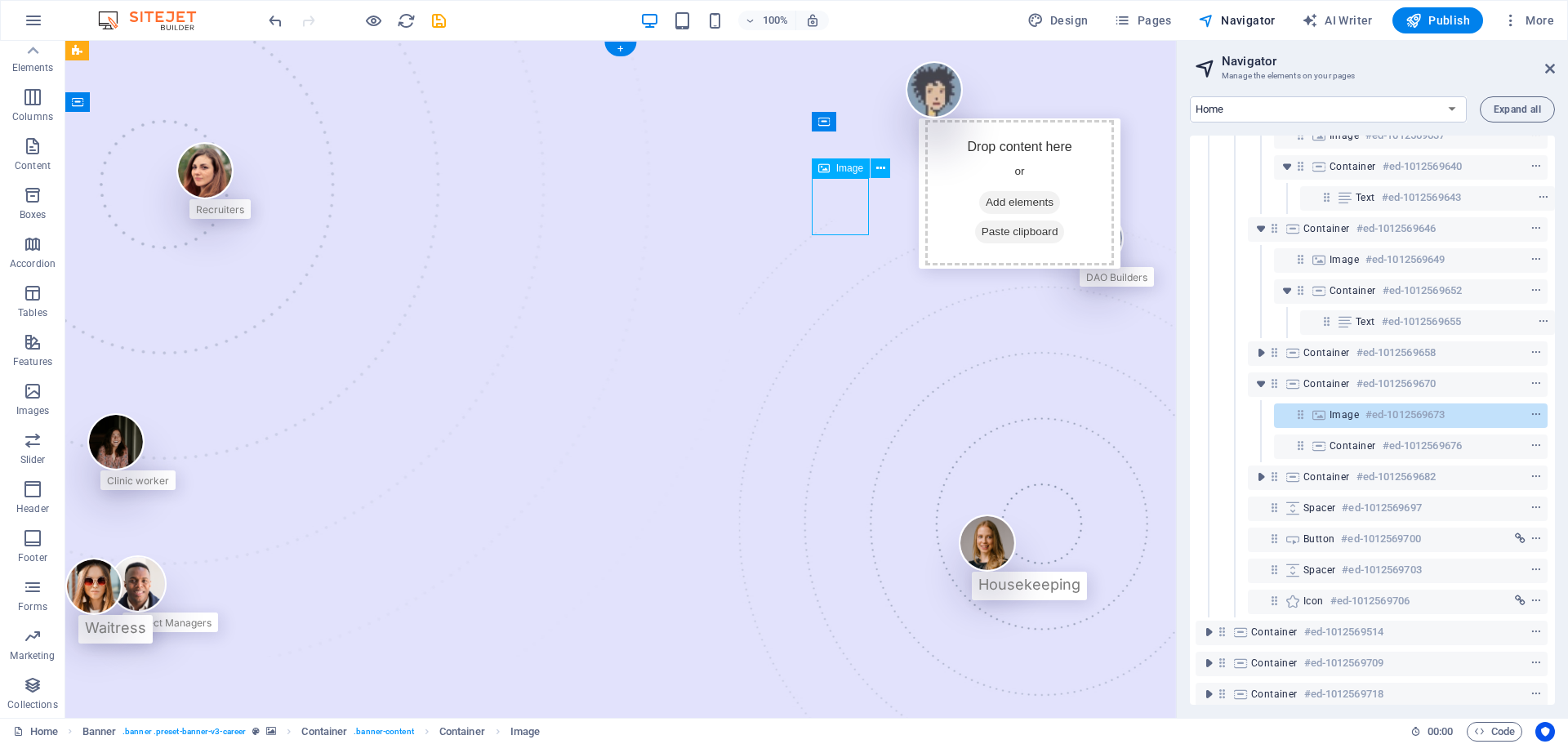
scroll to position [423, 4]
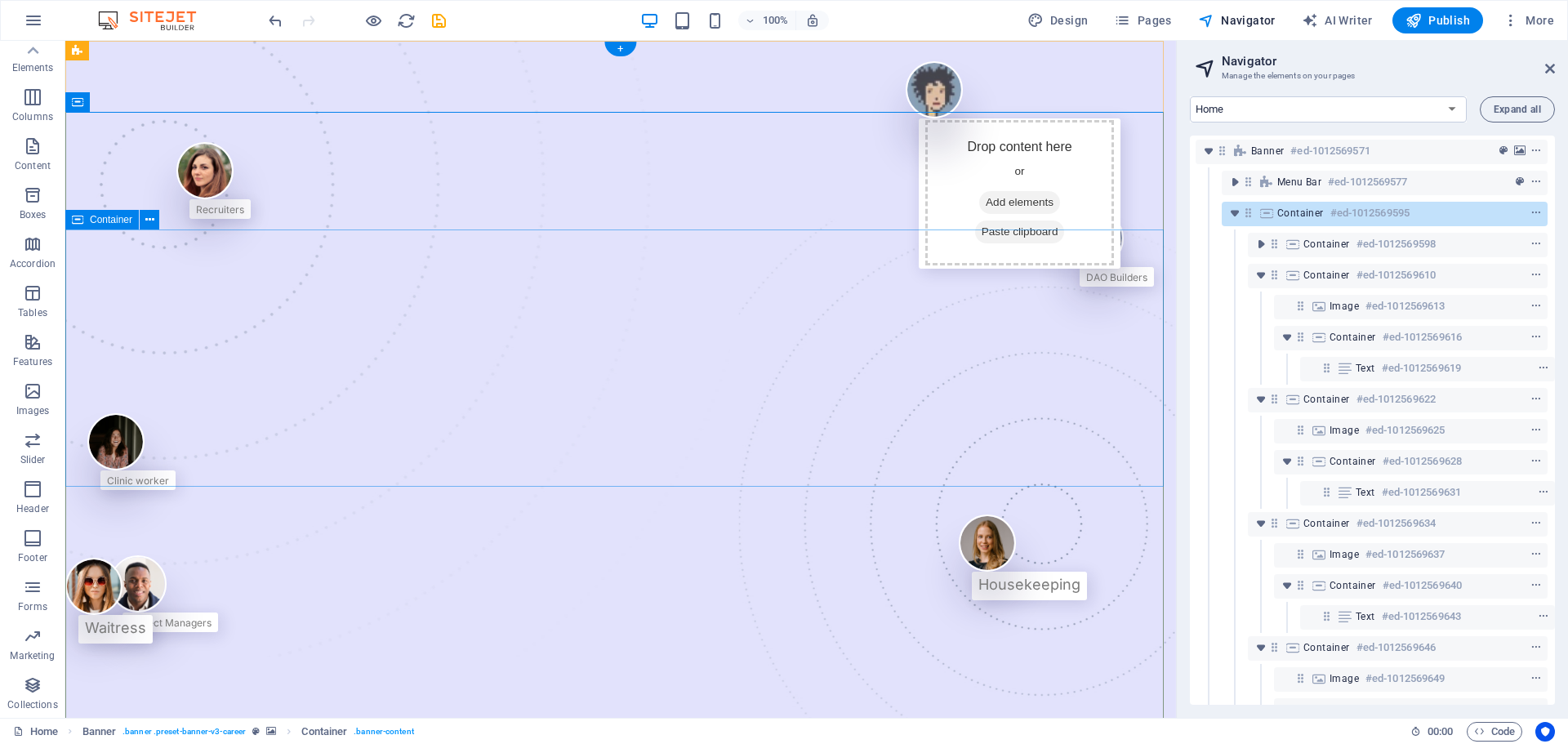
scroll to position [0, 4]
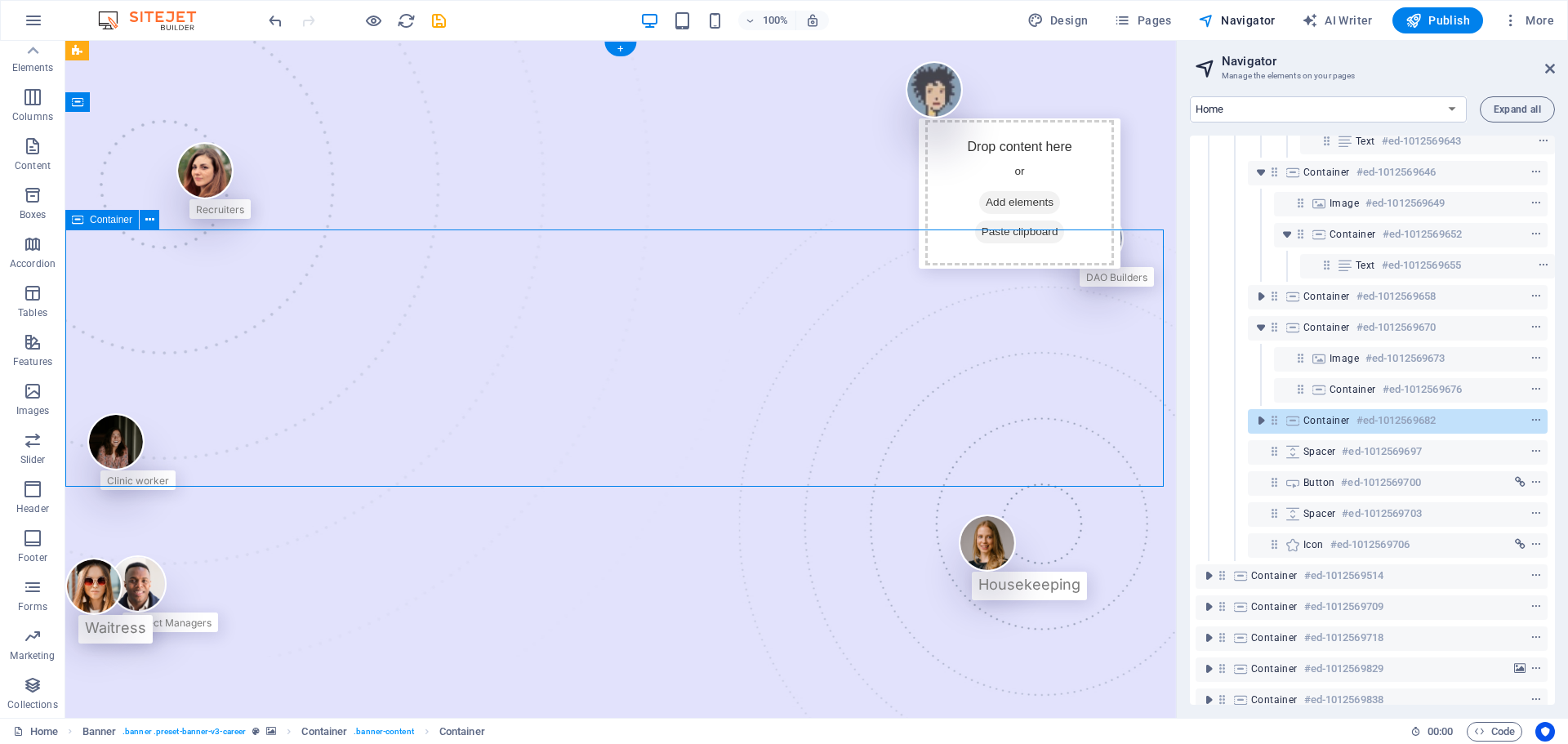
scroll to position [485, 4]
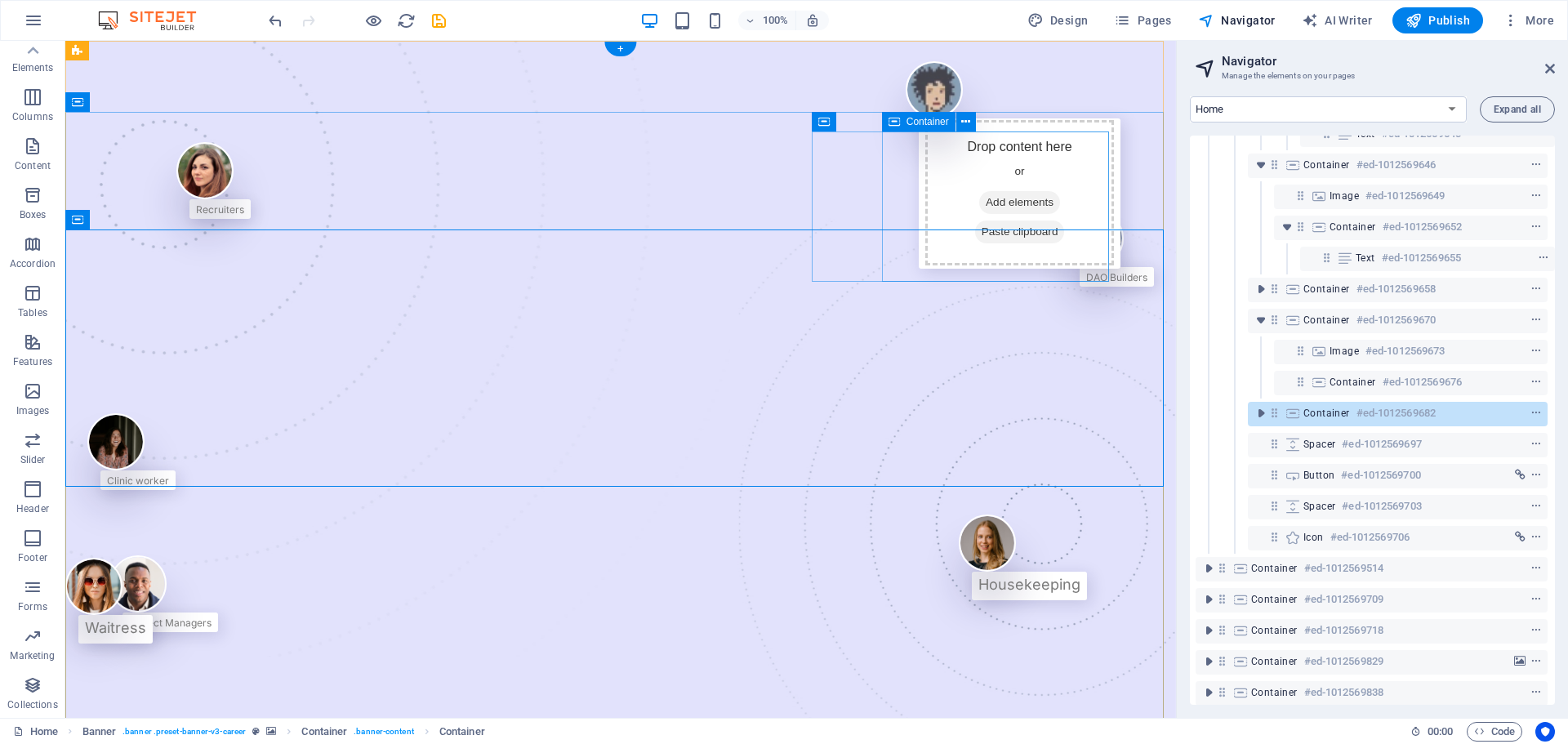
click at [1002, 179] on div "Drop content here or Add elements Paste clipboard" at bounding box center [1019, 193] width 188 height 146
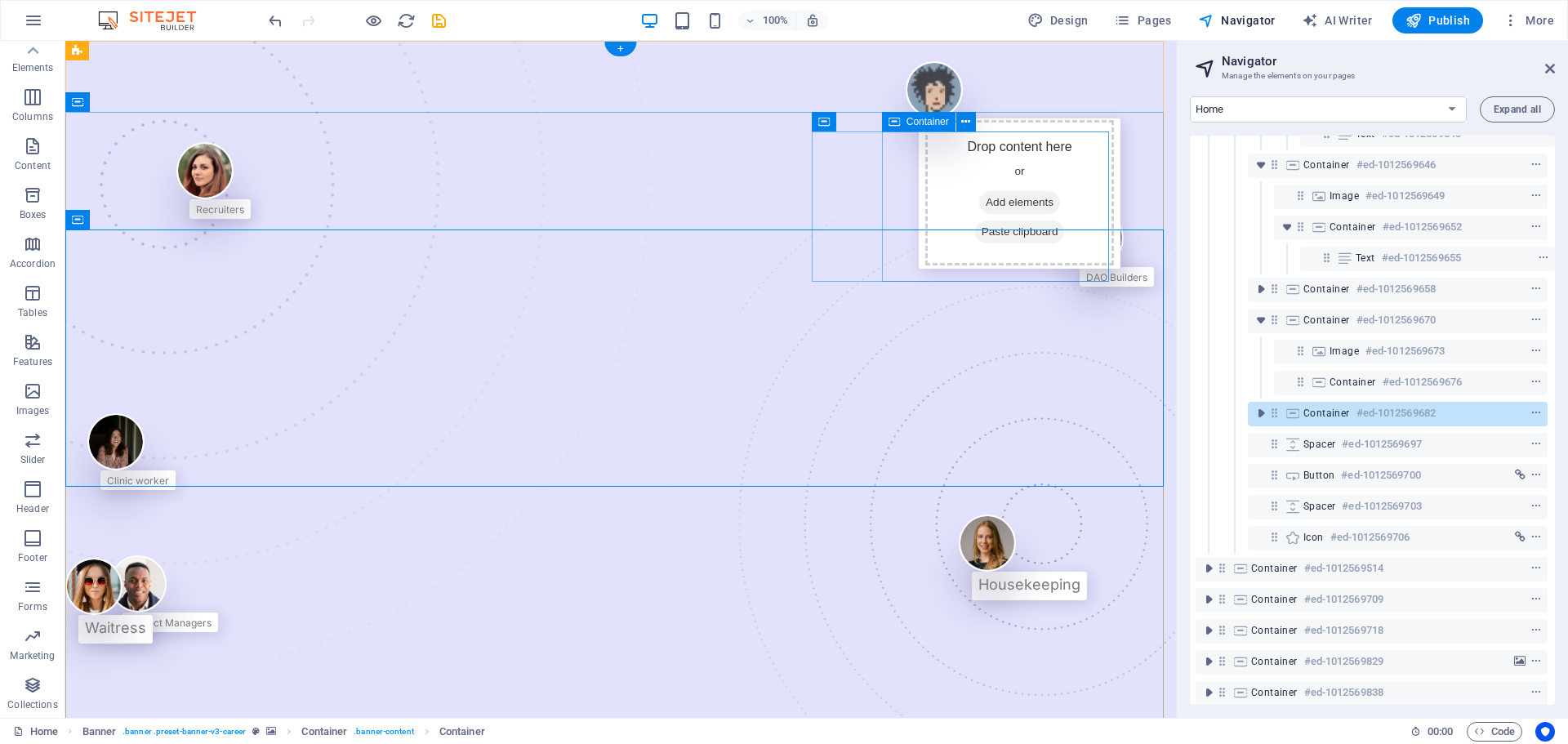
click at [1020, 213] on span "Add elements" at bounding box center [1020, 202] width 81 height 23
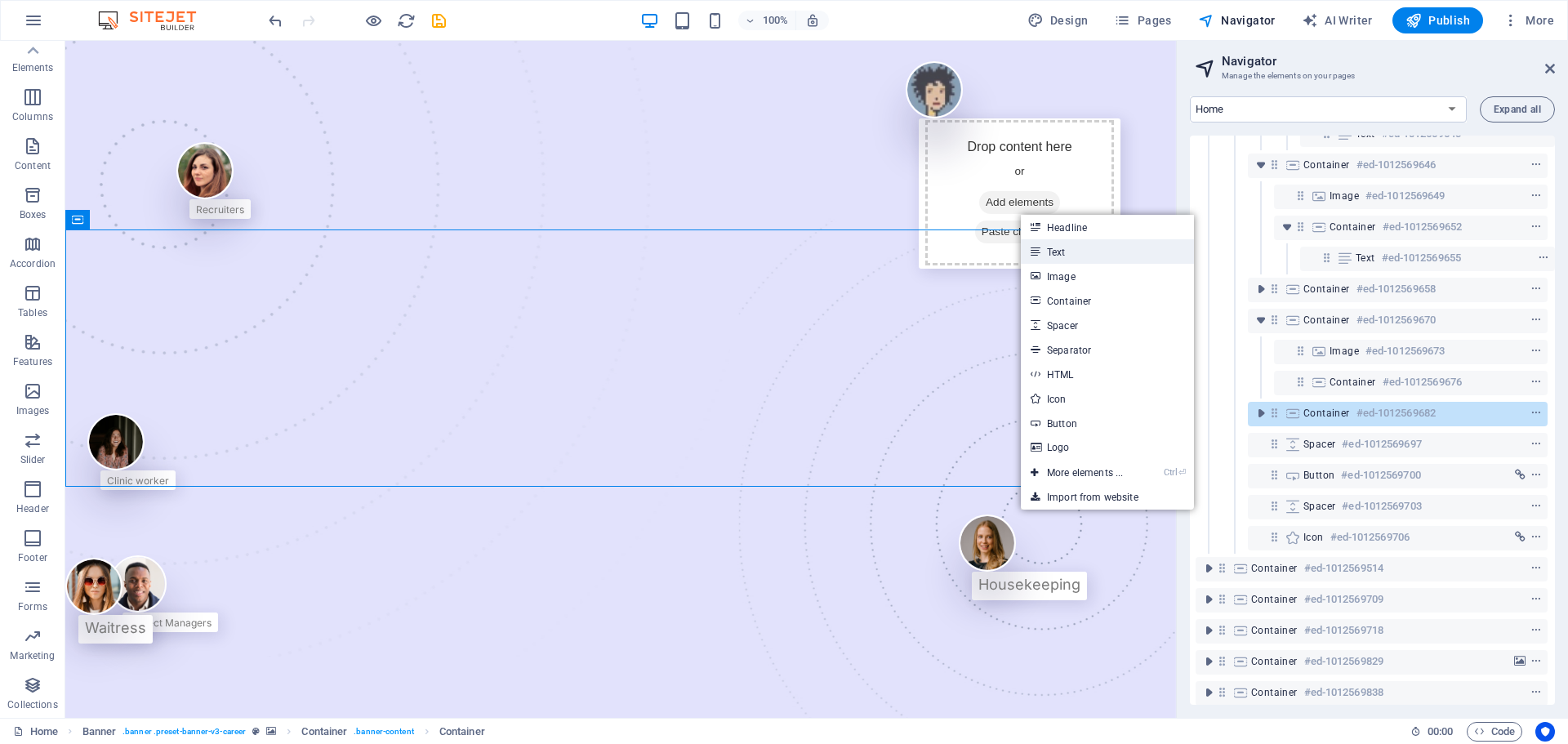
click at [1068, 244] on link "Text" at bounding box center [1107, 251] width 173 height 25
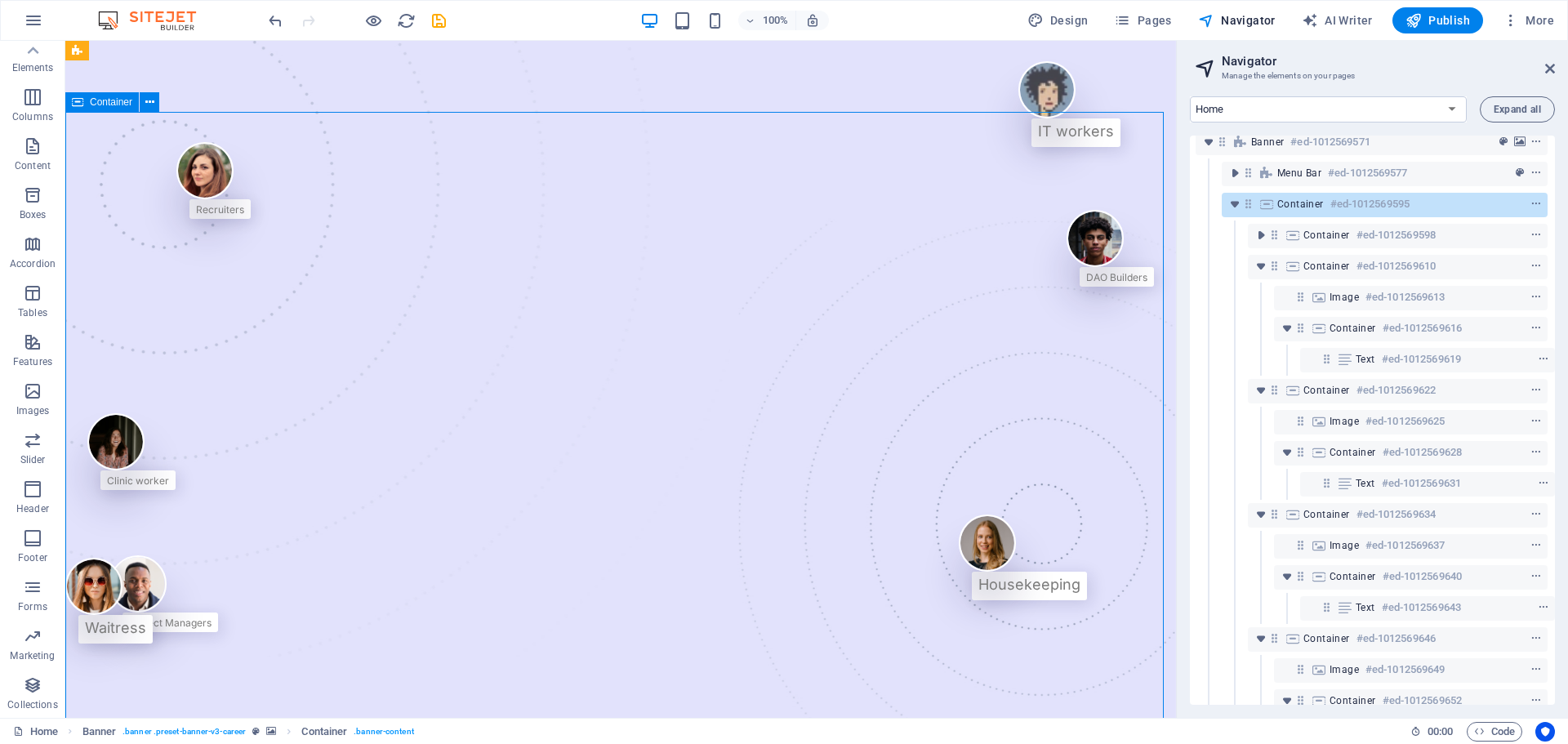
scroll to position [0, 4]
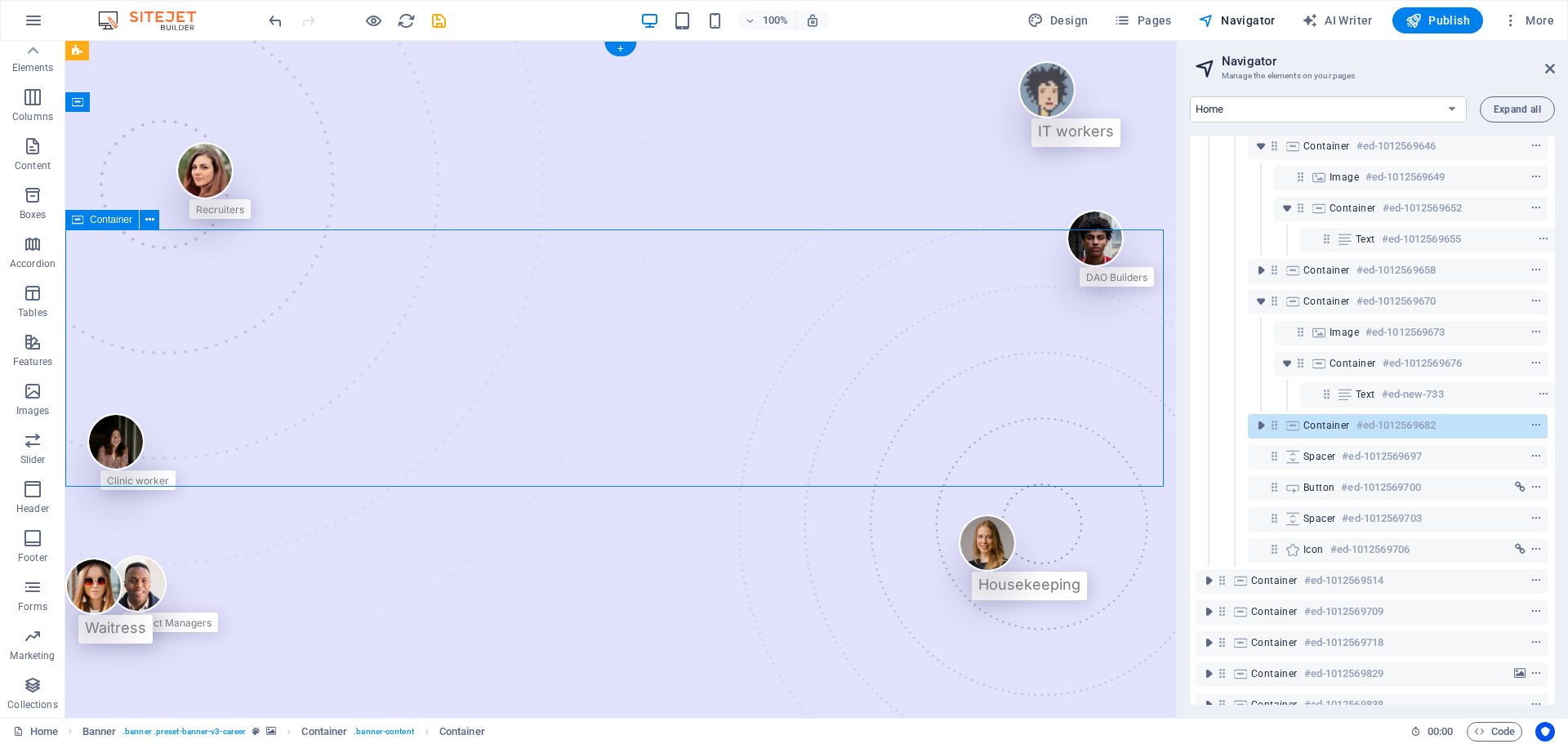
scroll to position [516, 4]
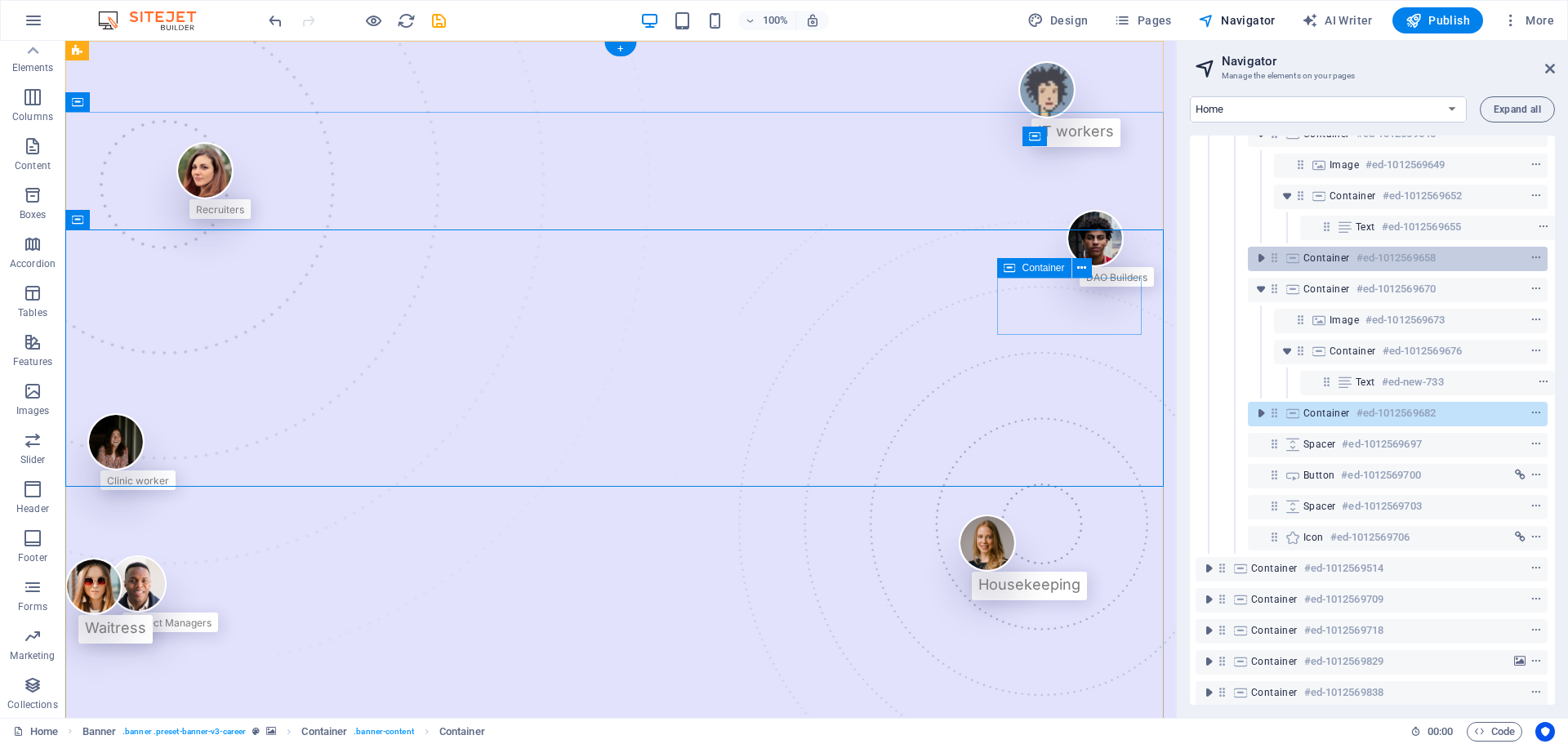
click at [1254, 266] on div "Container #ed-1012569658" at bounding box center [1385, 259] width 163 height 20
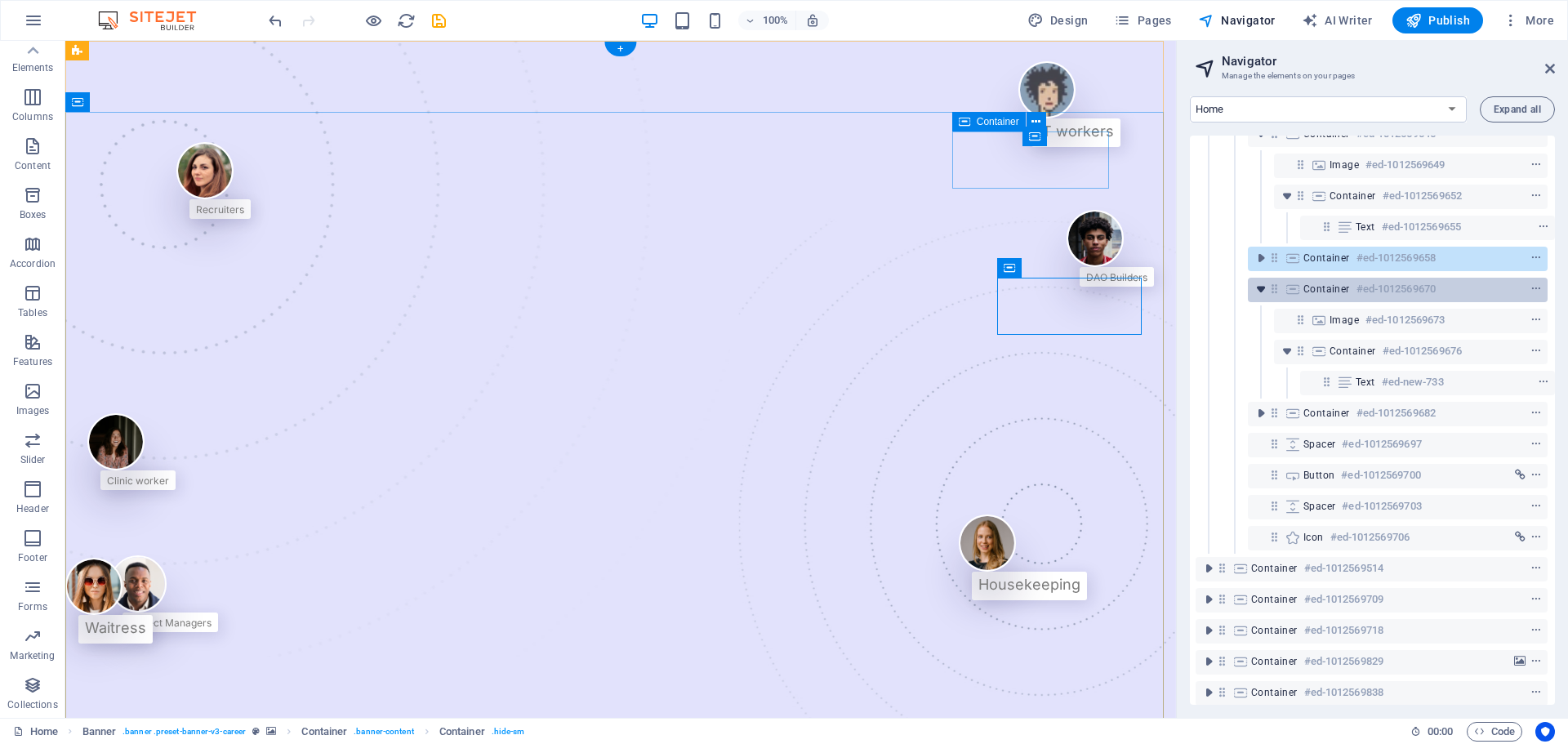
click at [1254, 292] on icon "toggle-expand" at bounding box center [1261, 290] width 16 height 16
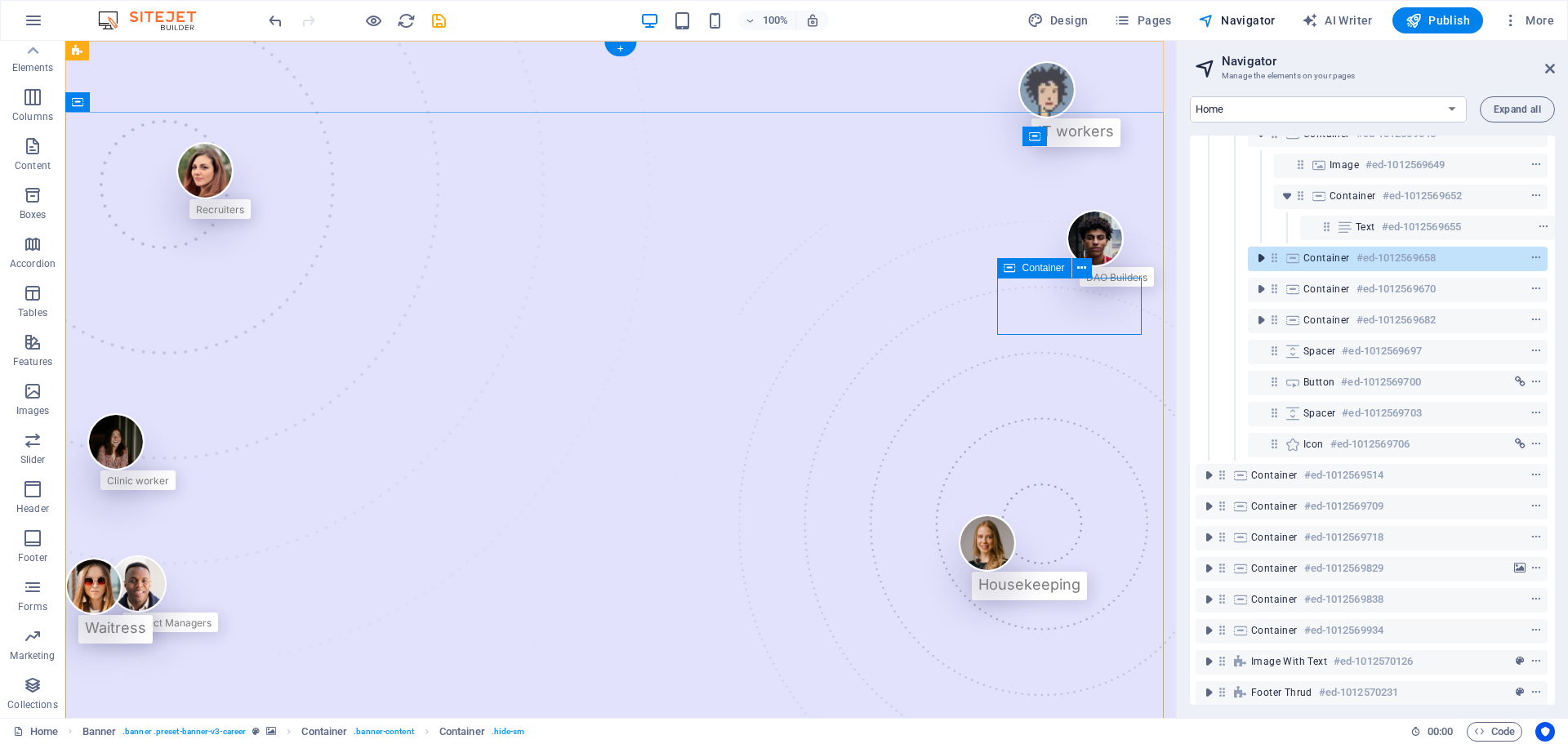
click at [1254, 264] on icon "toggle-expand" at bounding box center [1261, 259] width 16 height 16
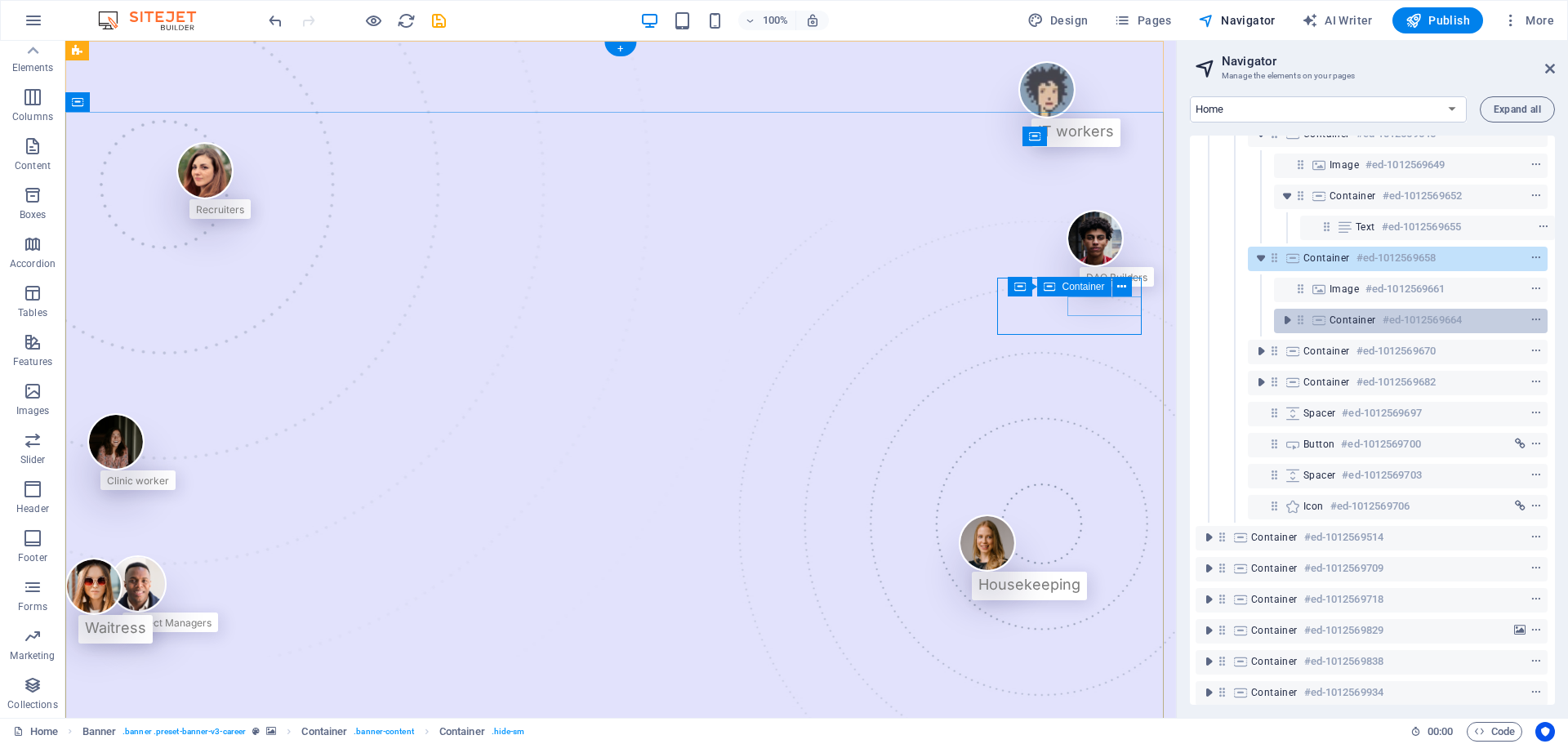
click at [1254, 322] on div "Container #ed-1012569664" at bounding box center [1410, 321] width 274 height 25
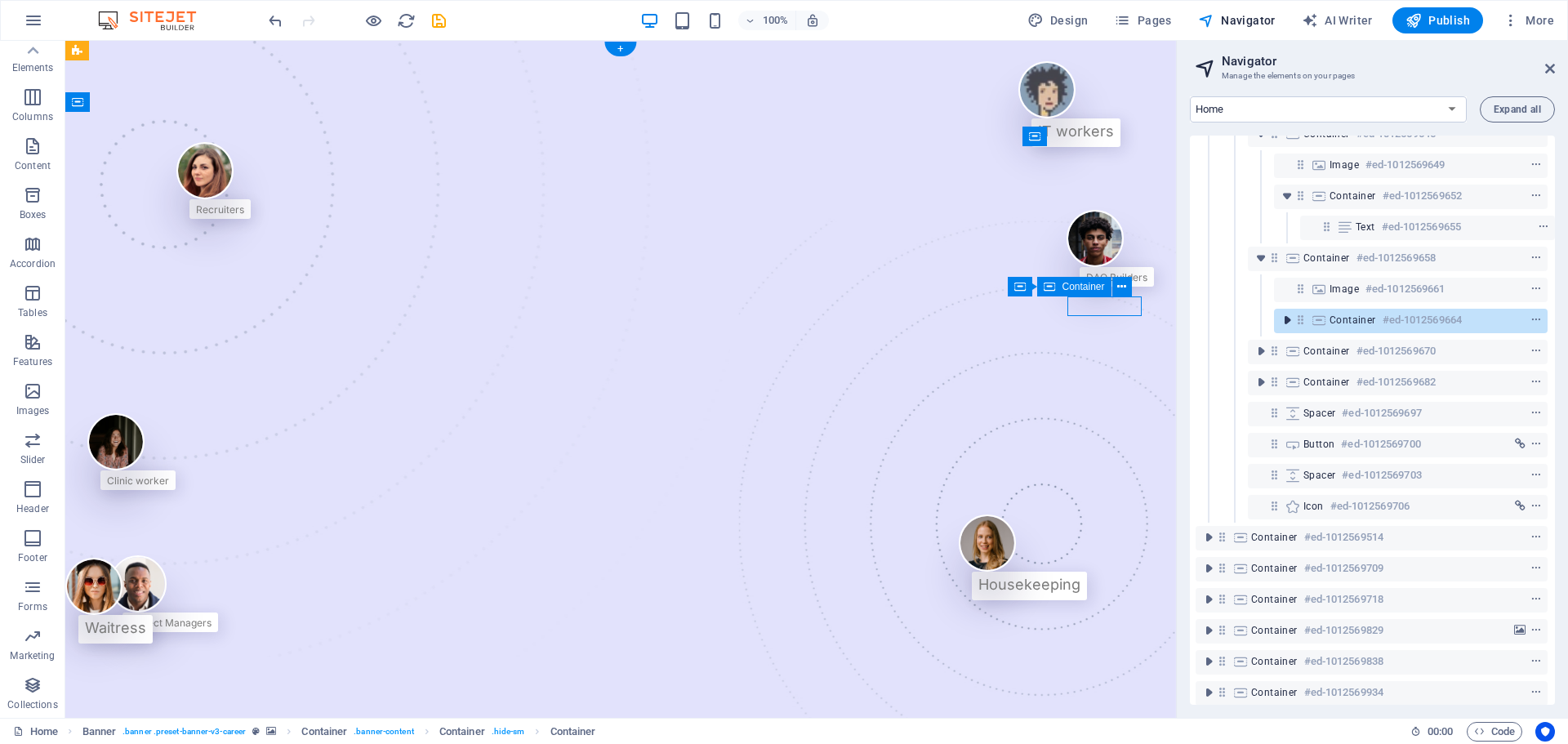
click at [1254, 320] on icon "toggle-expand" at bounding box center [1288, 321] width 16 height 16
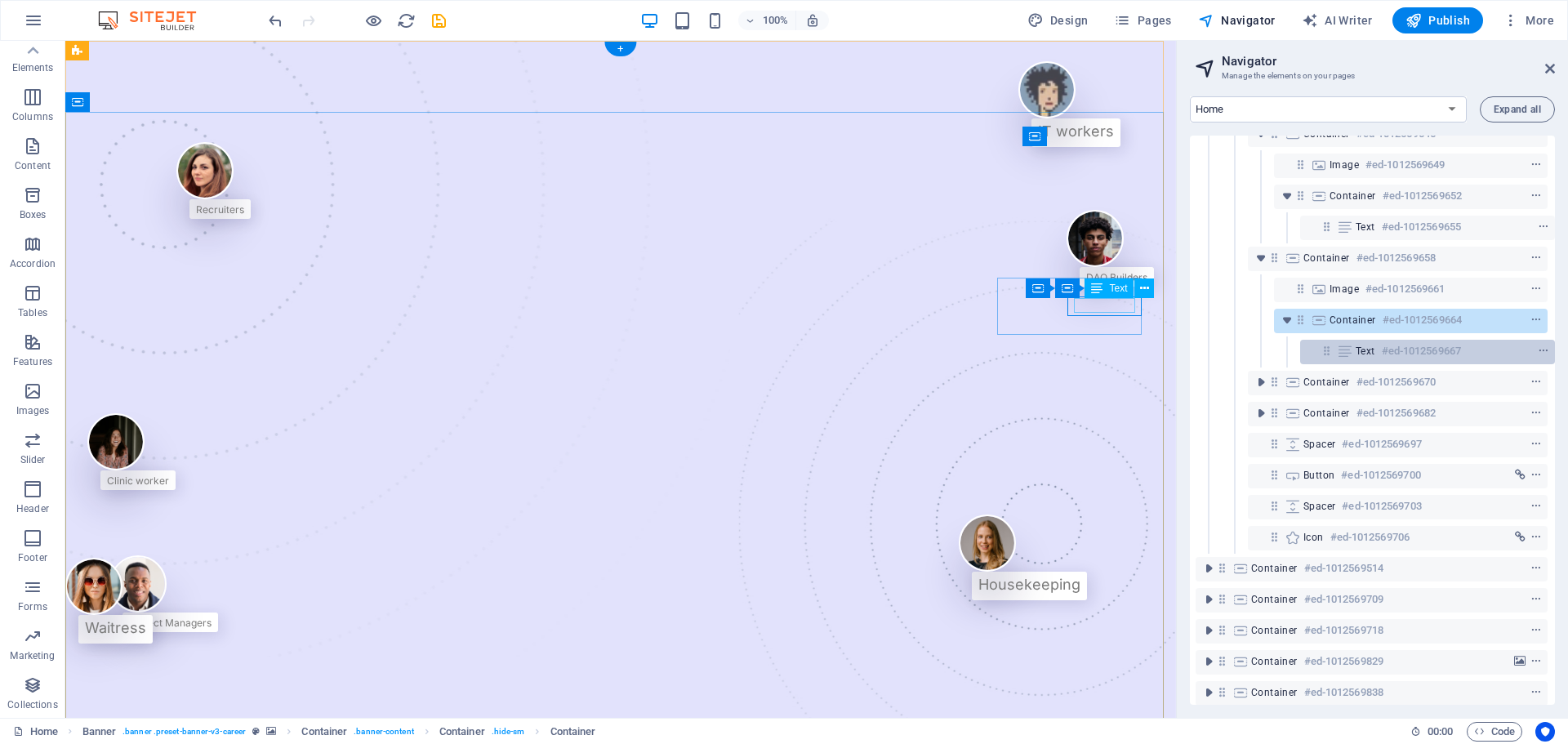
click at [1254, 349] on h6 "#ed-1012569667" at bounding box center [1421, 352] width 79 height 20
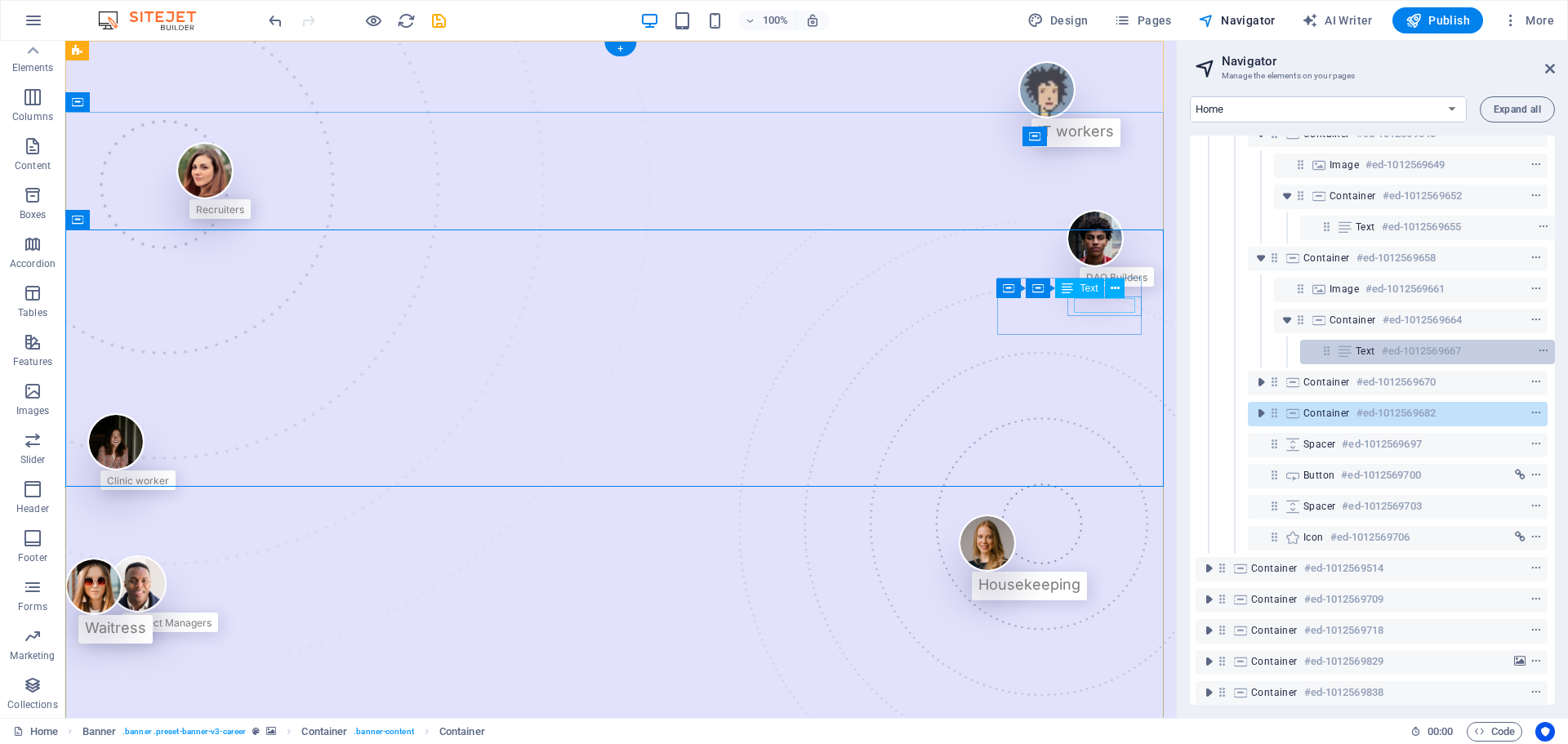
click at [1254, 352] on h6 "#ed-1012569667" at bounding box center [1421, 352] width 79 height 20
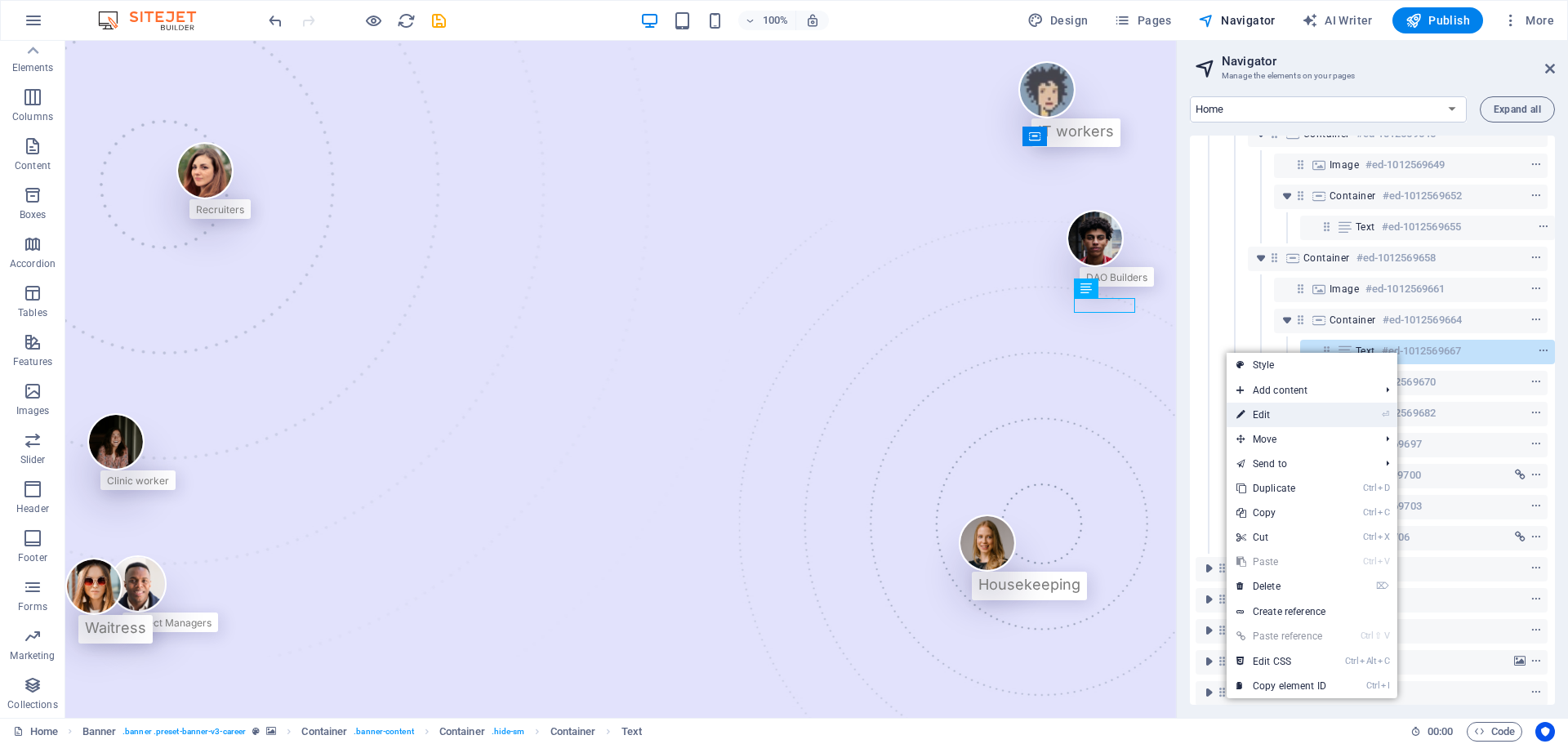
click at [1254, 410] on link "⏎ Edit" at bounding box center [1281, 414] width 109 height 25
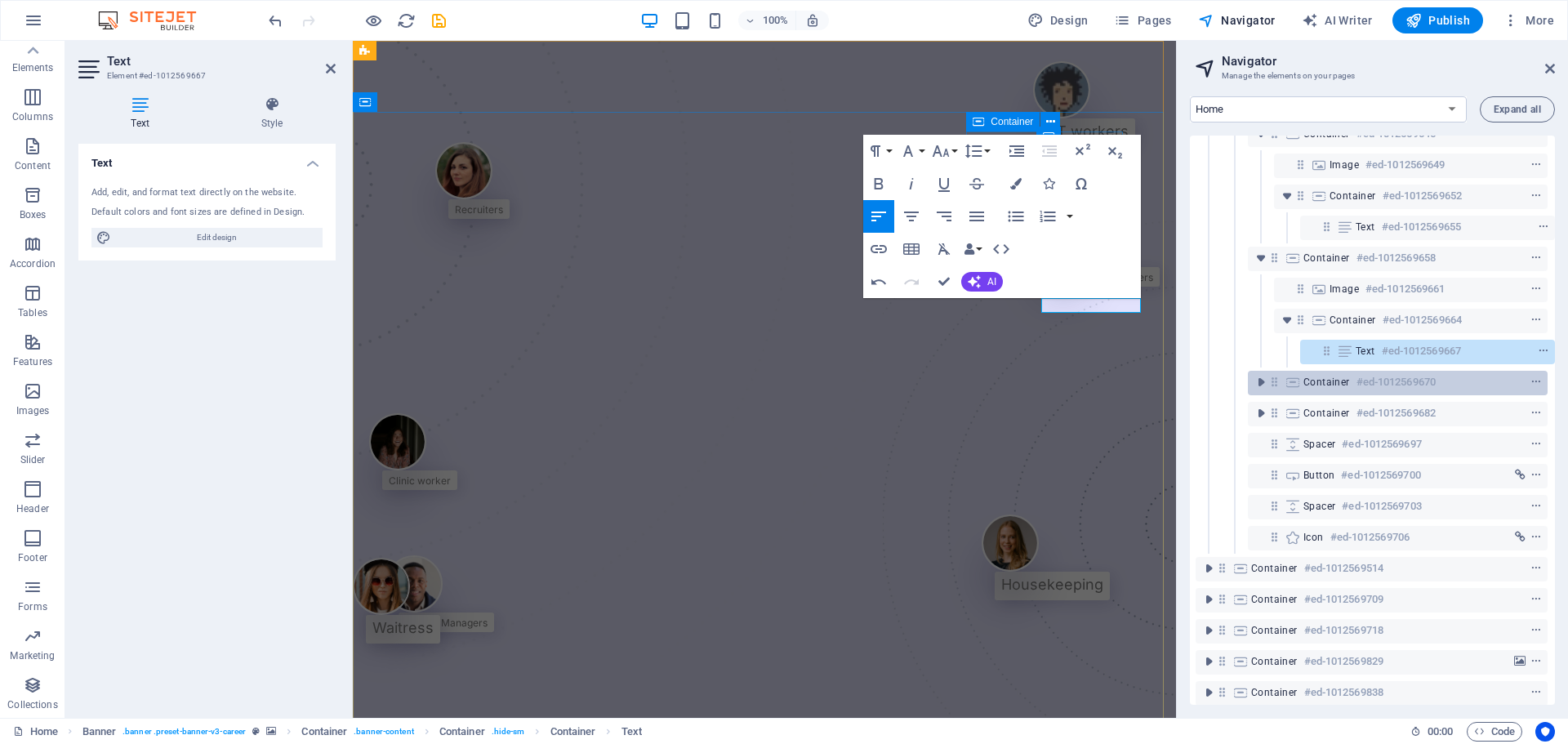
click at [1254, 384] on h6 "#ed-1012569670" at bounding box center [1396, 382] width 79 height 20
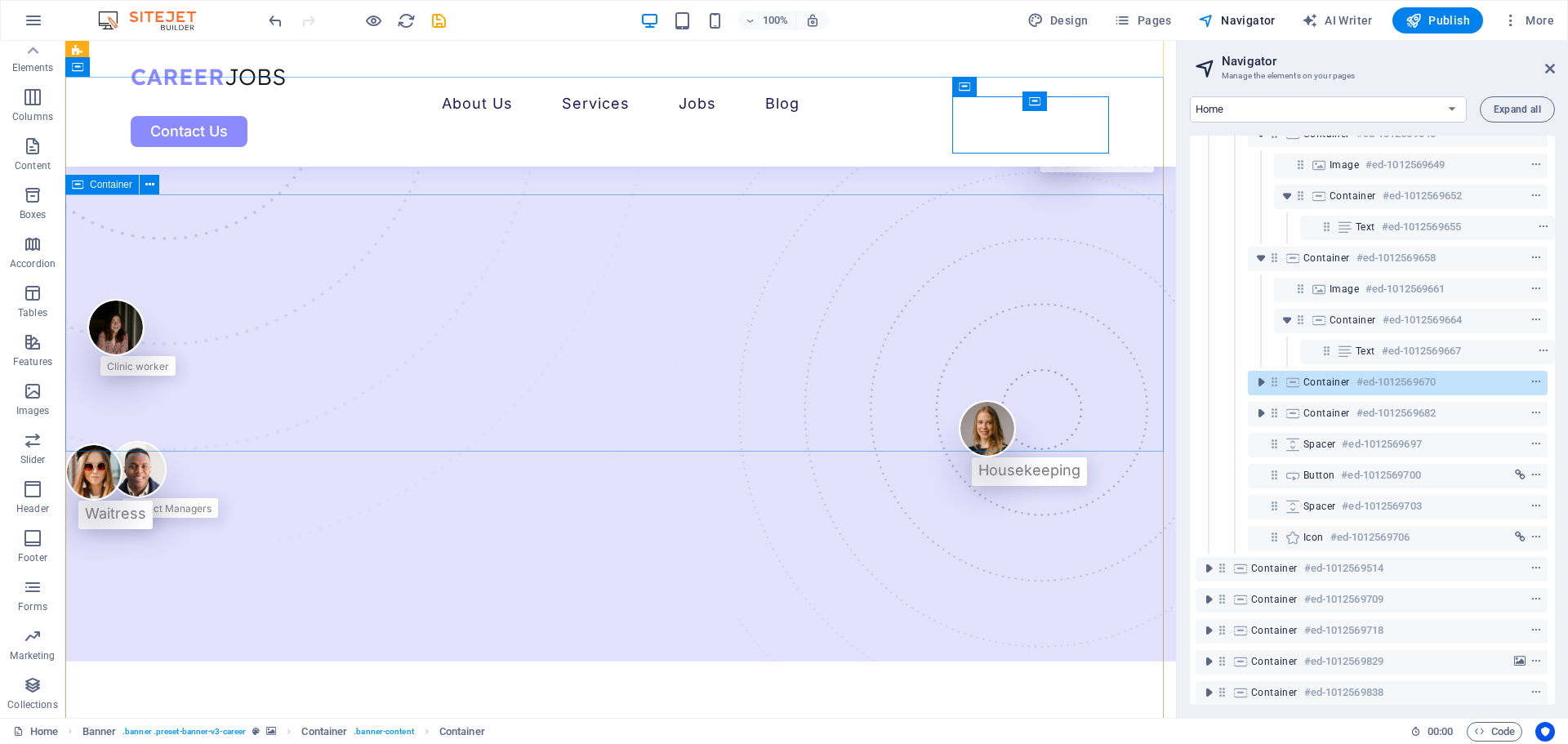
scroll to position [115, 0]
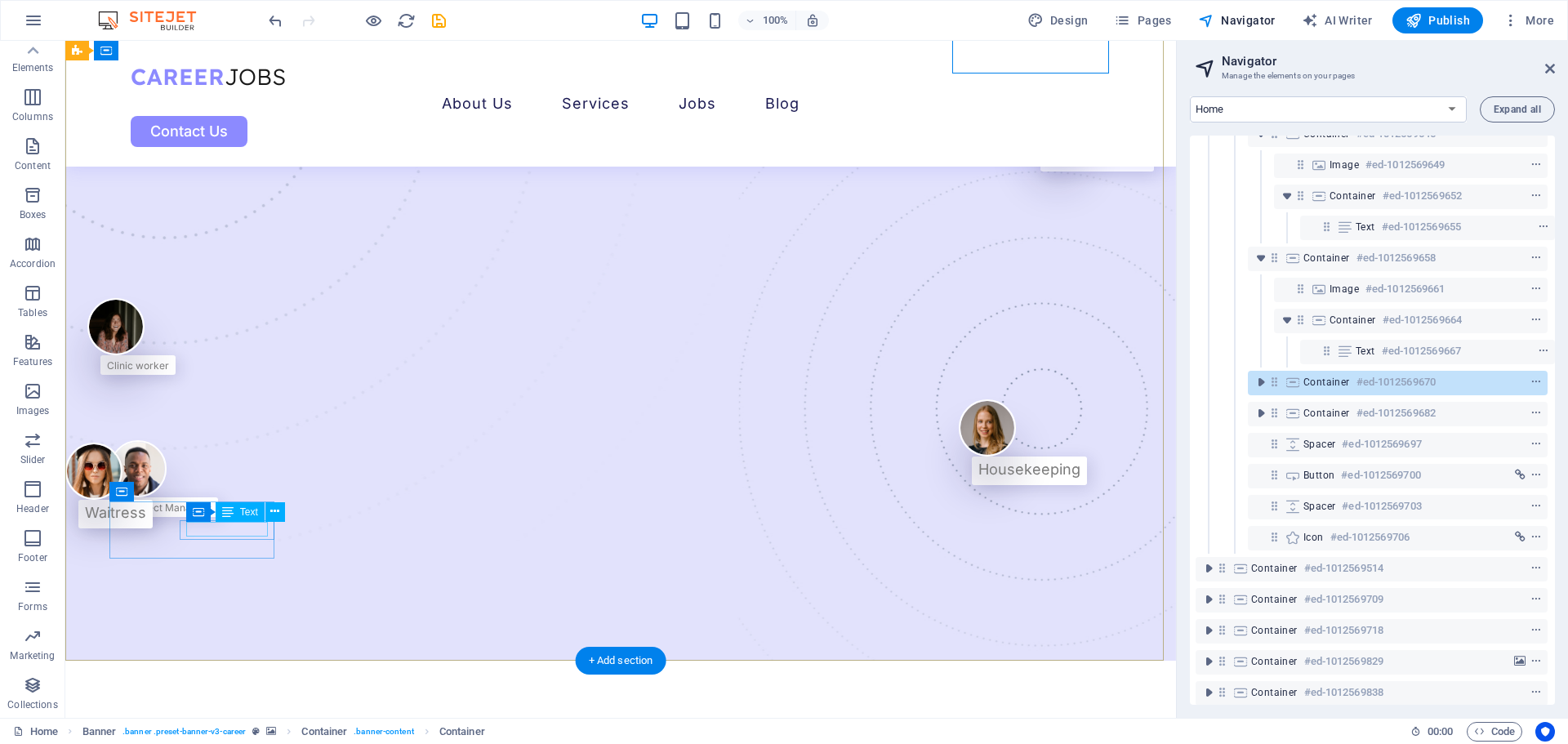
click at [211, 514] on div "Project Managers" at bounding box center [170, 506] width 83 height 15
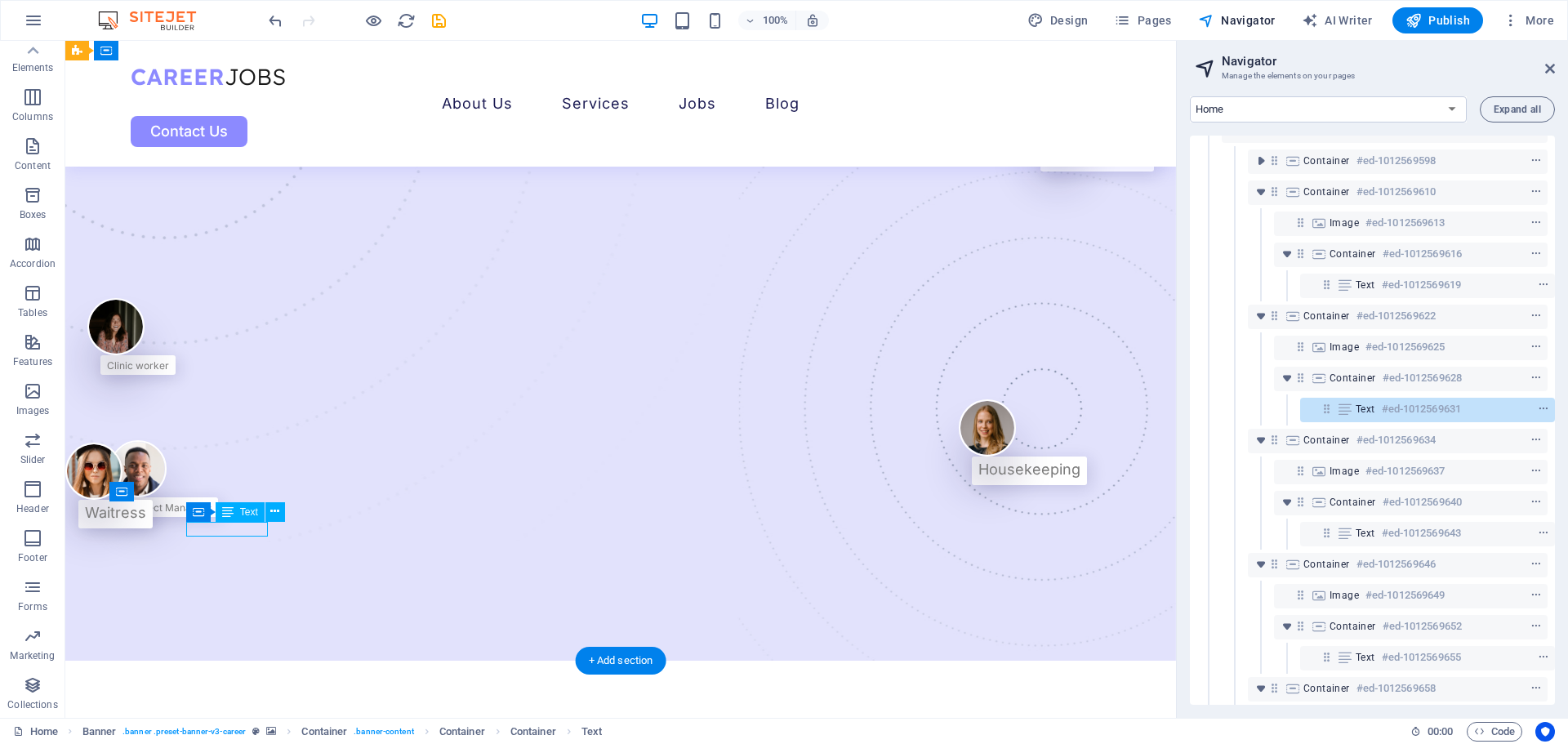
scroll to position [82, 4]
click at [240, 512] on span "Text" at bounding box center [249, 512] width 18 height 10
click at [211, 514] on div "Project Managers" at bounding box center [170, 506] width 83 height 15
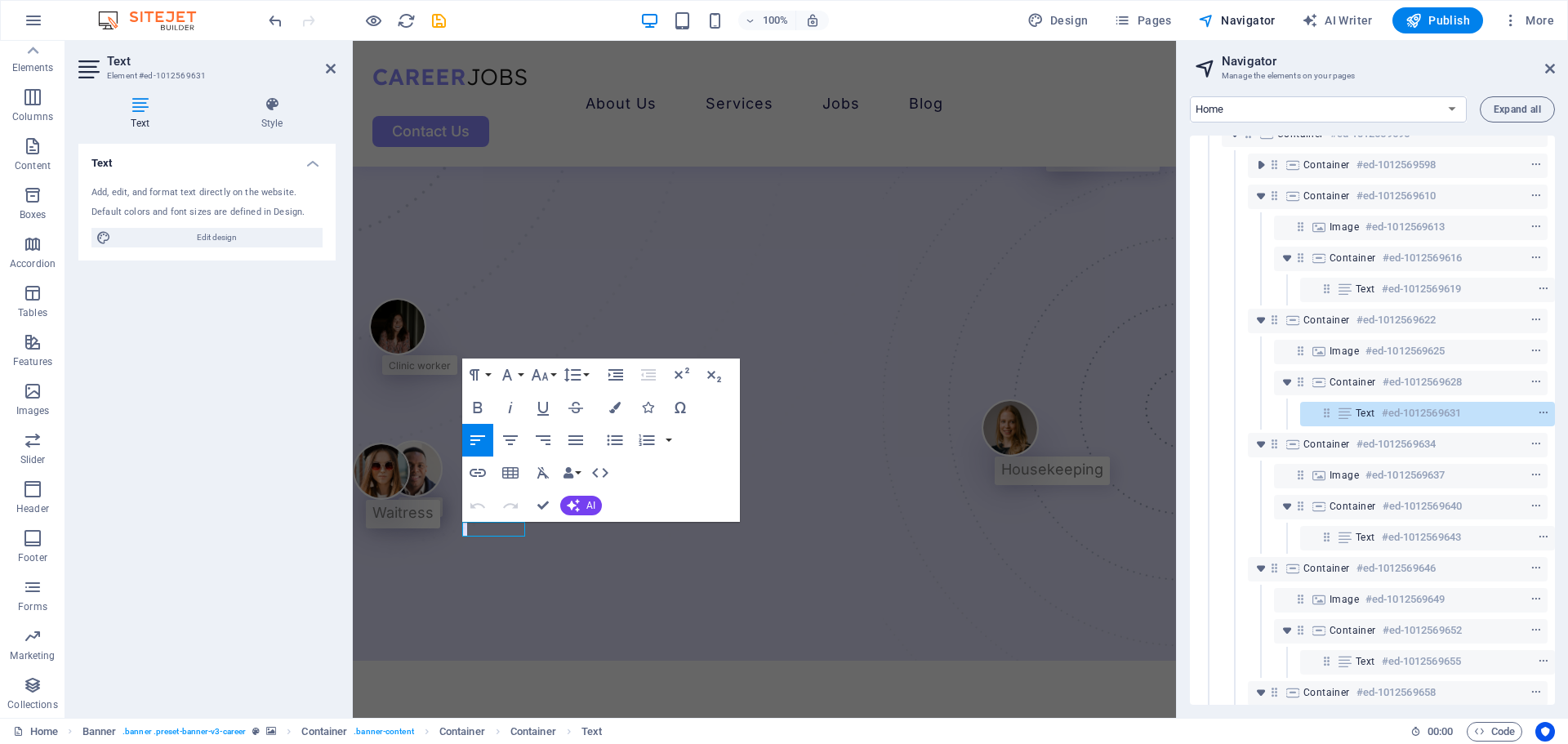
scroll to position [110, 0]
click at [1254, 409] on h6 "#ed-1012569631" at bounding box center [1421, 413] width 79 height 20
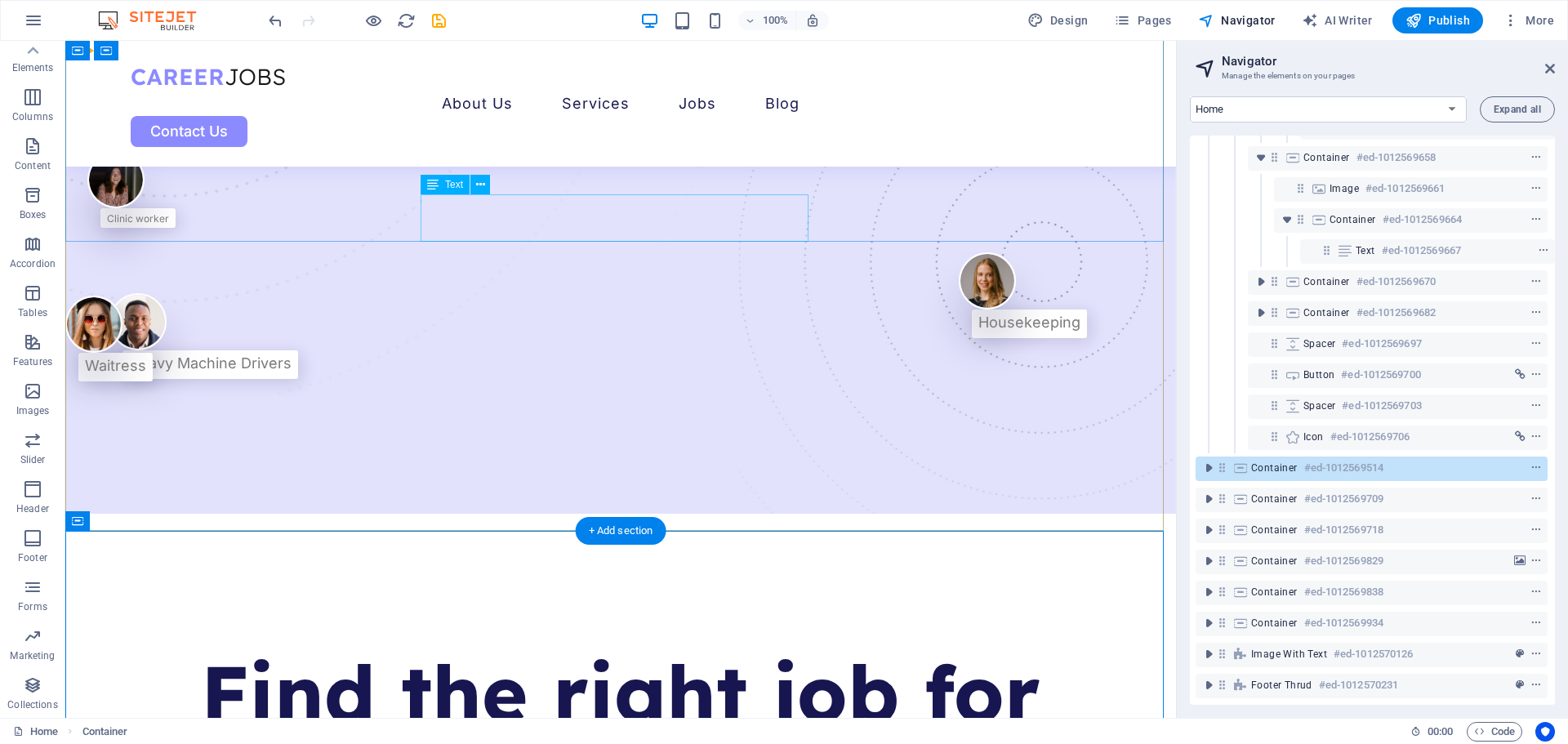
scroll to position [20, 0]
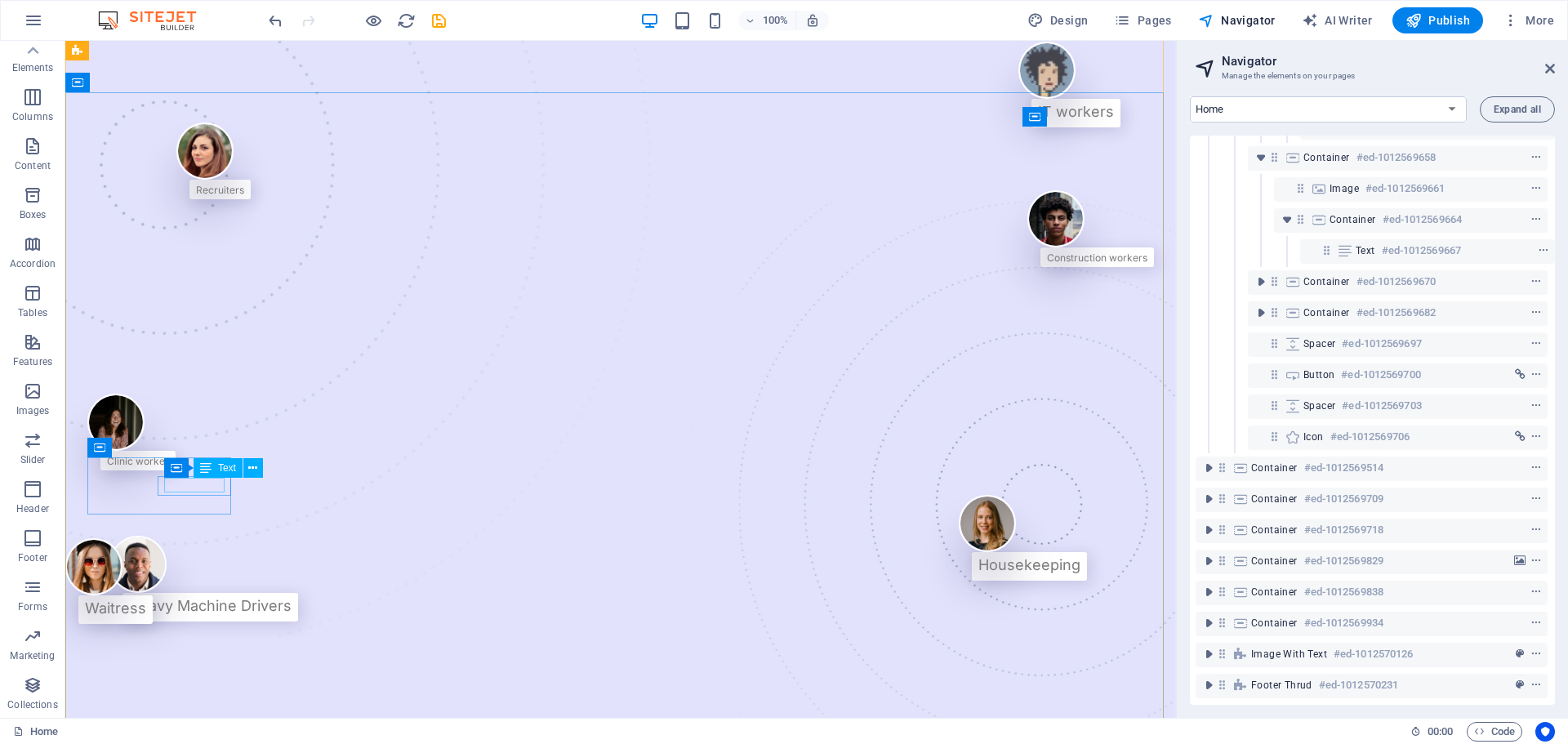
click at [169, 467] on div "Clinic worker" at bounding box center [138, 460] width 62 height 15
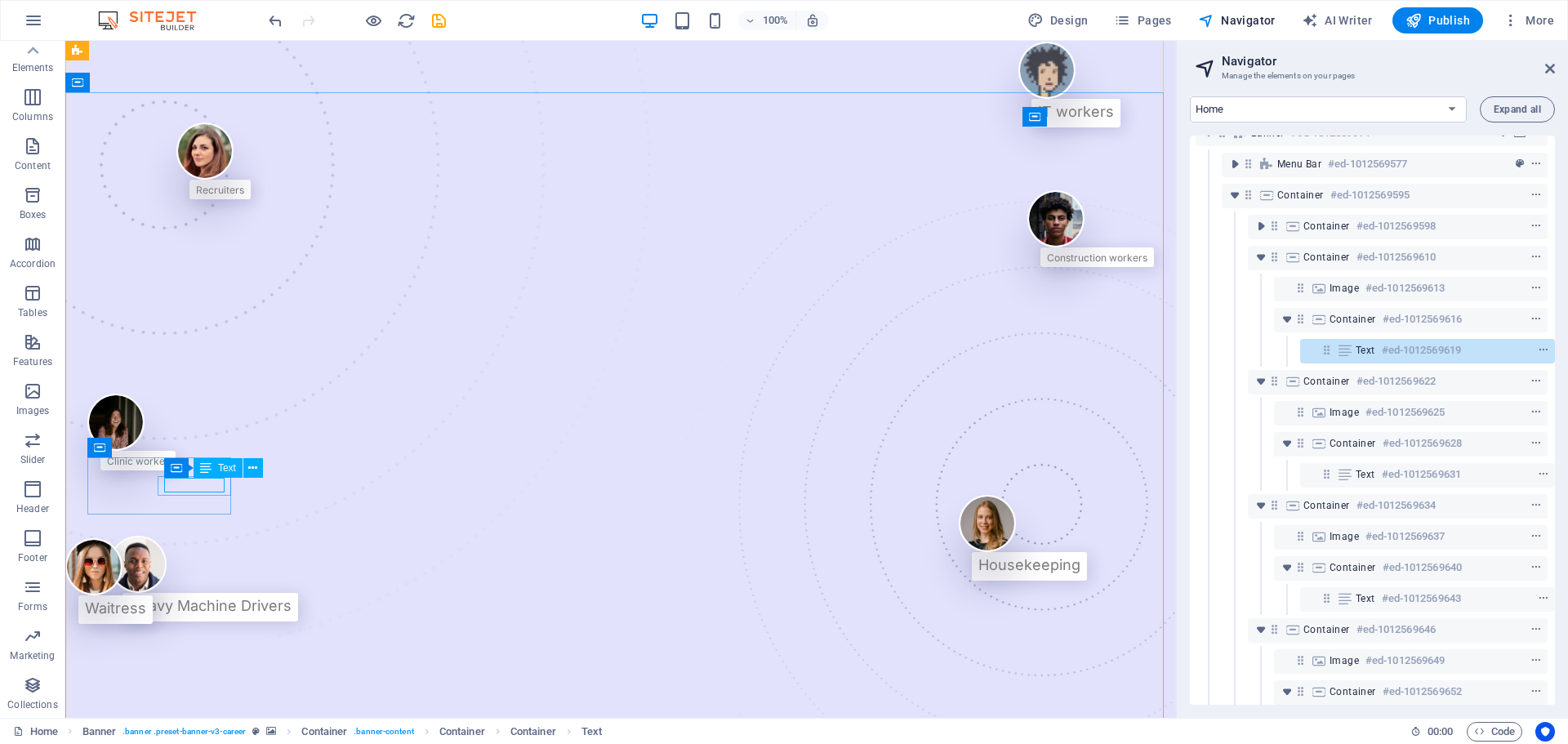
scroll to position [0, 4]
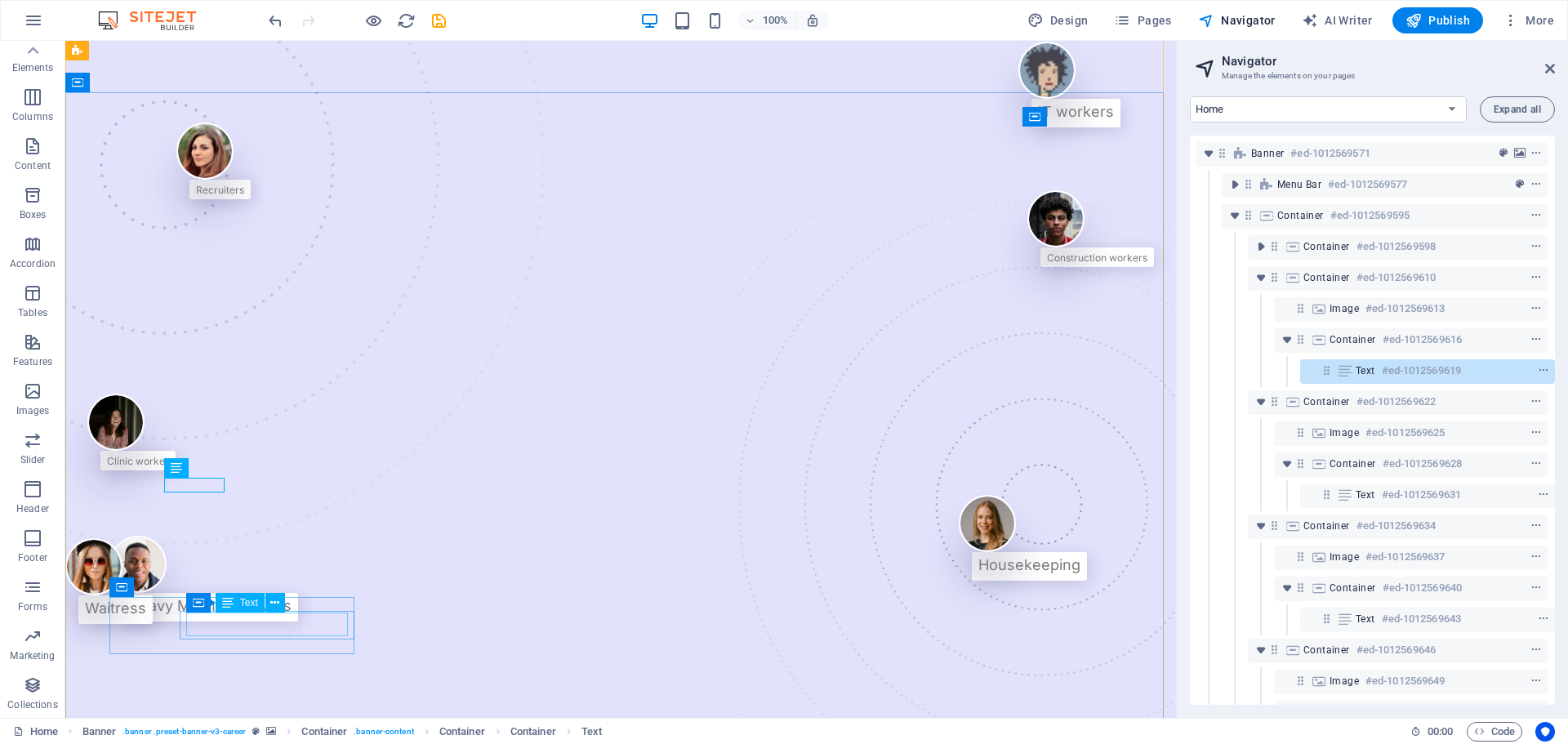
click at [270, 567] on div "Heavy Machine Drivers" at bounding box center [210, 606] width 163 height 24
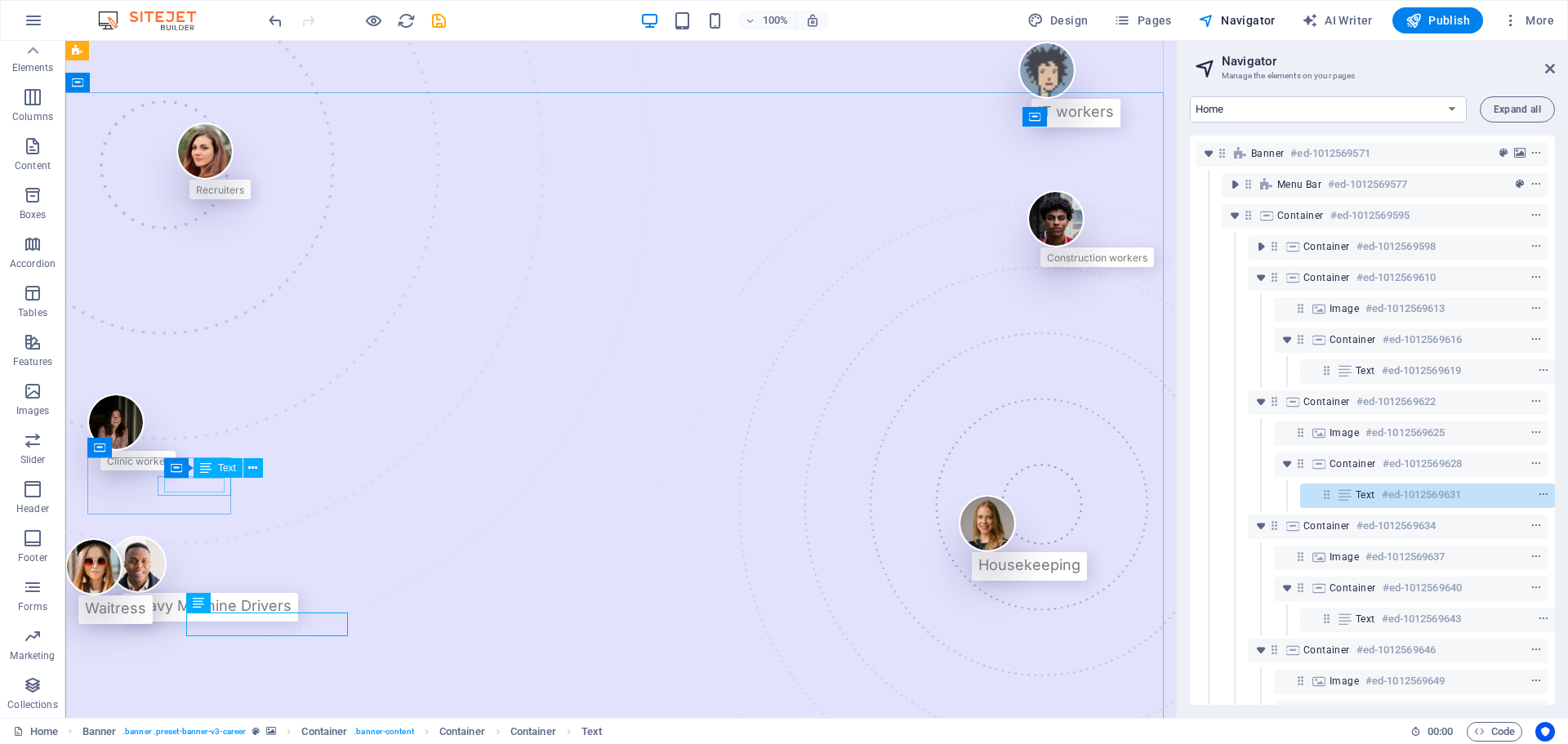
click at [169, 467] on div "Clinic worker" at bounding box center [138, 460] width 62 height 15
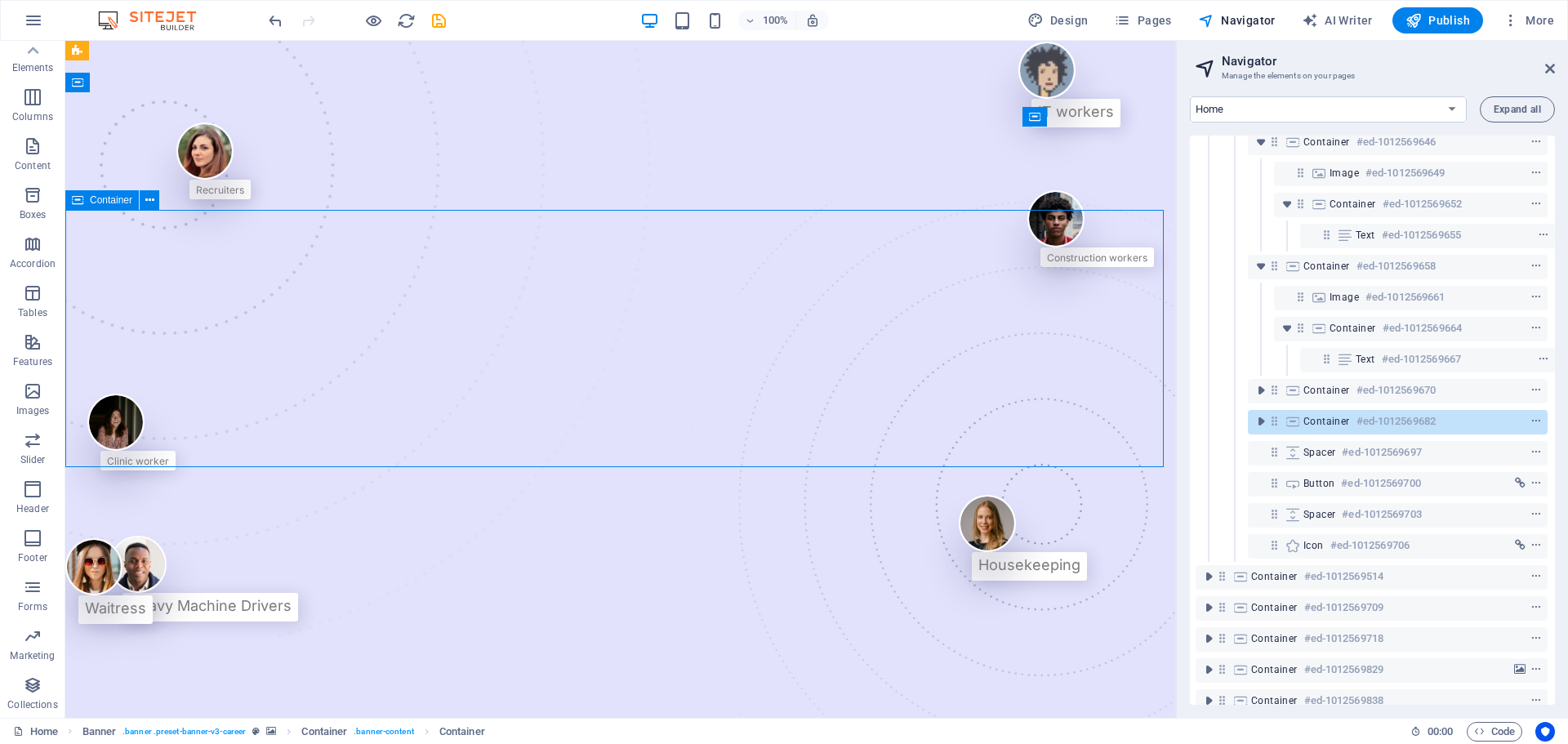
scroll to position [516, 4]
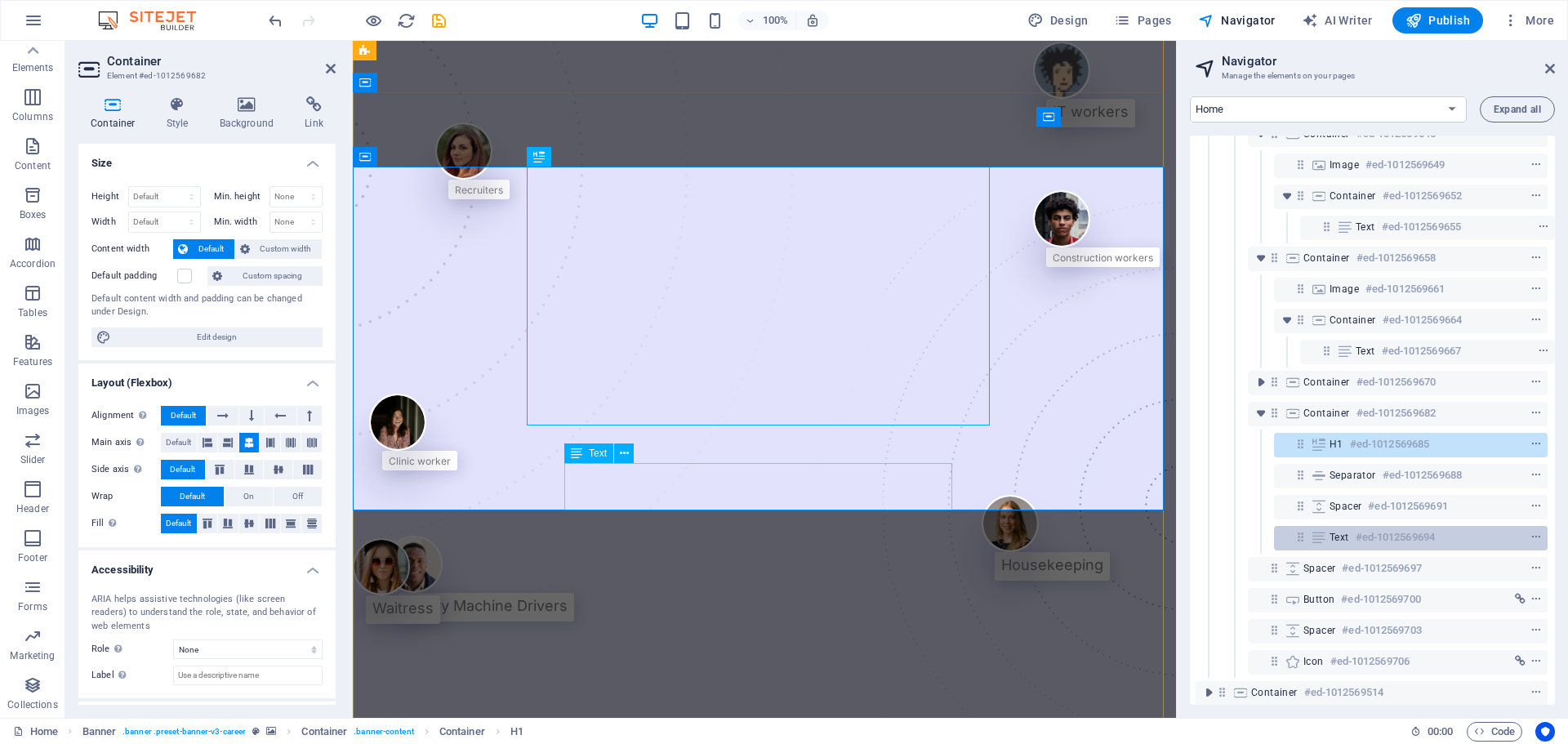
click at [1254, 533] on h6 "#ed-1012569694" at bounding box center [1395, 538] width 79 height 20
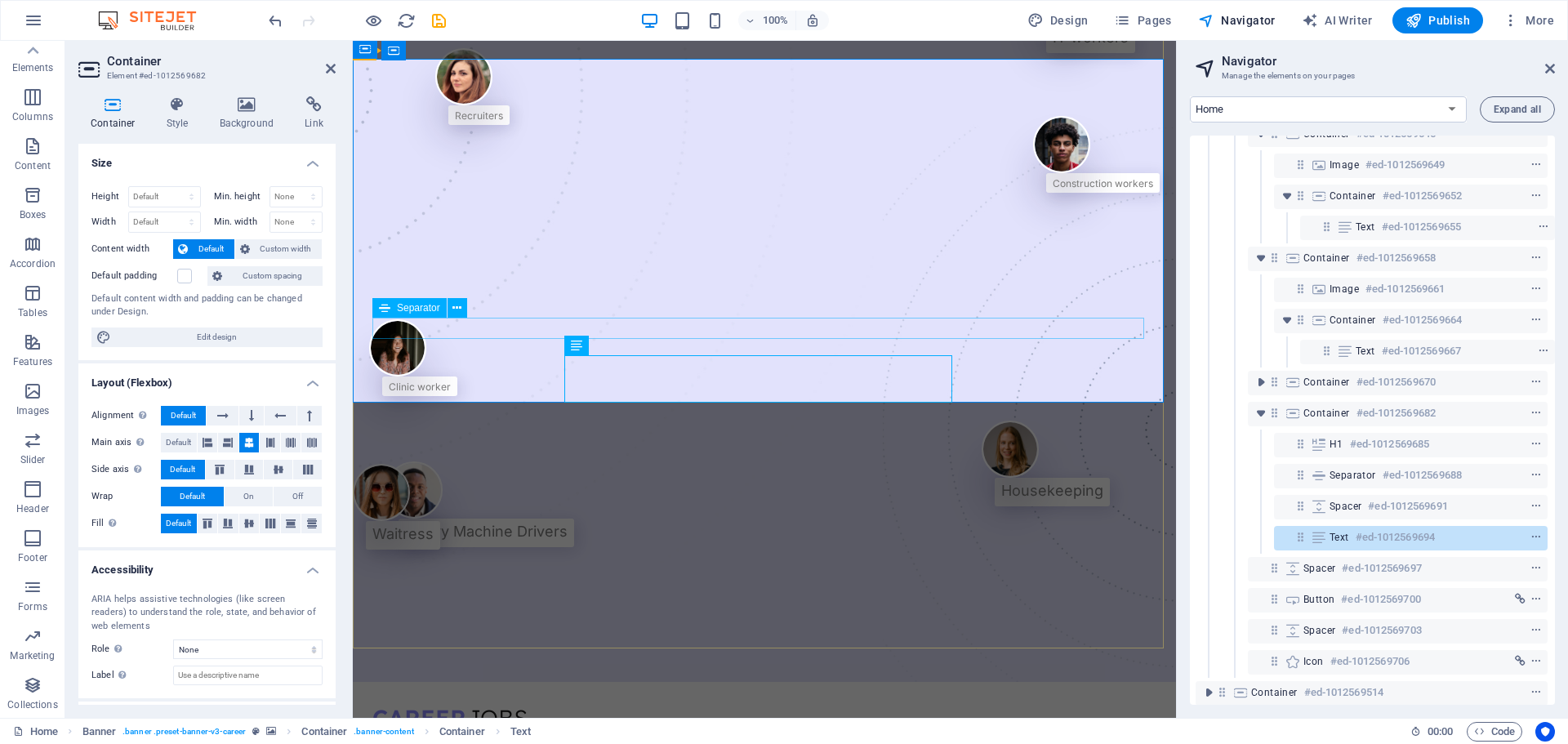
scroll to position [0, 0]
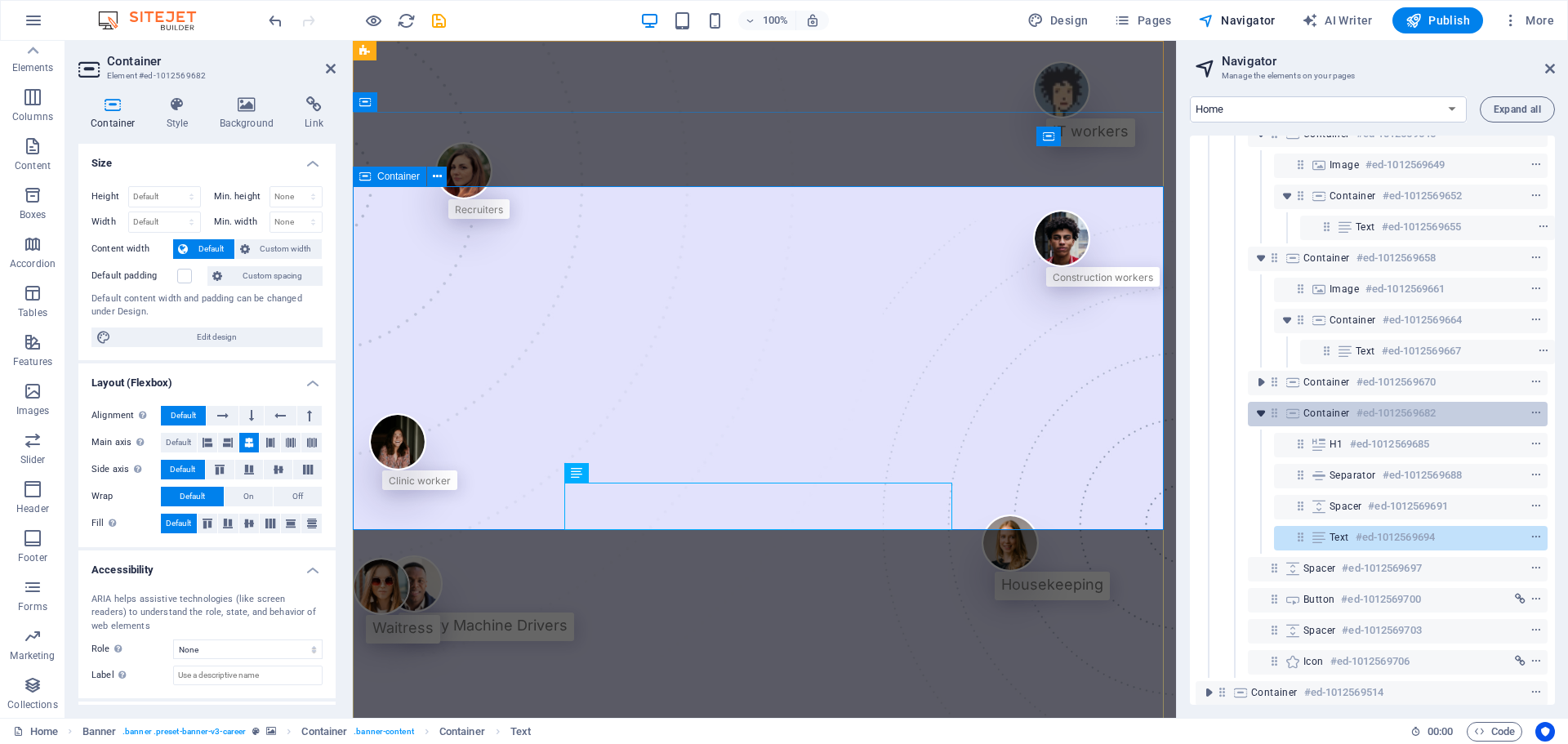
click at [1254, 413] on icon "toggle-expand" at bounding box center [1261, 413] width 16 height 16
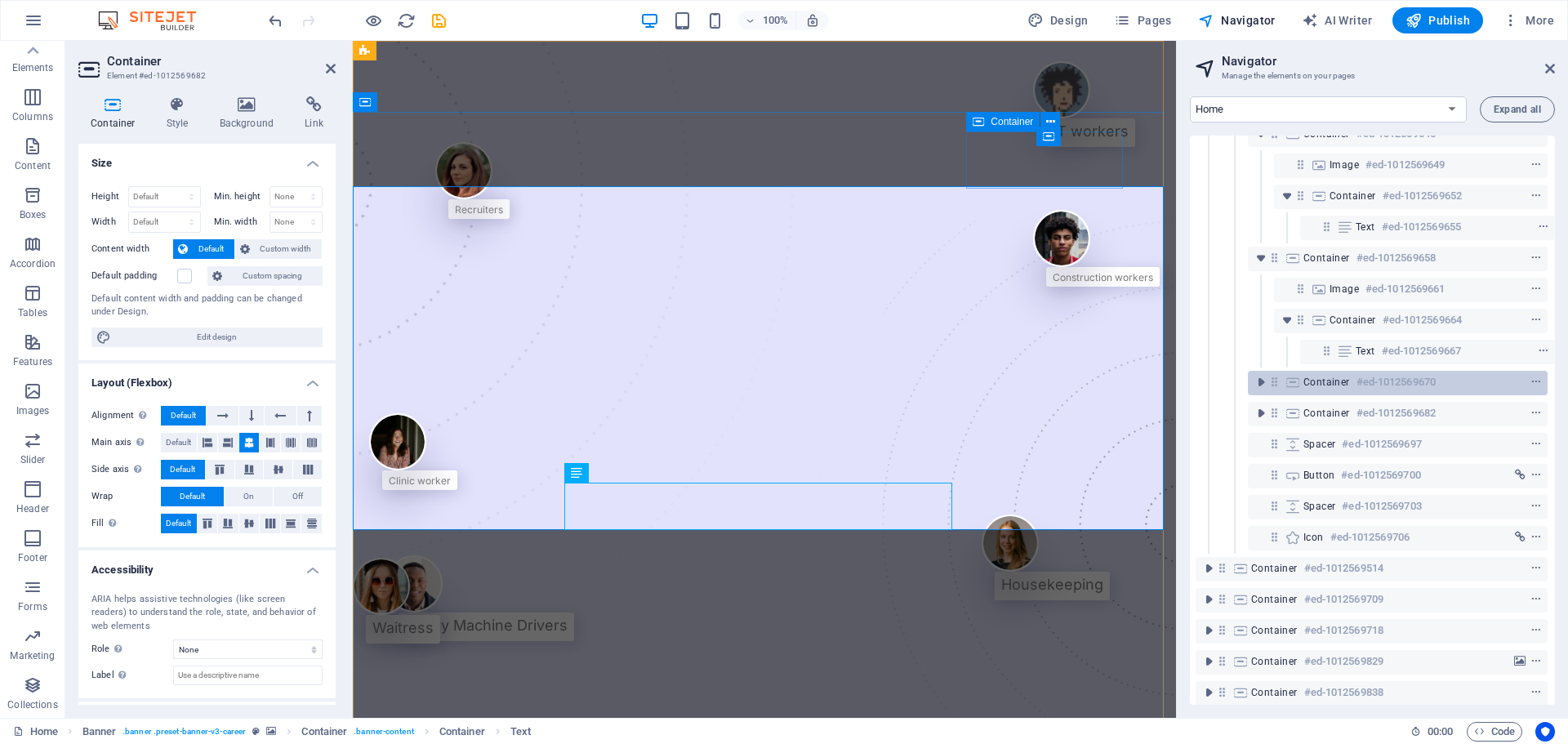
click at [1254, 375] on h6 "#ed-1012569670" at bounding box center [1396, 382] width 79 height 20
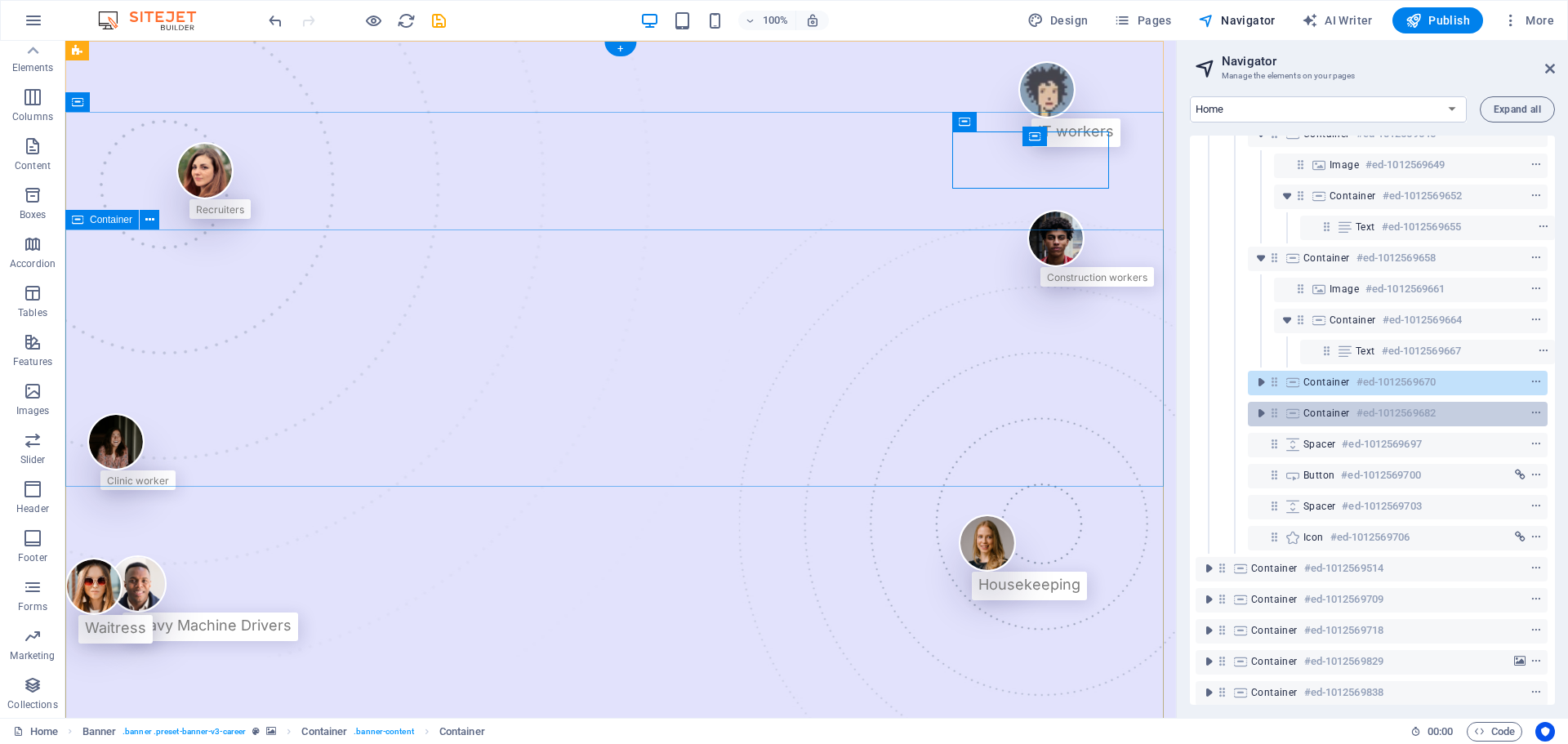
click at [1254, 416] on h6 "#ed-1012569682" at bounding box center [1396, 413] width 79 height 20
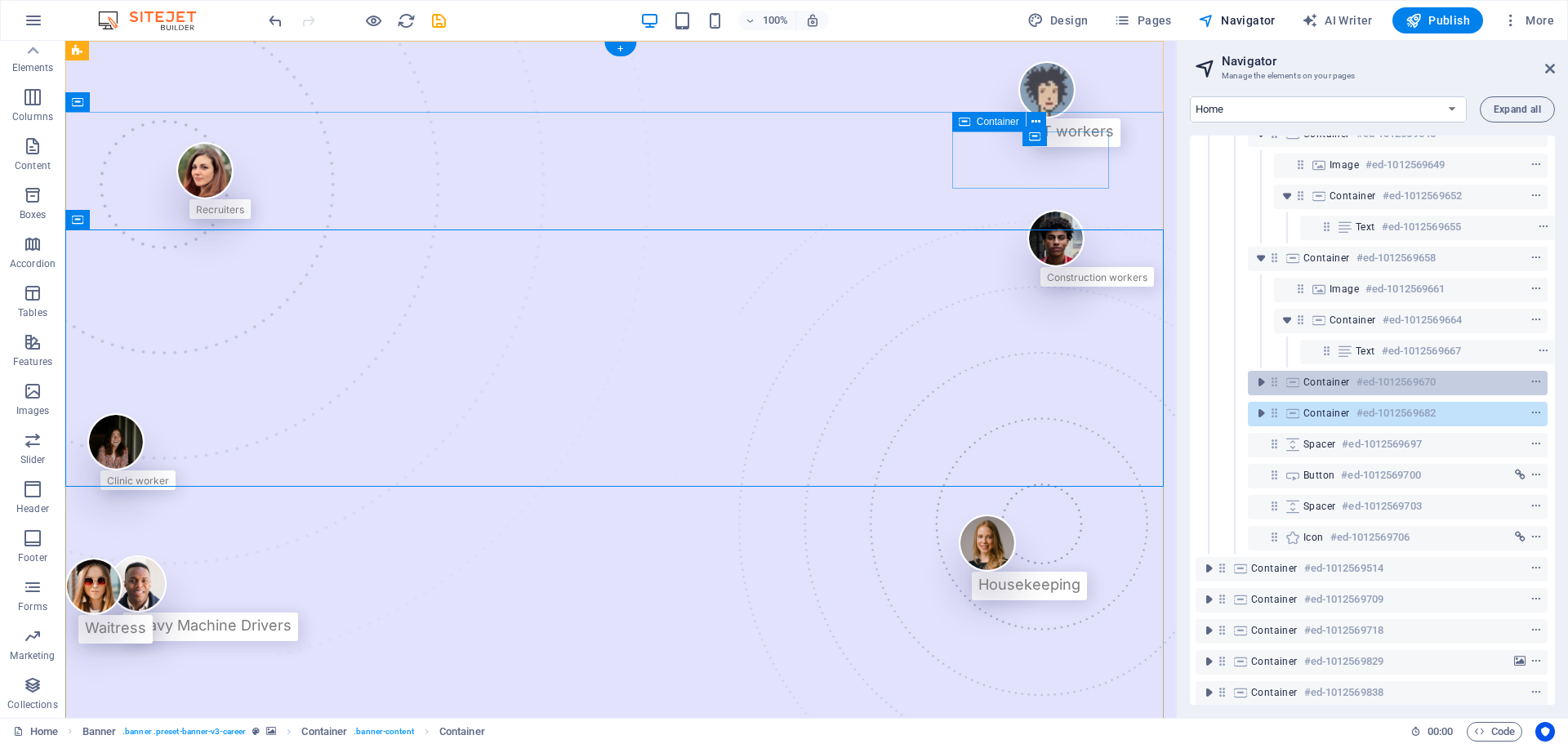
click at [1254, 388] on h6 "#ed-1012569670" at bounding box center [1396, 382] width 79 height 20
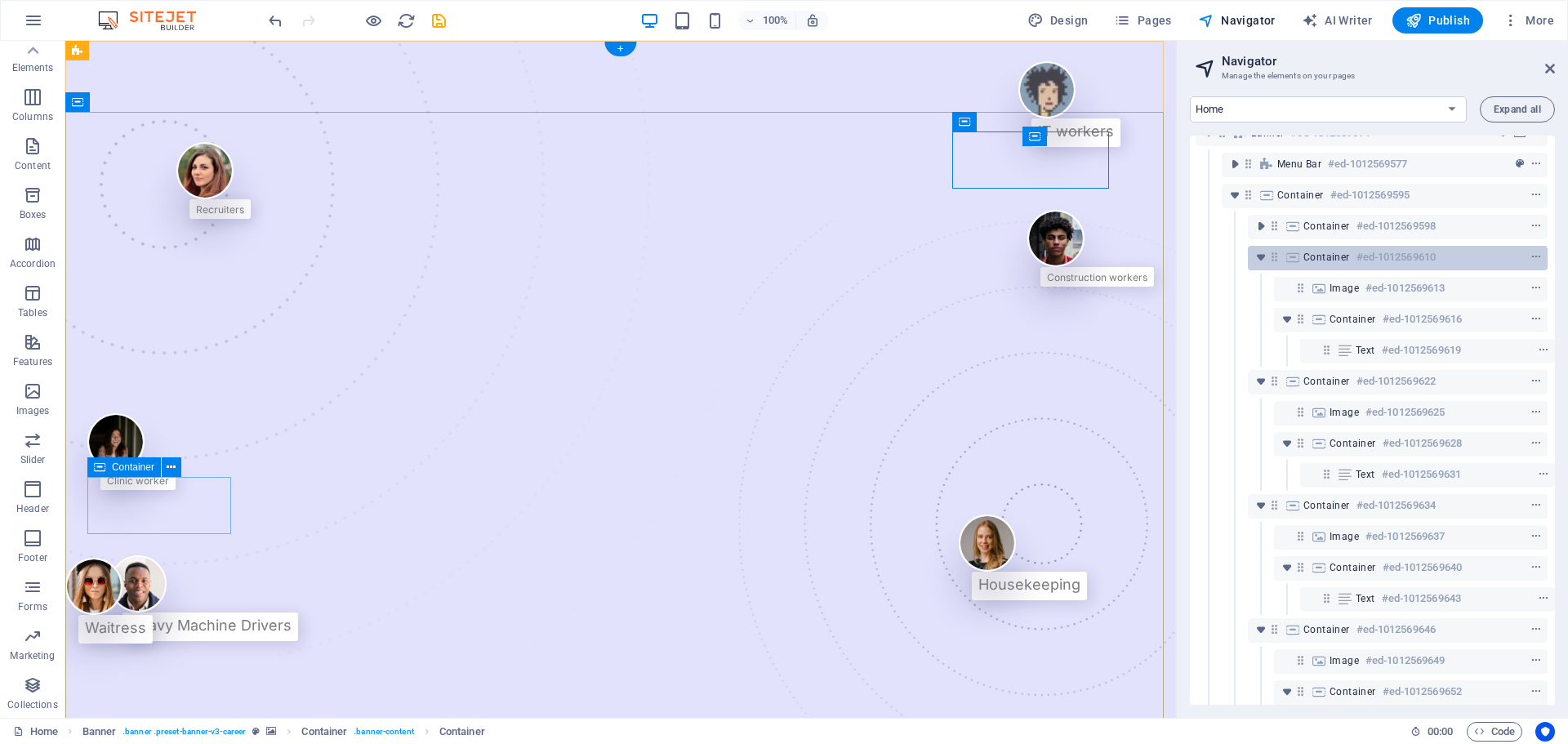
scroll to position [0, 4]
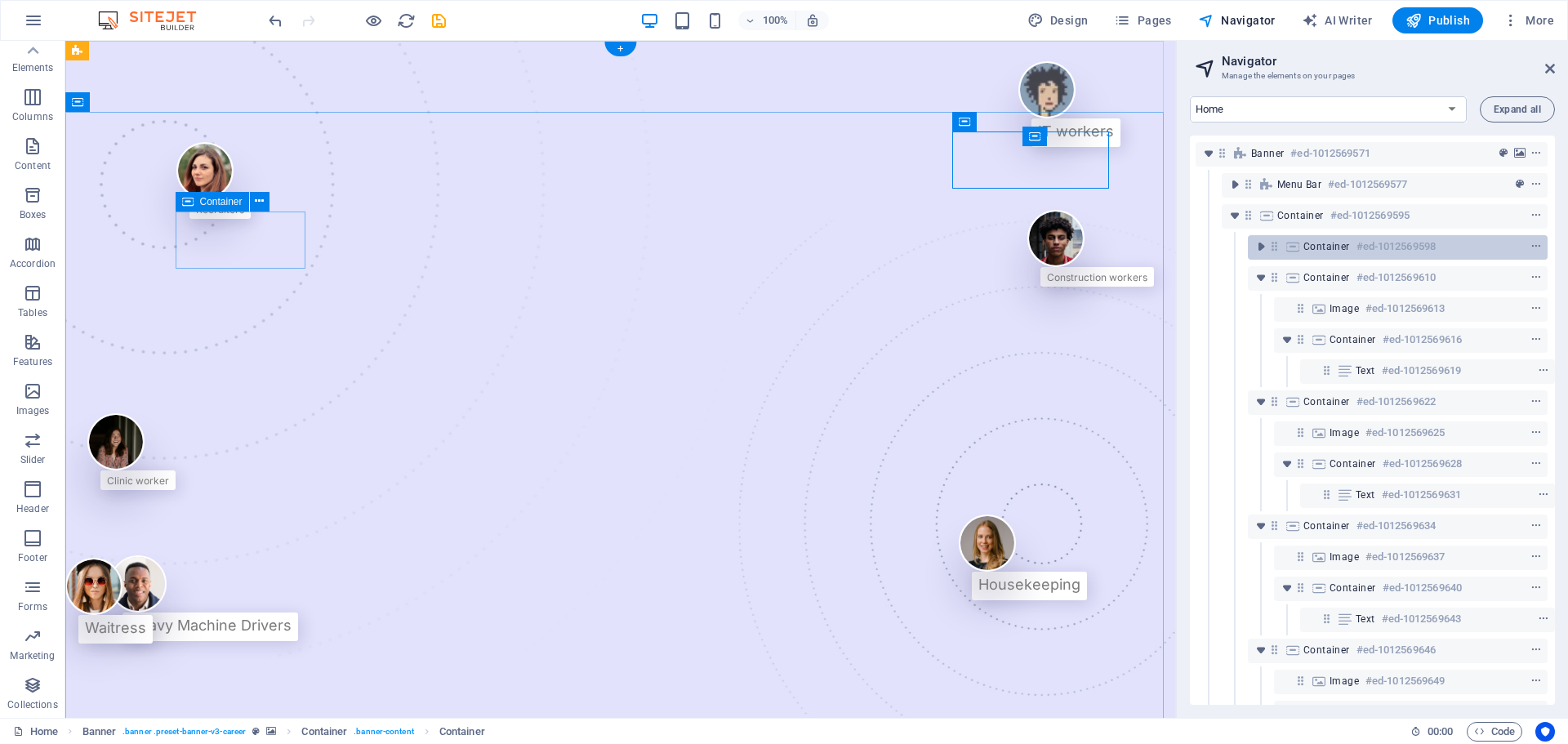
click at [1254, 247] on h6 "#ed-1012569598" at bounding box center [1396, 247] width 79 height 20
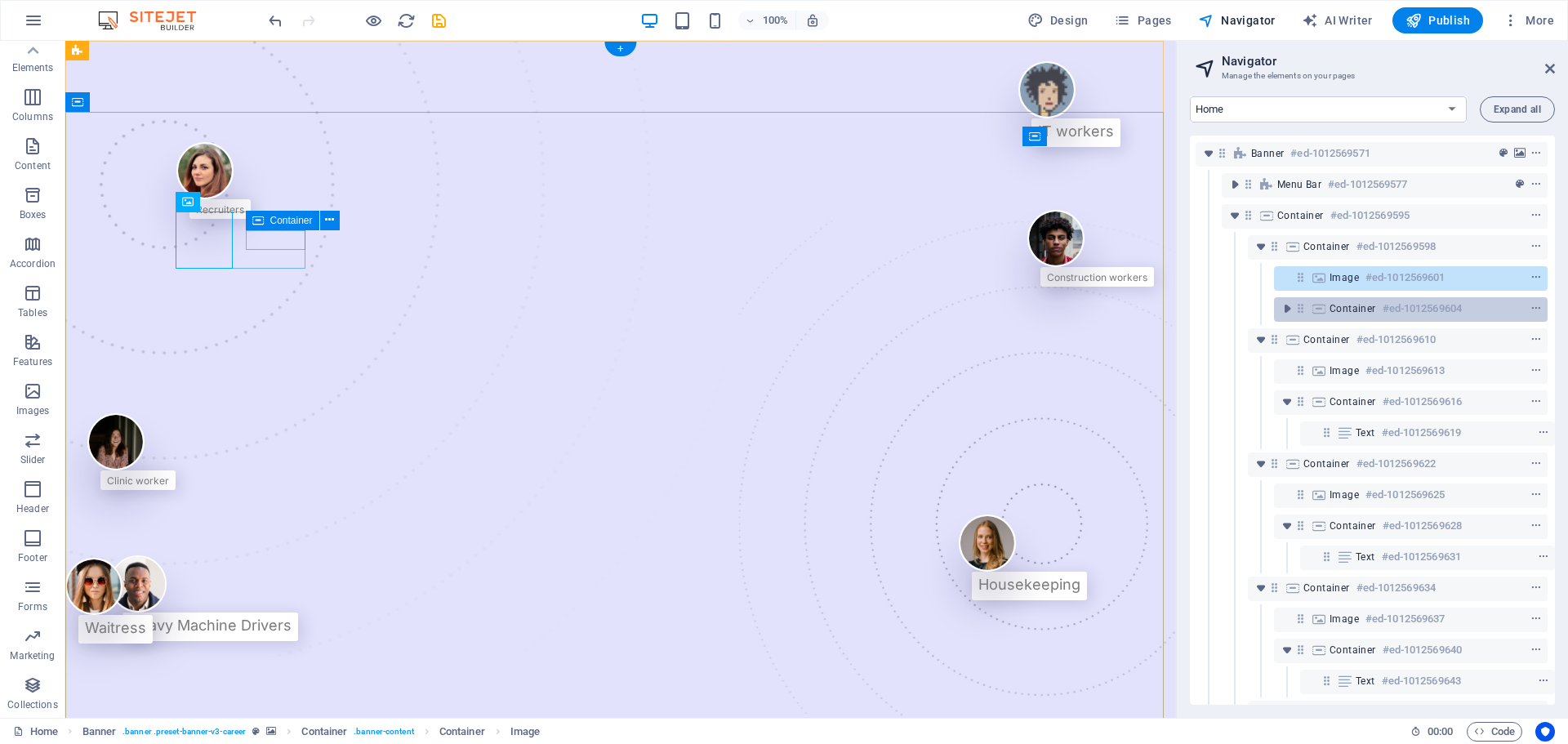
click at [1254, 311] on div "Container #ed-1012569604" at bounding box center [1398, 309] width 137 height 20
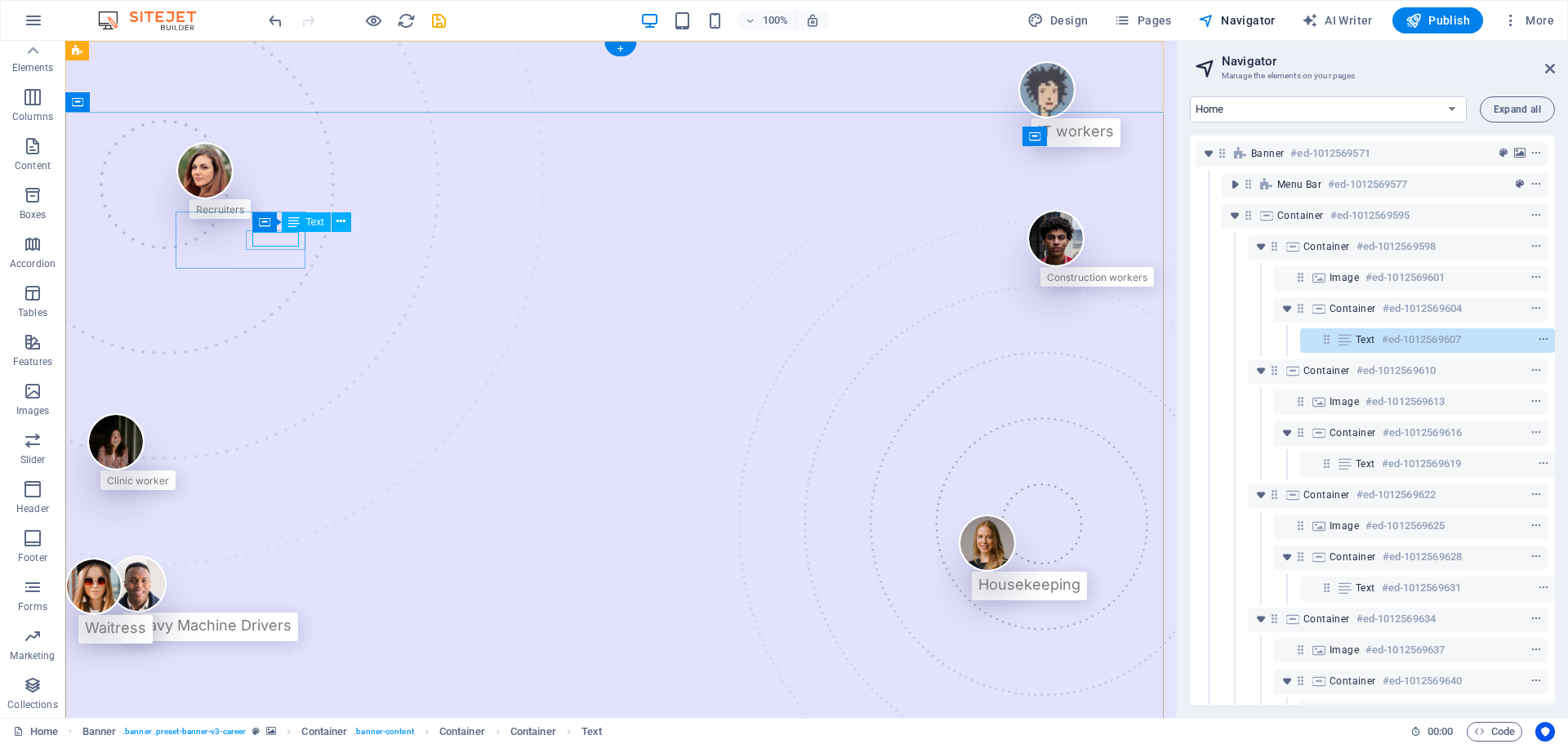
click at [1254, 337] on h6 "#ed-1012569607" at bounding box center [1421, 340] width 79 height 20
click at [1254, 341] on h6 "#ed-1012569607" at bounding box center [1421, 340] width 79 height 20
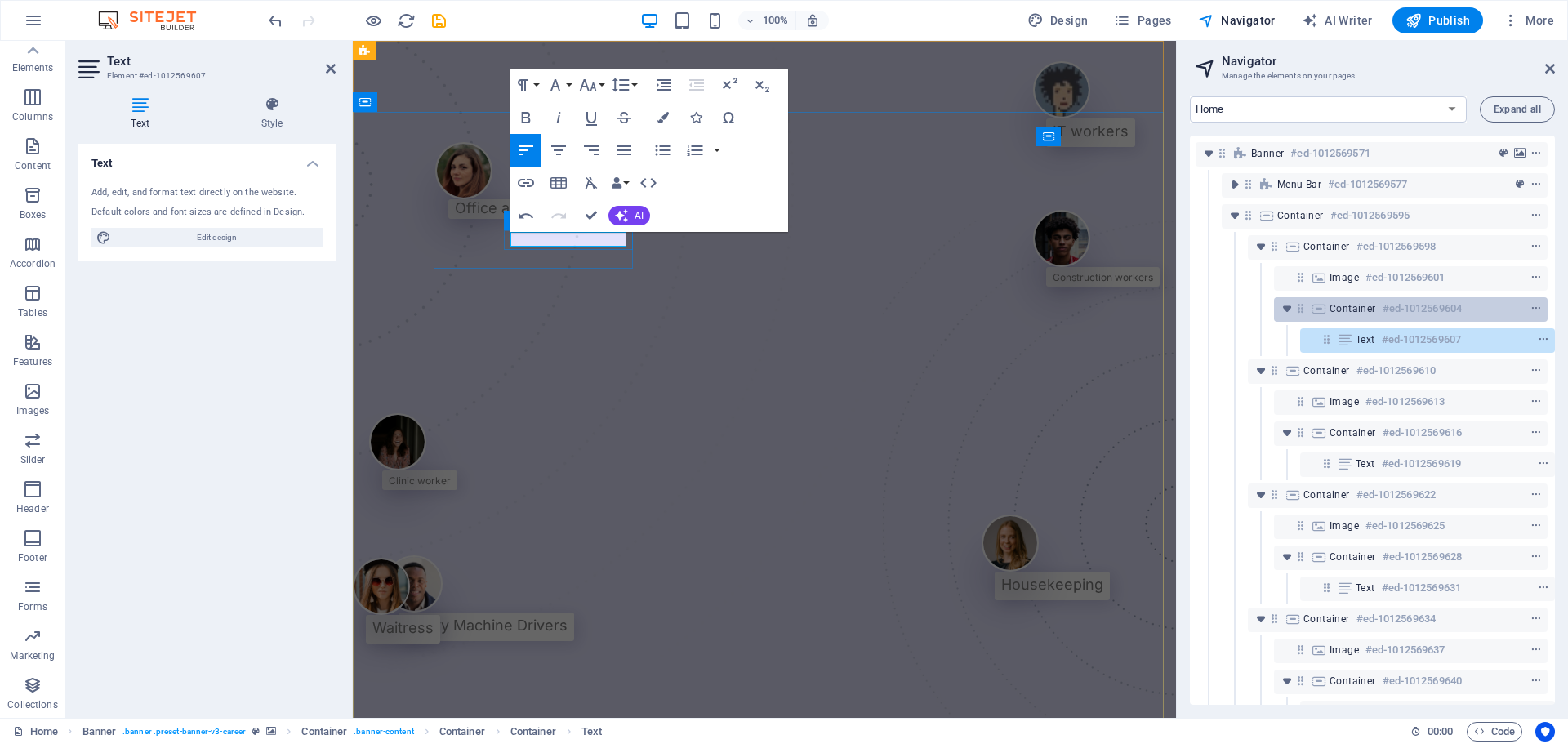
click at [1254, 312] on h6 "#ed-1012569604" at bounding box center [1422, 309] width 79 height 20
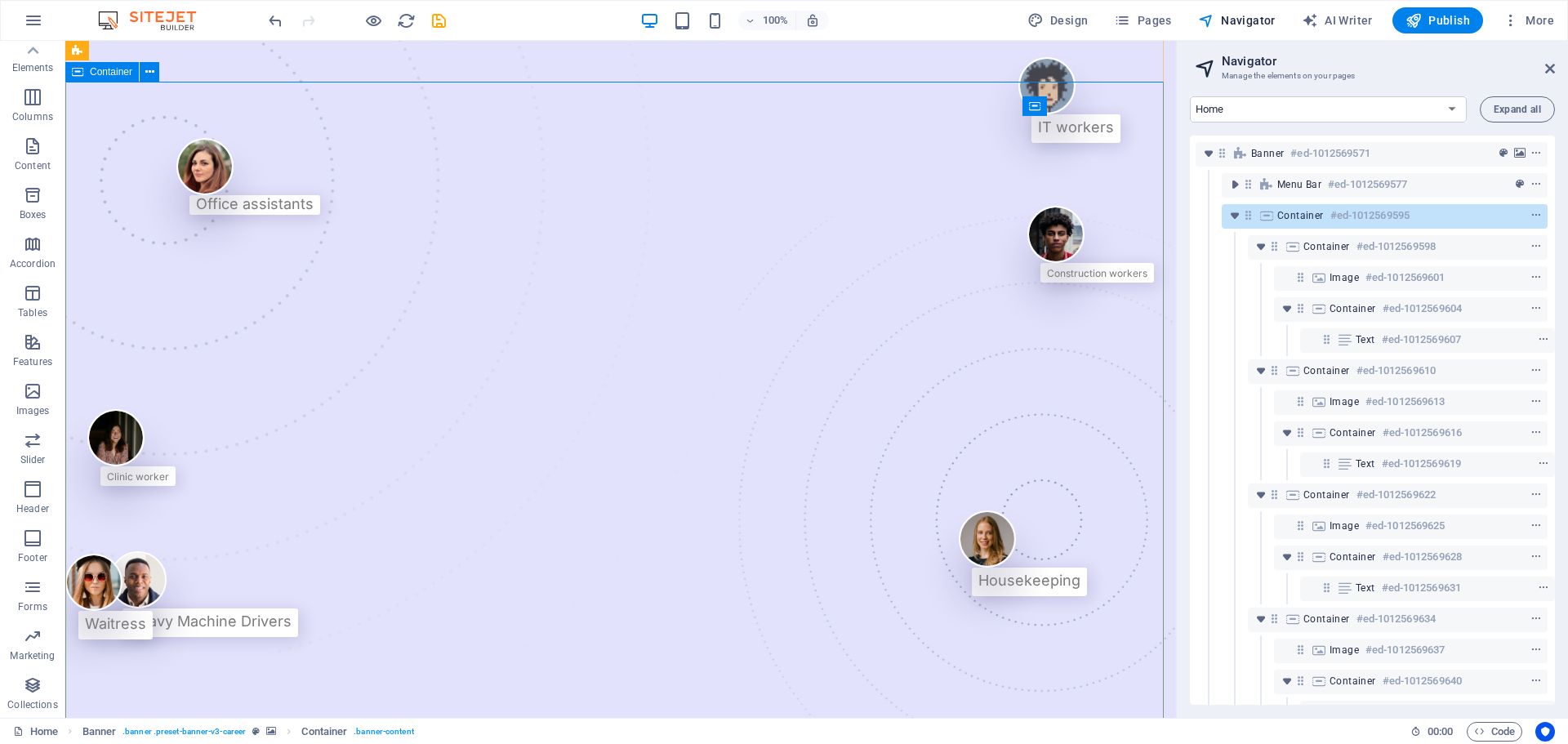
scroll to position [0, 0]
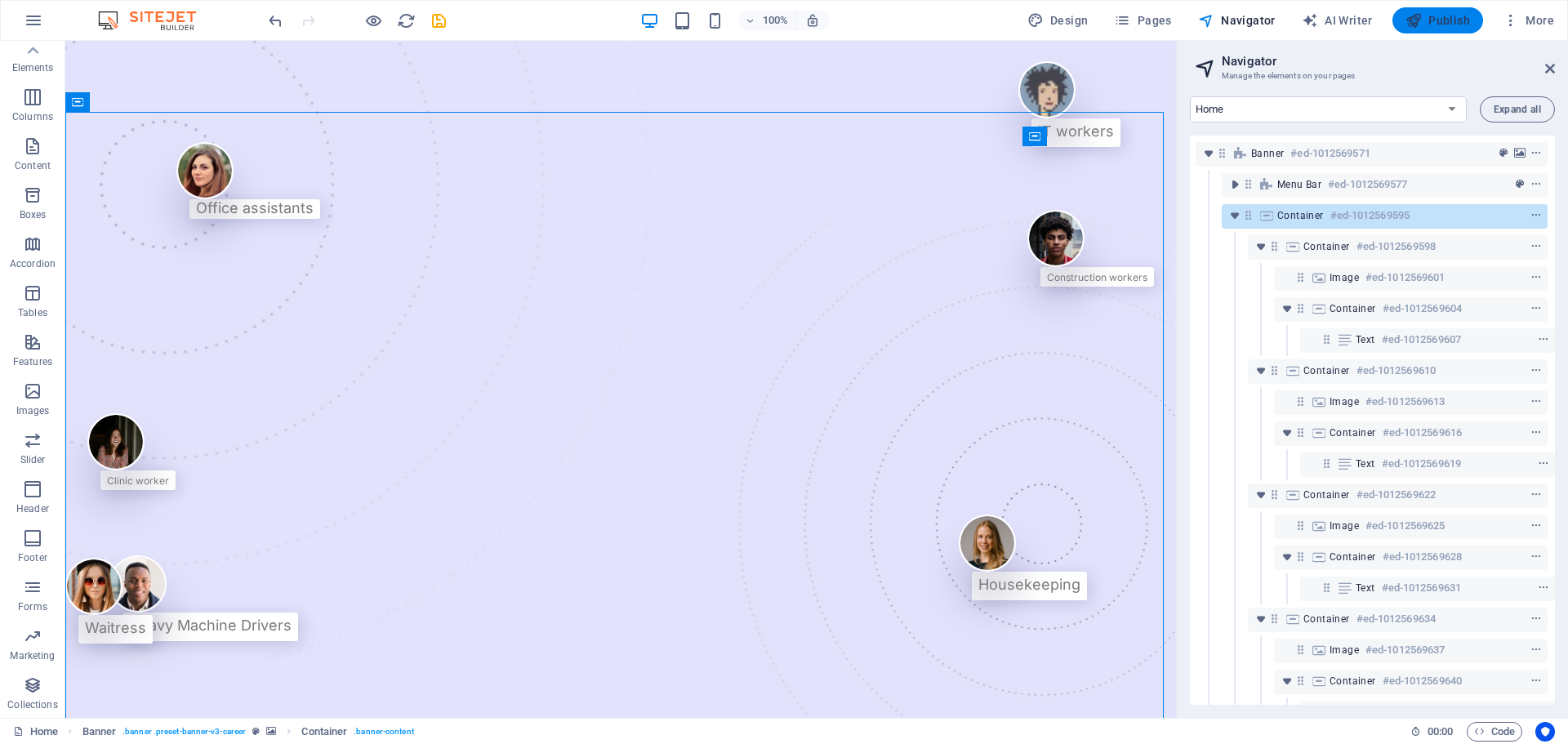
click at [1254, 19] on span "Publish" at bounding box center [1438, 20] width 65 height 16
